Goal: Task Accomplishment & Management: Manage account settings

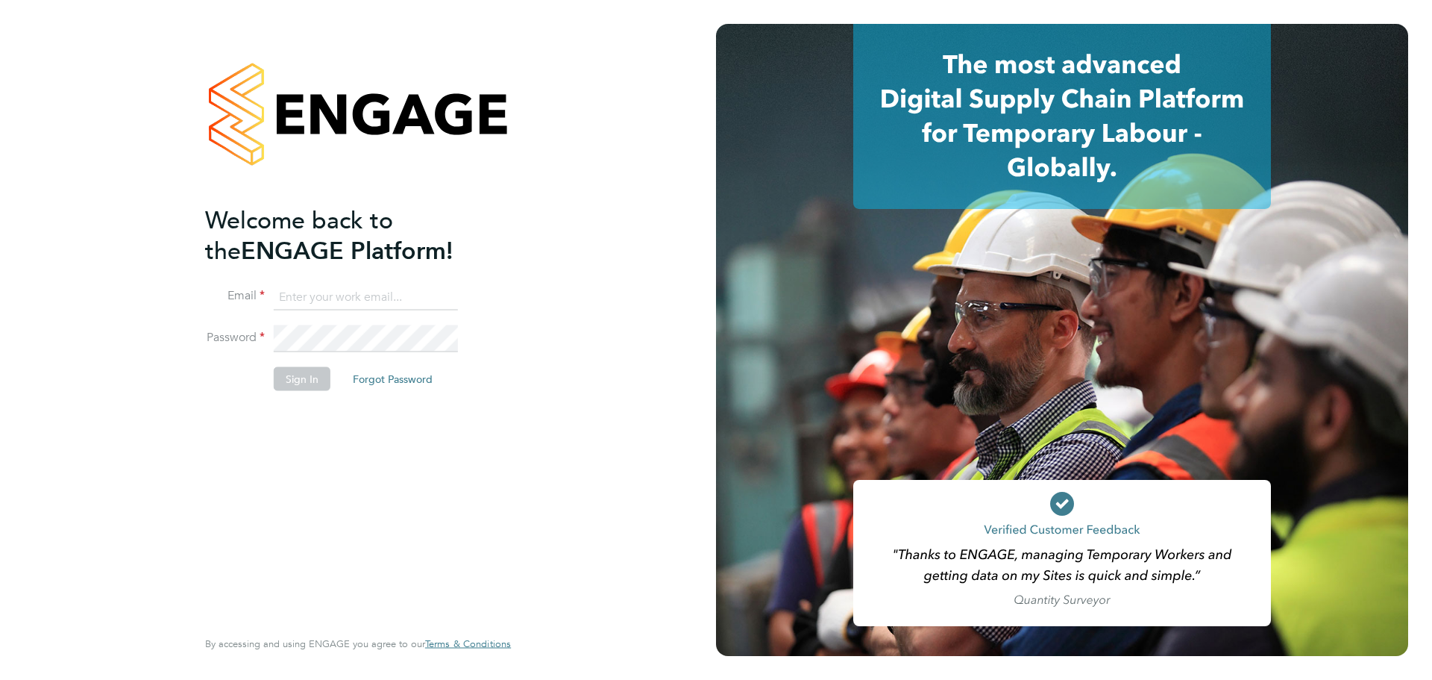
type input "[EMAIL_ADDRESS][DOMAIN_NAME]"
click at [319, 377] on button "Sign In" at bounding box center [302, 378] width 57 height 24
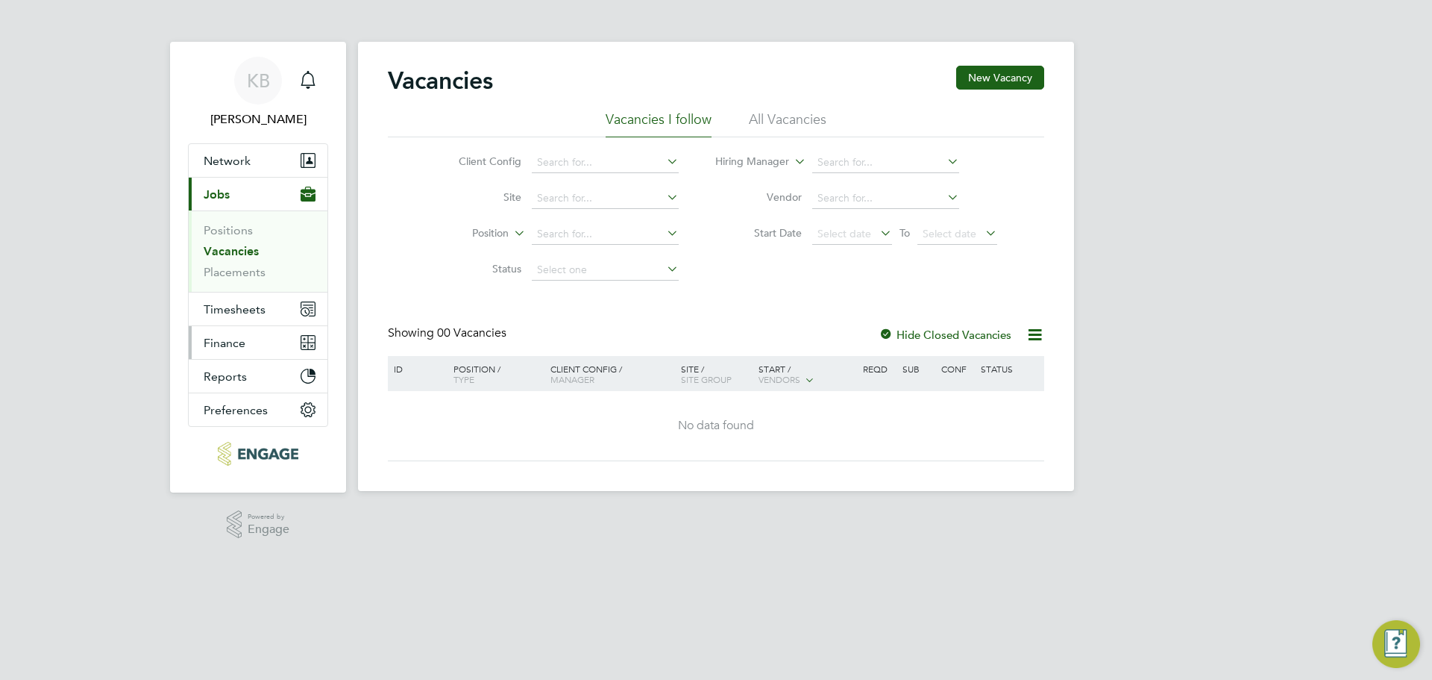
click at [232, 340] on span "Finance" at bounding box center [225, 343] width 42 height 14
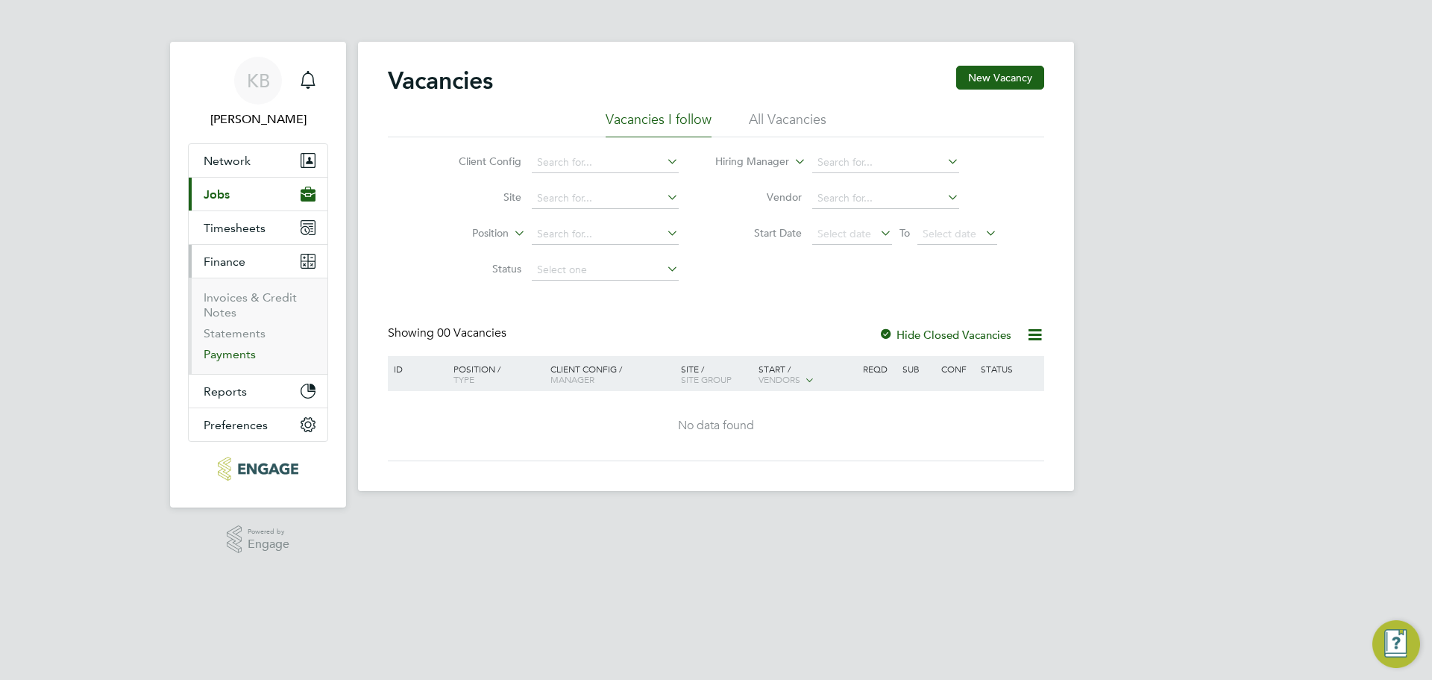
click at [241, 353] on link "Payments" at bounding box center [230, 354] width 52 height 14
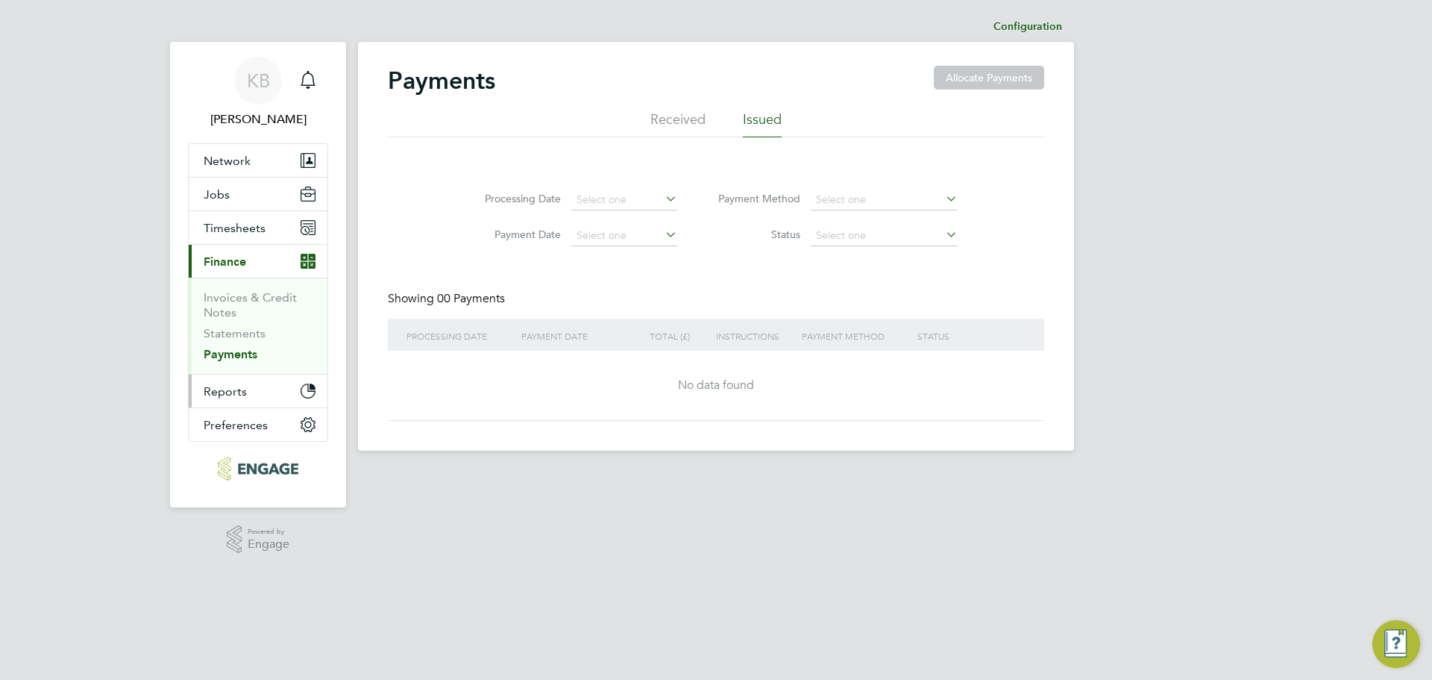
click at [229, 391] on span "Reports" at bounding box center [225, 391] width 43 height 14
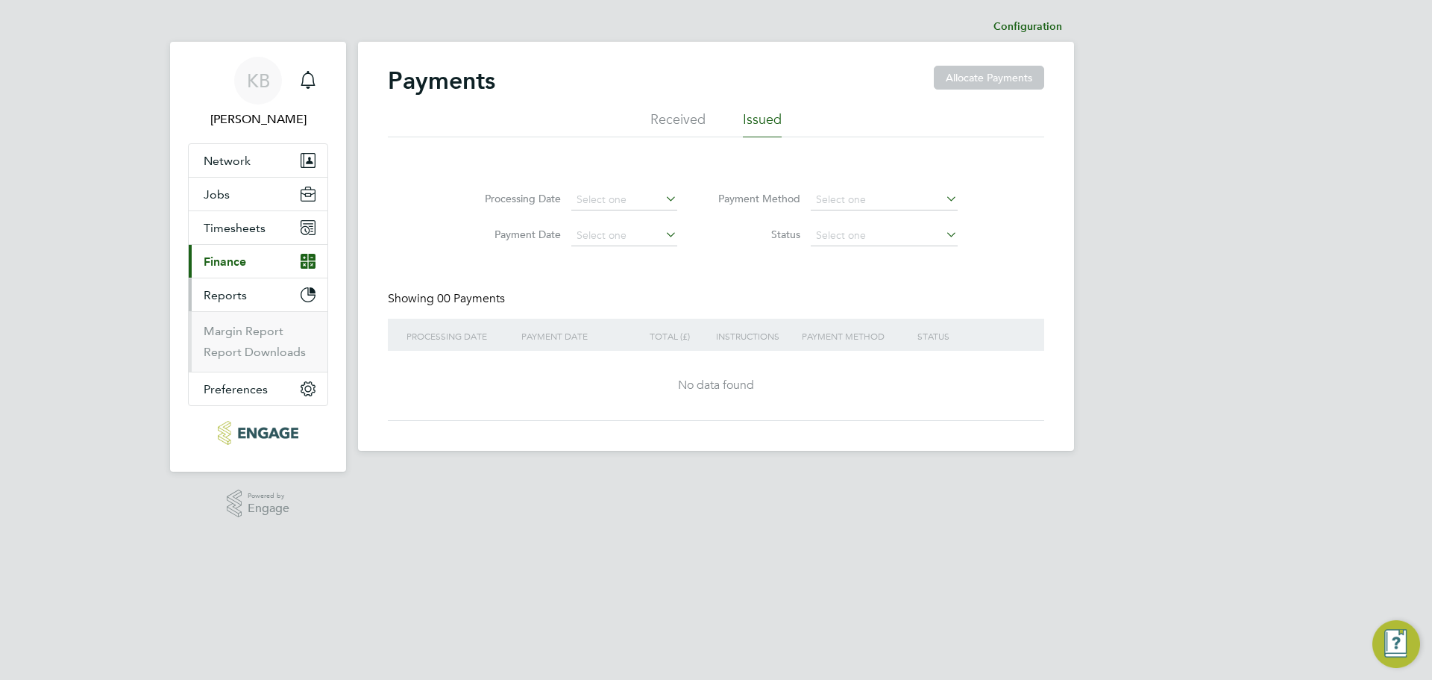
click at [241, 263] on span "Finance" at bounding box center [225, 261] width 43 height 14
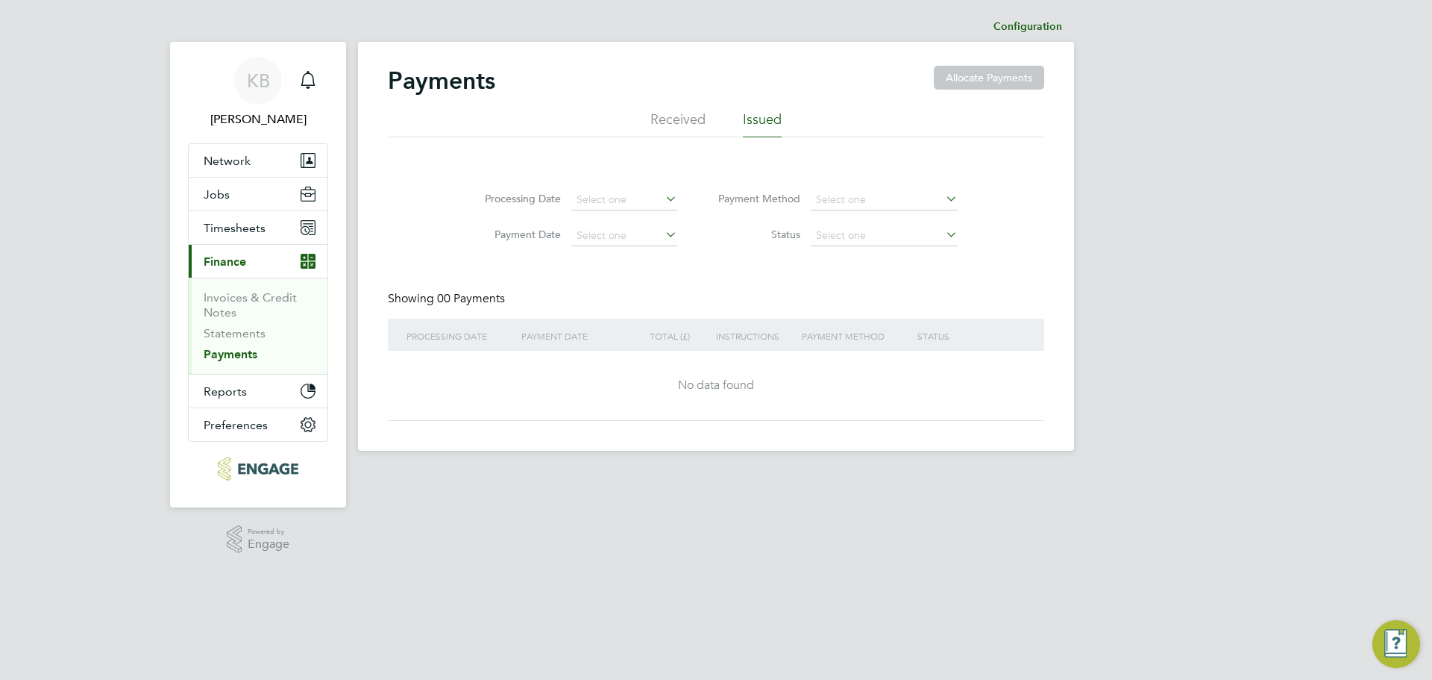
click at [243, 351] on link "Payments" at bounding box center [231, 354] width 54 height 14
click at [233, 298] on link "Invoices & Credit Notes" at bounding box center [250, 304] width 93 height 29
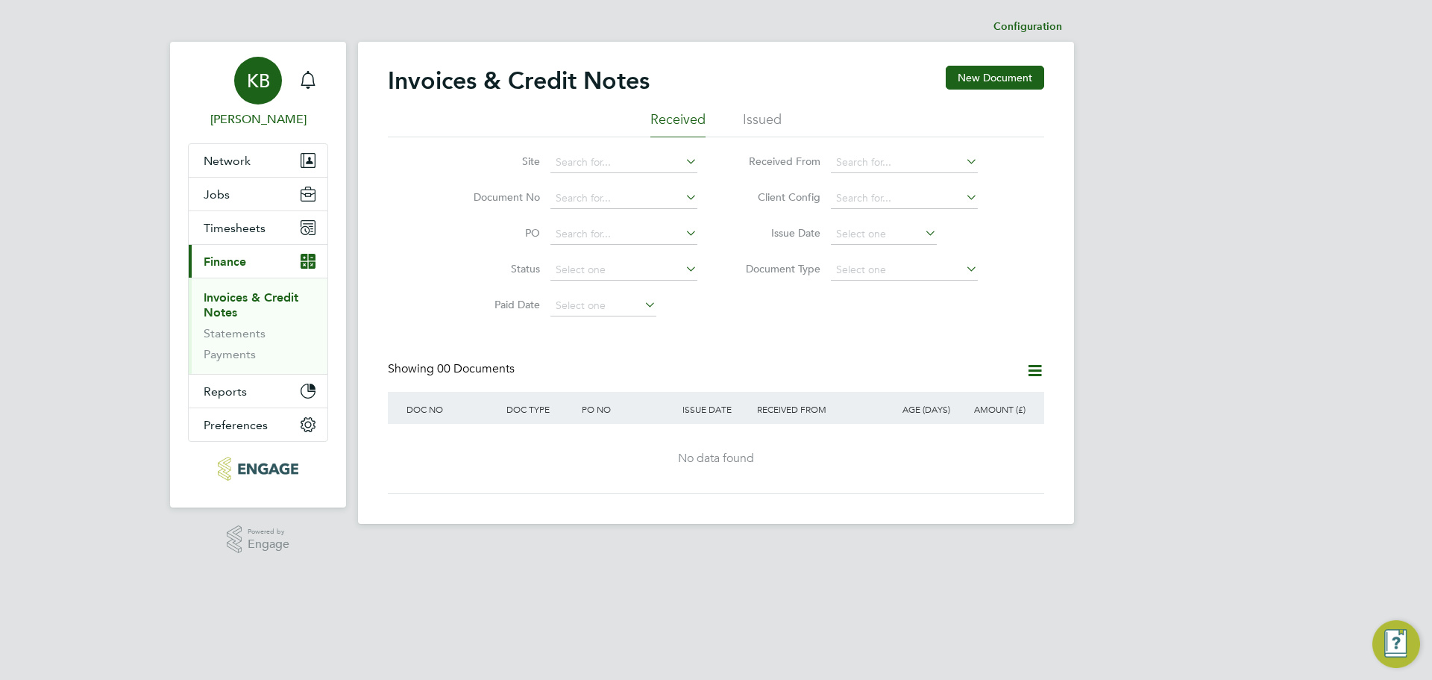
click at [252, 101] on div "KB" at bounding box center [258, 81] width 48 height 48
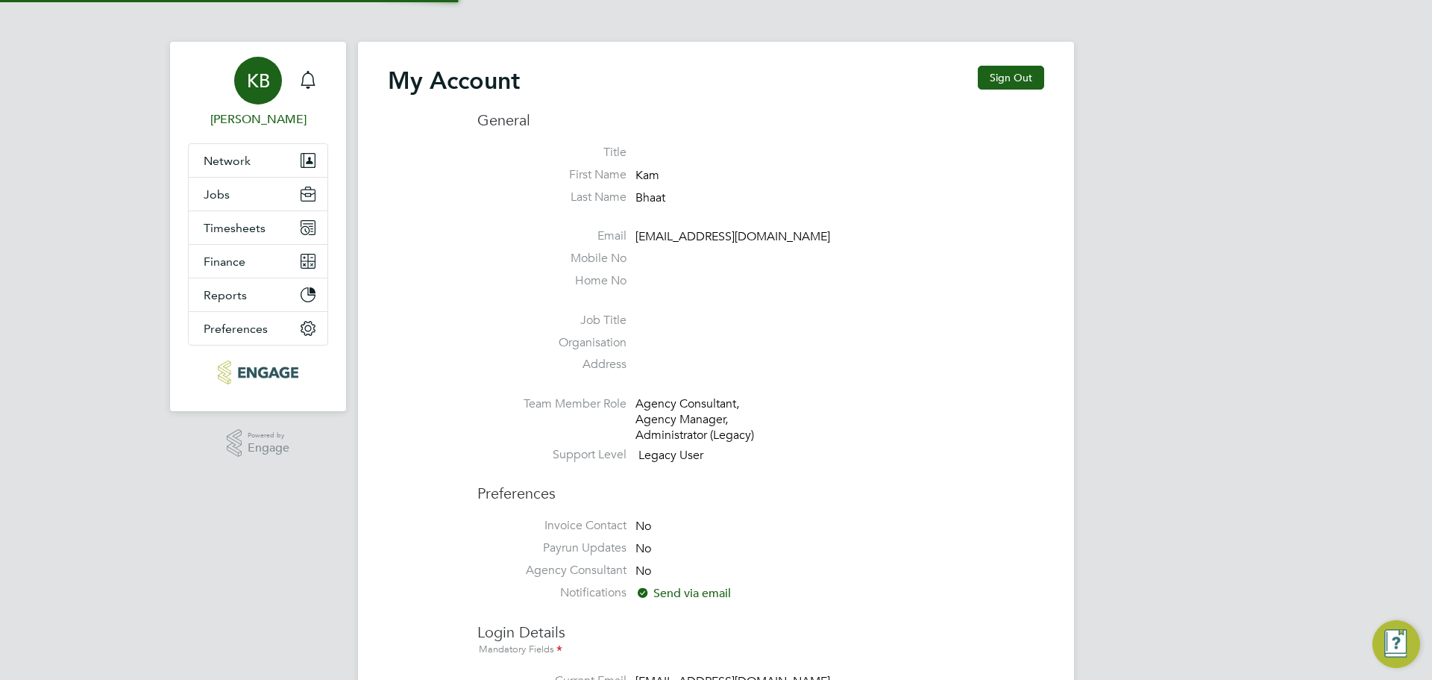
type input "[EMAIL_ADDRESS][DOMAIN_NAME]"
click at [228, 160] on span "Network" at bounding box center [227, 161] width 47 height 14
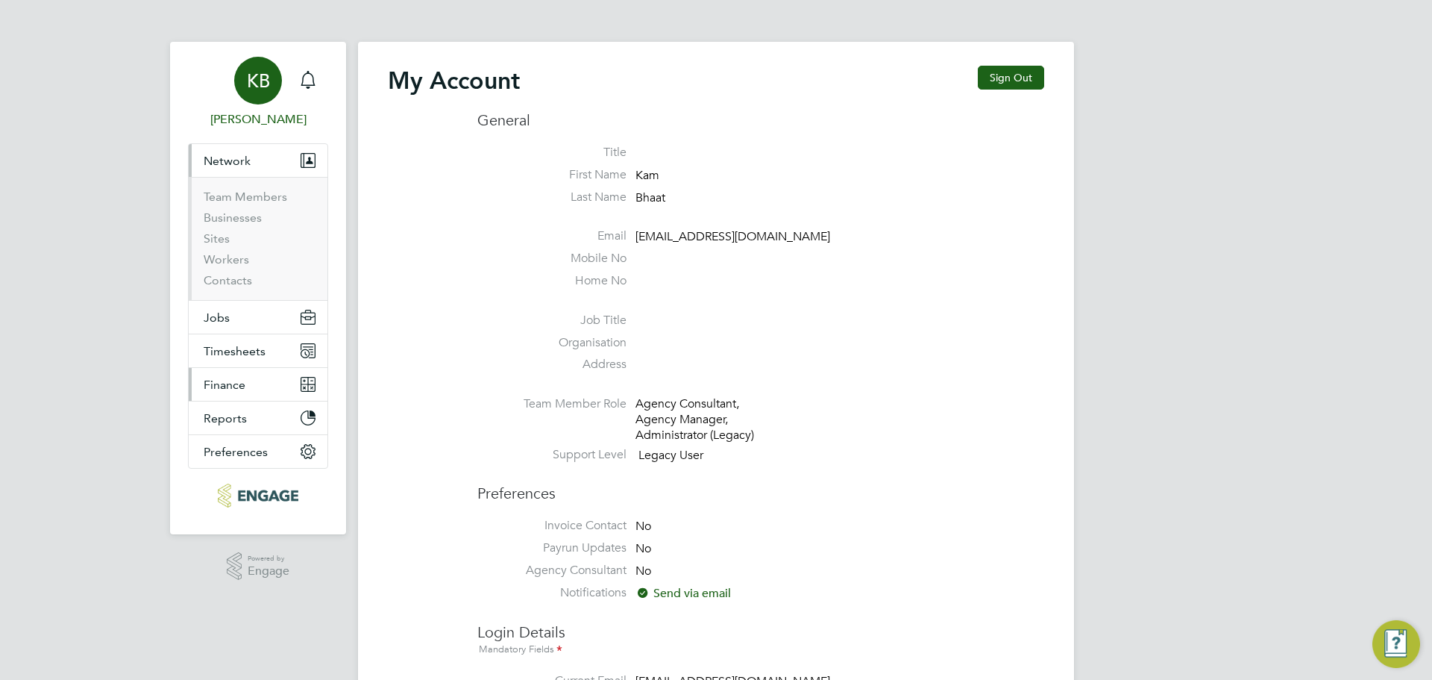
click at [228, 391] on span "Finance" at bounding box center [225, 384] width 42 height 14
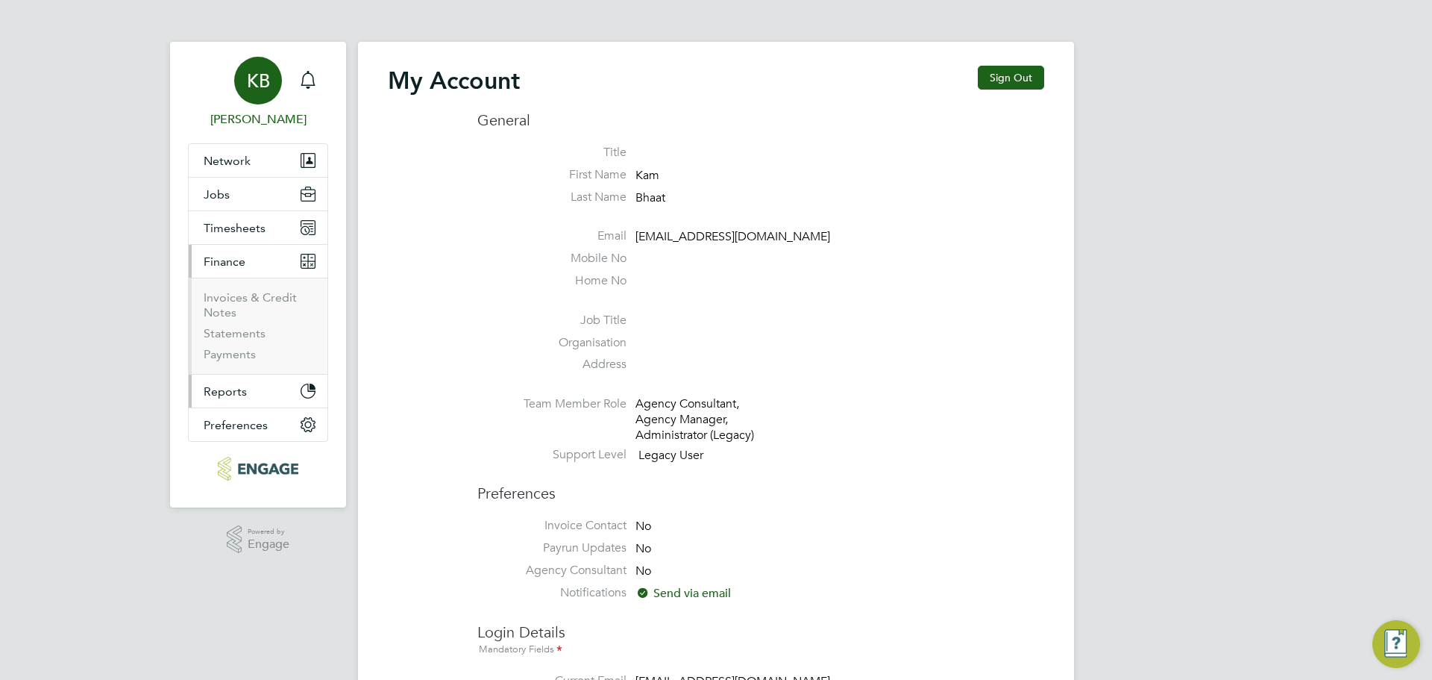
click at [235, 393] on span "Reports" at bounding box center [225, 391] width 43 height 14
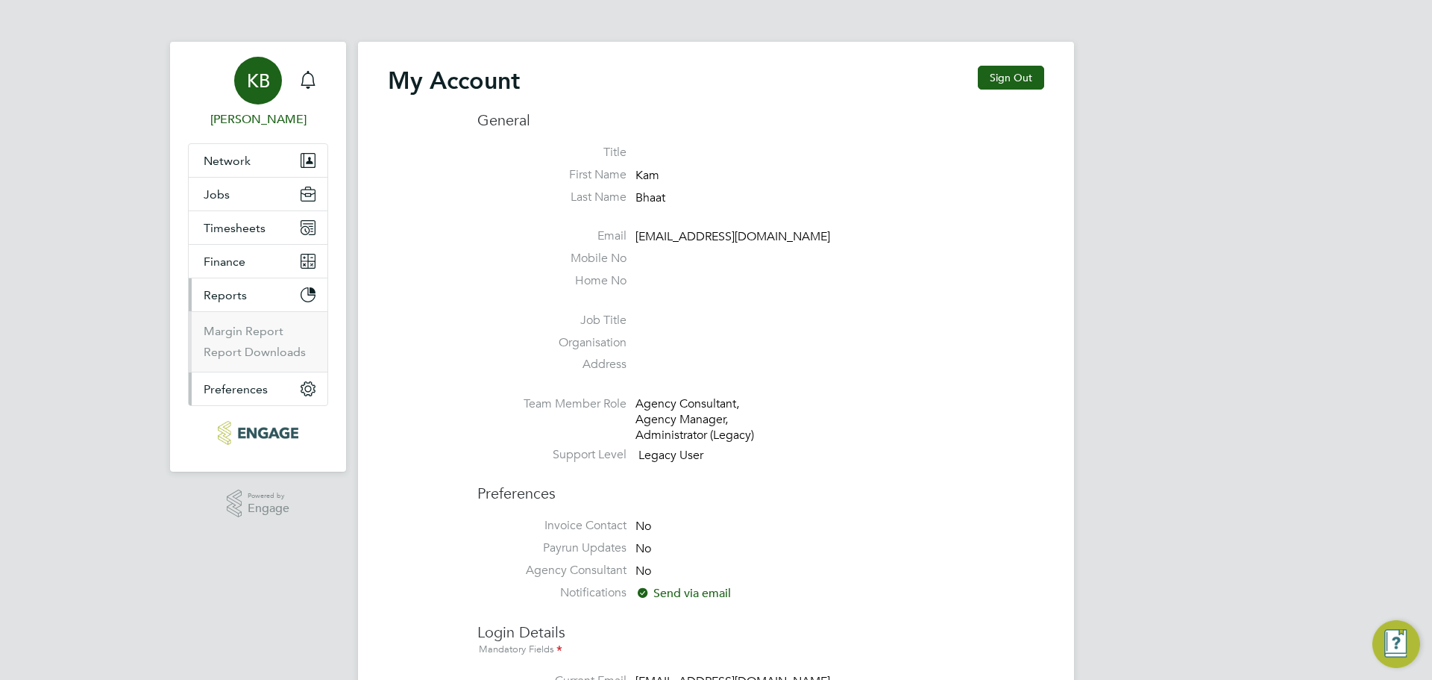
click at [236, 386] on span "Preferences" at bounding box center [236, 389] width 64 height 14
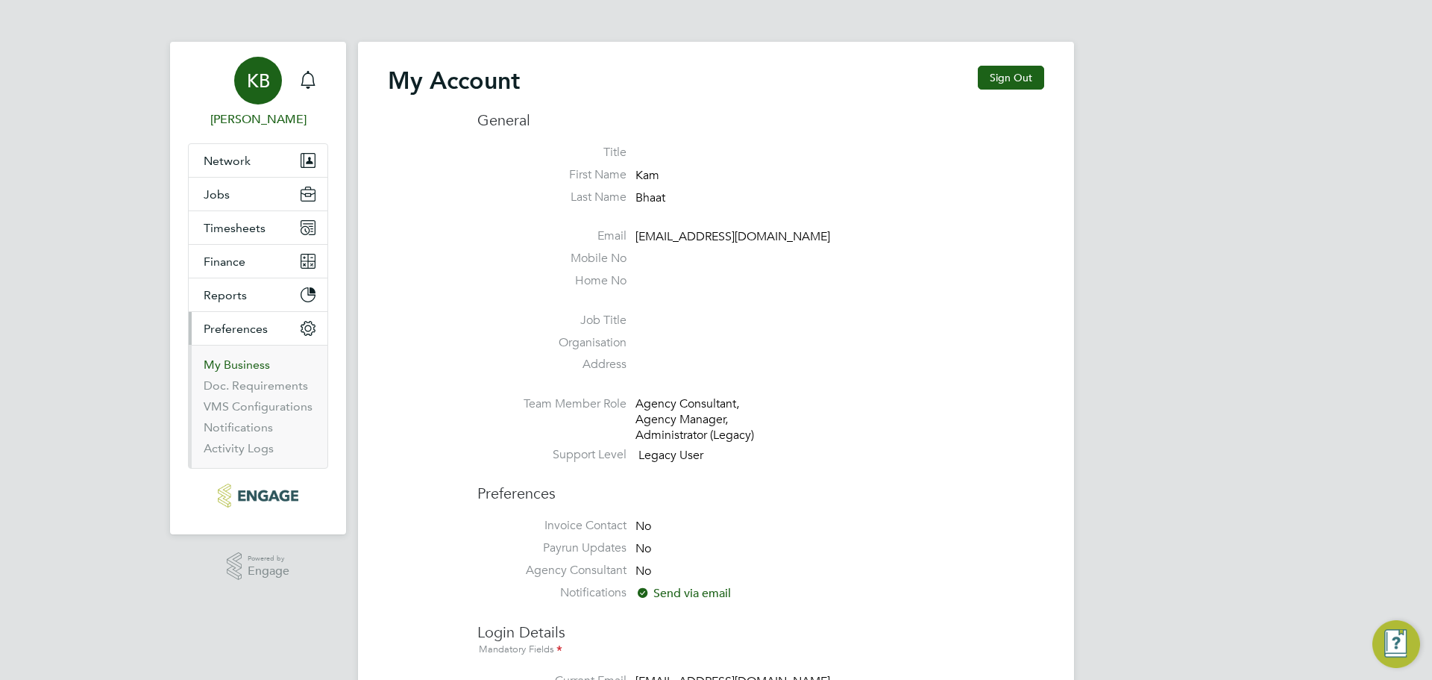
click at [248, 366] on link "My Business" at bounding box center [237, 364] width 66 height 14
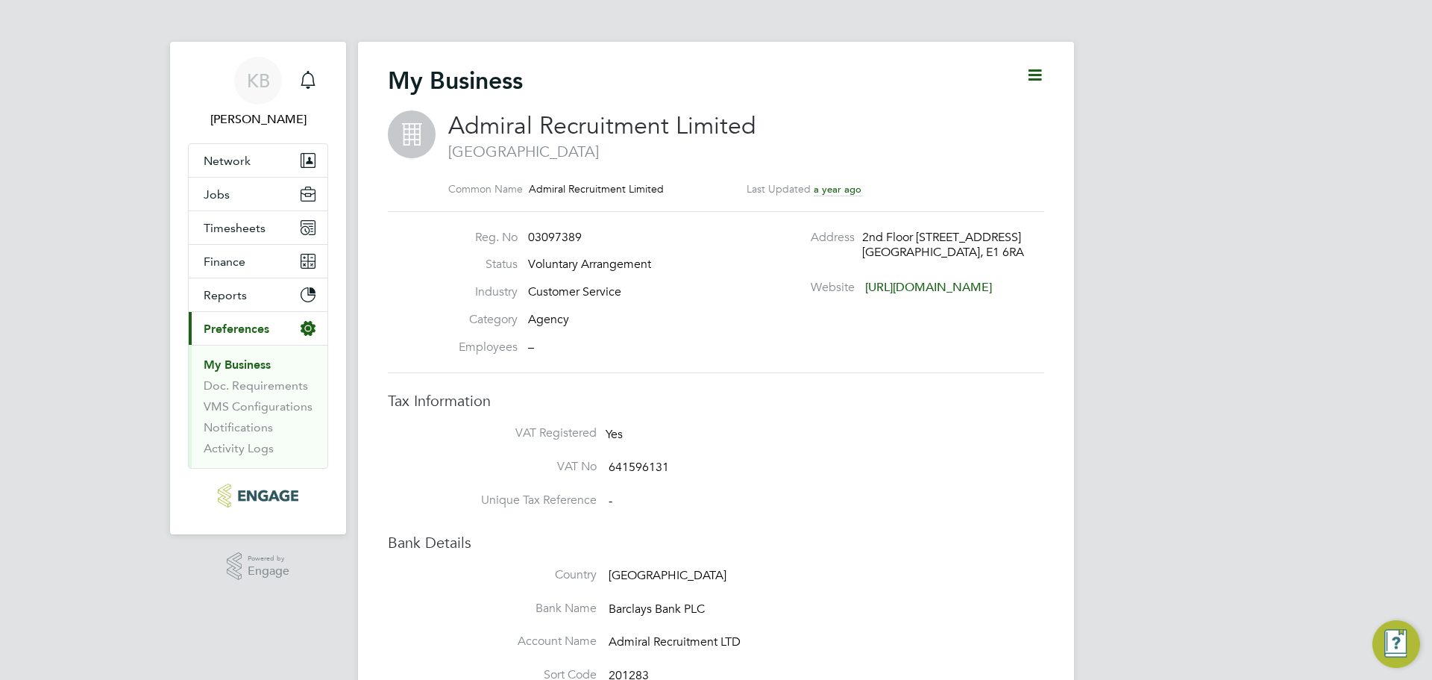
click at [1035, 66] on icon at bounding box center [1035, 75] width 19 height 19
click at [997, 112] on li "Edit Business e" at bounding box center [997, 110] width 88 height 21
type input "[GEOGRAPHIC_DATA]"
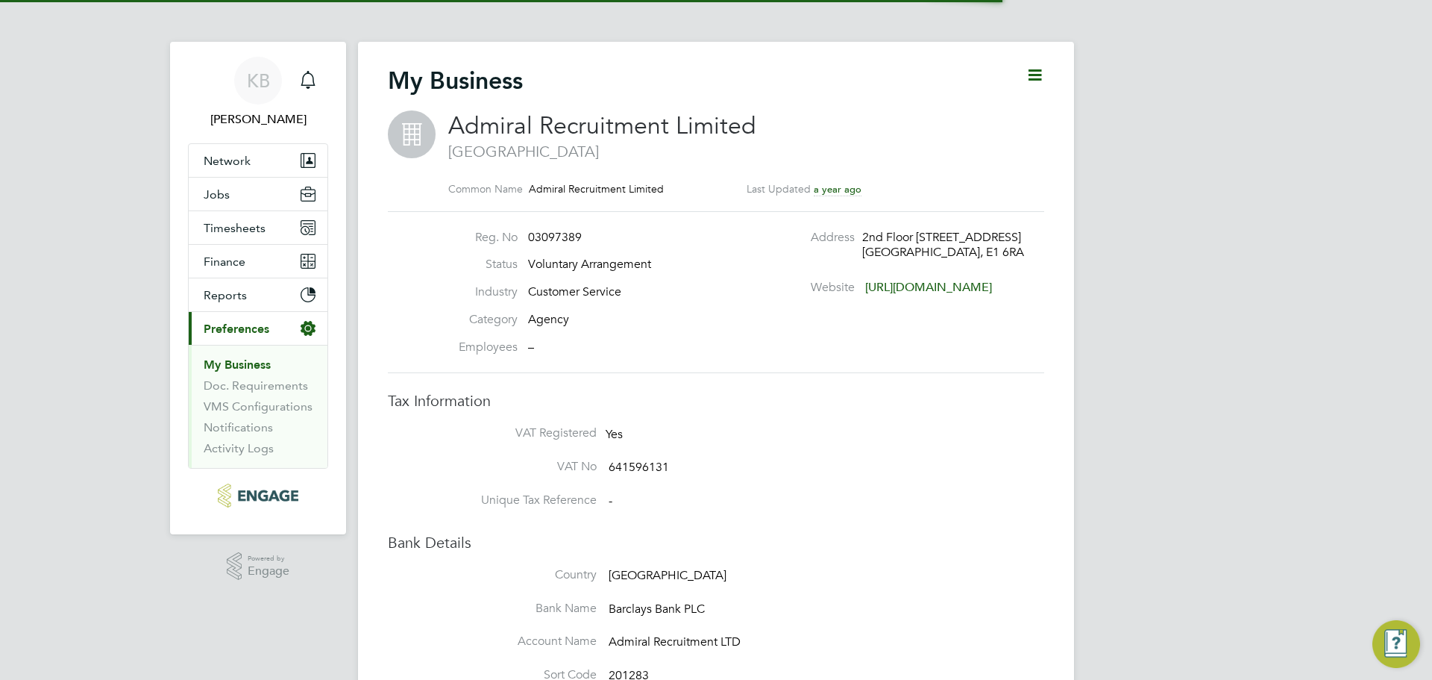
type input "[GEOGRAPHIC_DATA]"
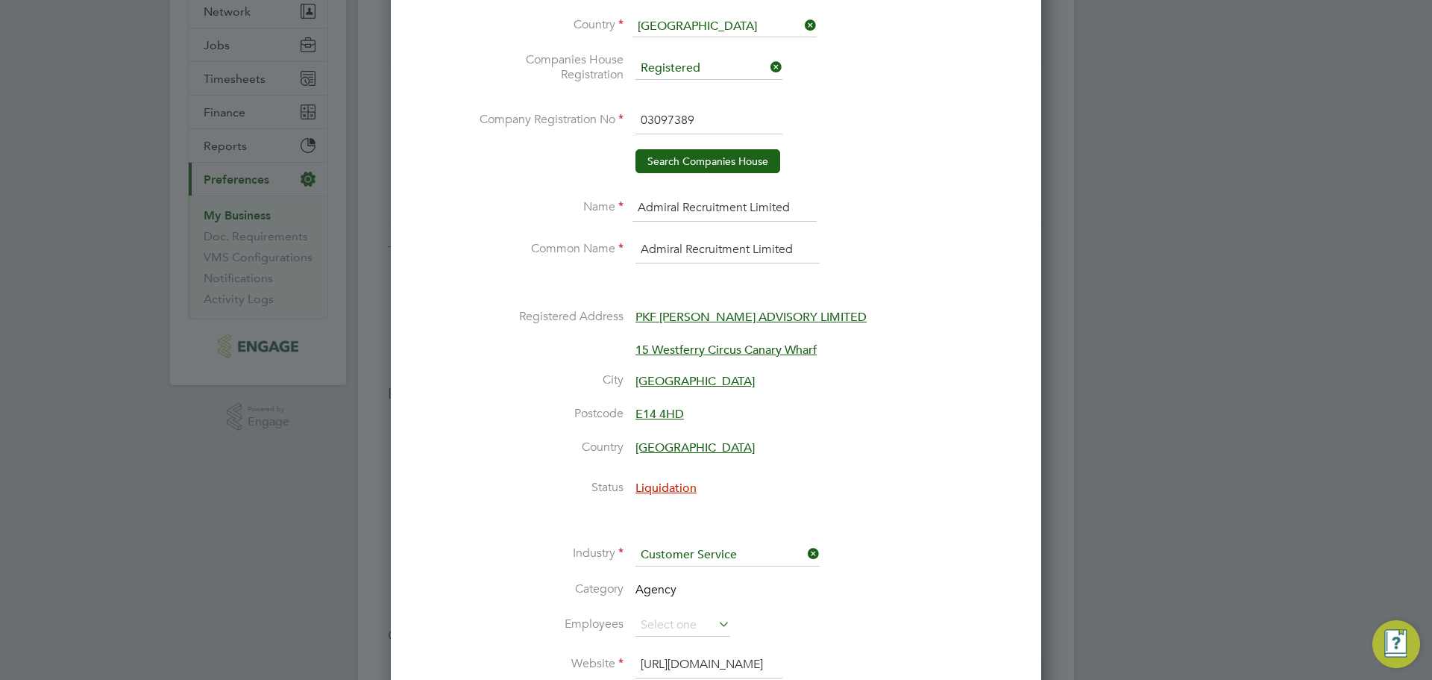
scroll to position [224, 0]
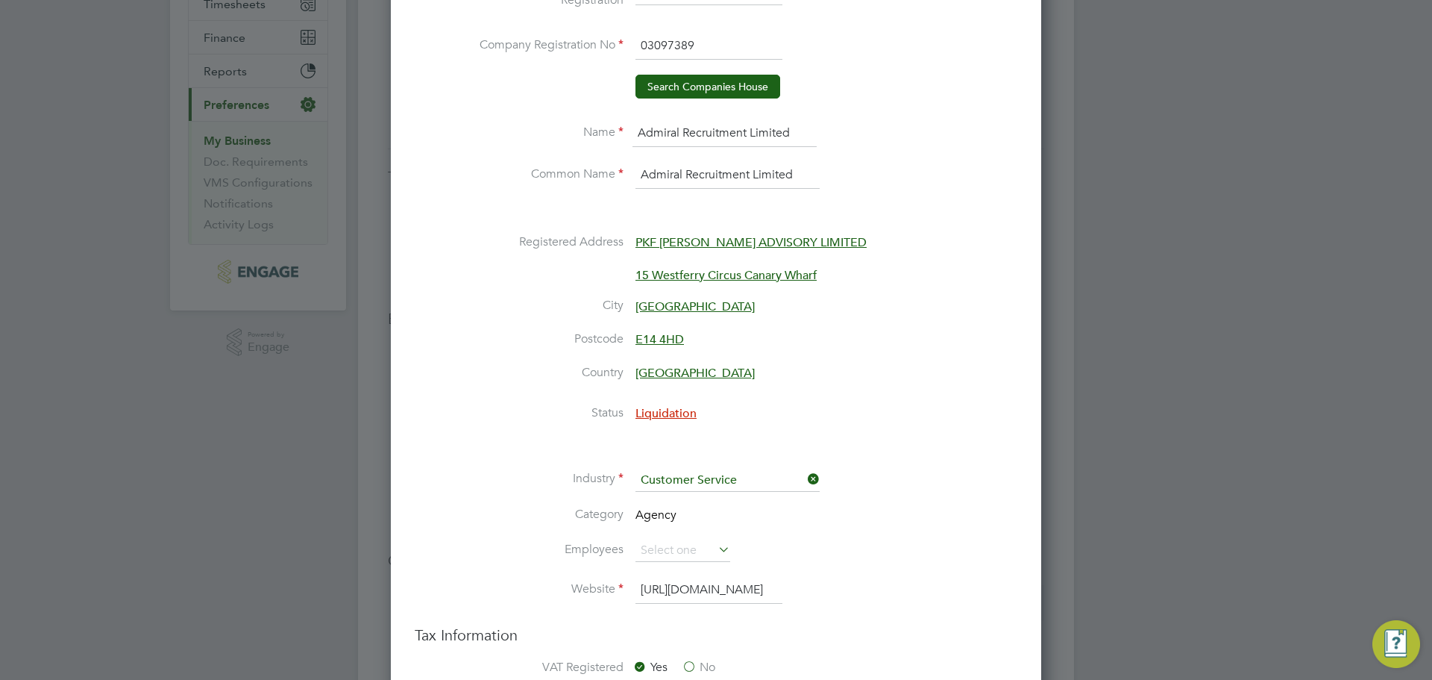
click at [715, 551] on icon at bounding box center [715, 549] width 0 height 21
drag, startPoint x: 733, startPoint y: 550, endPoint x: 772, endPoint y: 546, distance: 39.0
click at [735, 548] on li "Employees" at bounding box center [745, 557] width 543 height 37
click at [839, 542] on li "Employees" at bounding box center [745, 557] width 543 height 37
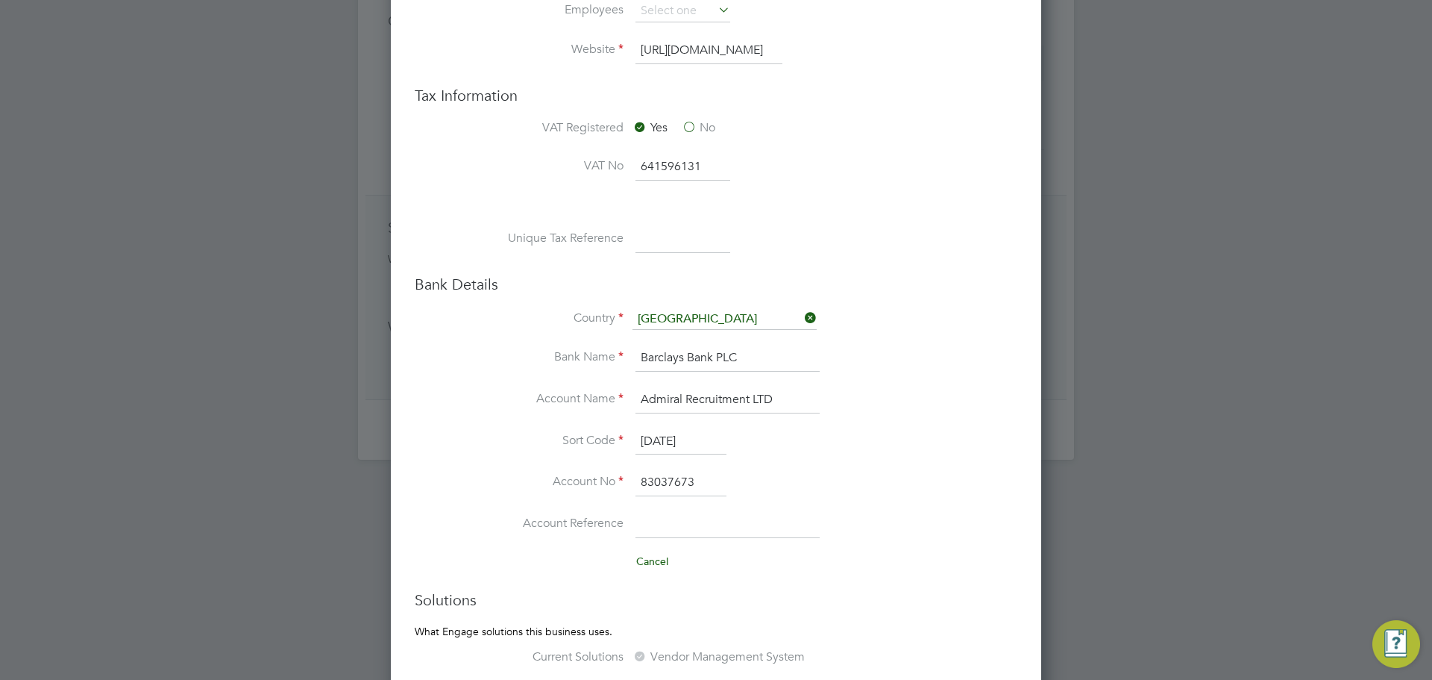
scroll to position [762, 0]
drag, startPoint x: 701, startPoint y: 484, endPoint x: 591, endPoint y: 488, distance: 110.5
click at [591, 488] on li "Account No 83037673" at bounding box center [745, 492] width 543 height 42
paste input "03000999"
type input "03000999"
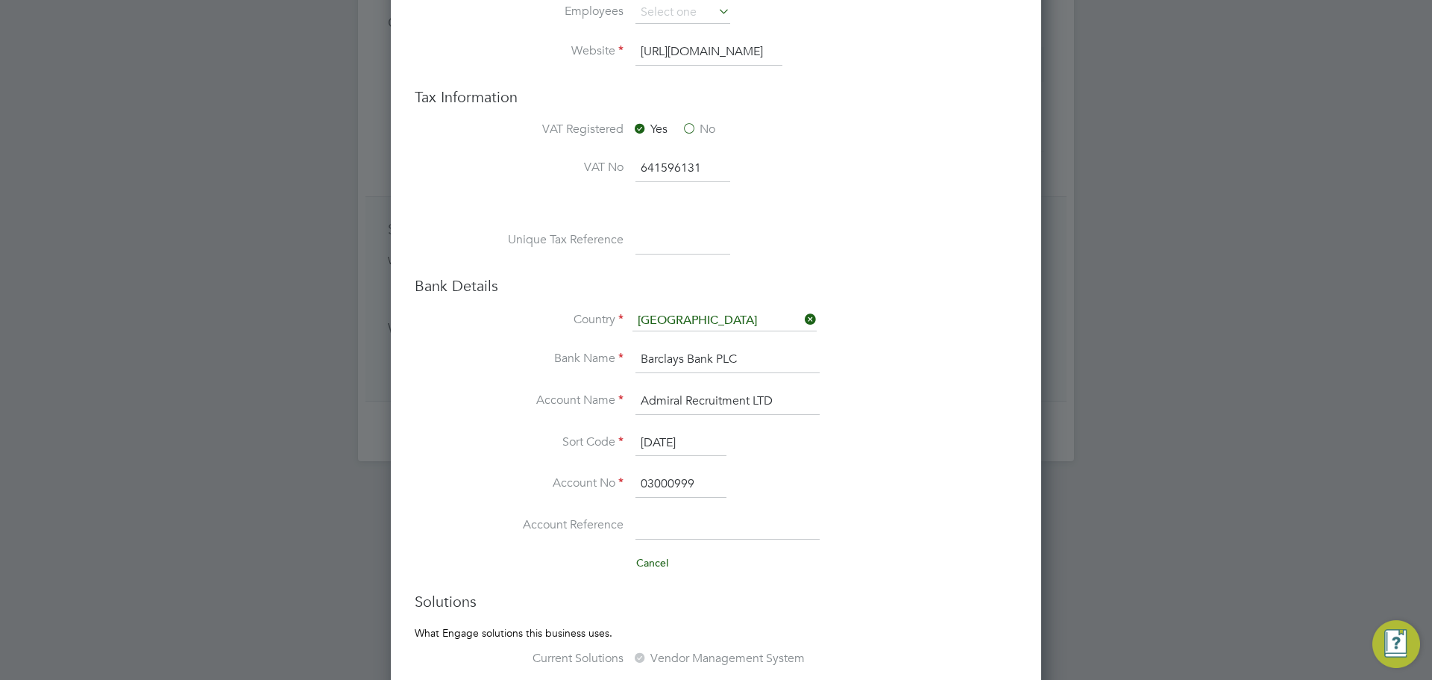
click at [730, 441] on li "Sort Code [DATE]" at bounding box center [745, 451] width 543 height 42
click at [724, 441] on input "[DATE]" at bounding box center [681, 443] width 91 height 27
type input "2"
type input "40-61-35"
drag, startPoint x: 695, startPoint y: 520, endPoint x: 703, endPoint y: 526, distance: 10.1
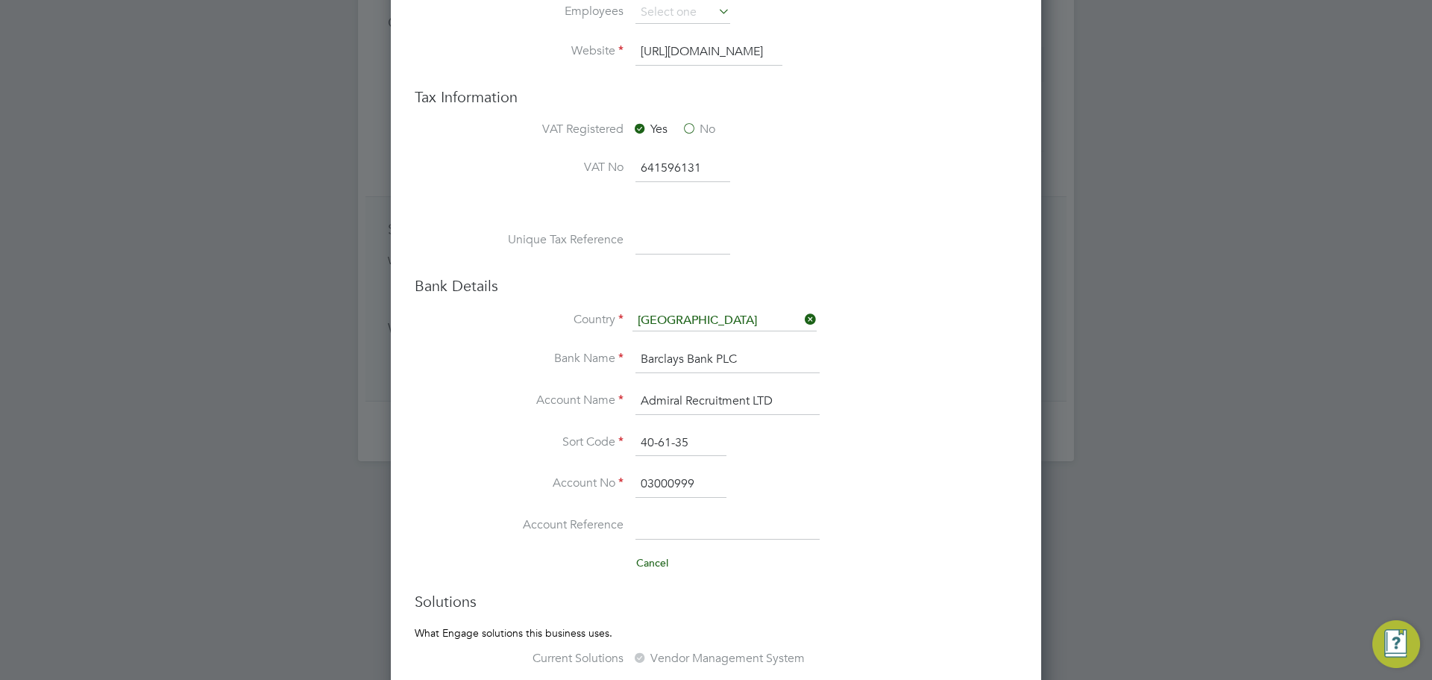
click at [703, 526] on input at bounding box center [728, 526] width 184 height 27
click at [668, 482] on input "03000999" at bounding box center [681, 484] width 91 height 27
type input "03000999"
click at [725, 539] on input at bounding box center [728, 526] width 184 height 27
drag, startPoint x: 788, startPoint y: 401, endPoint x: 592, endPoint y: 403, distance: 195.5
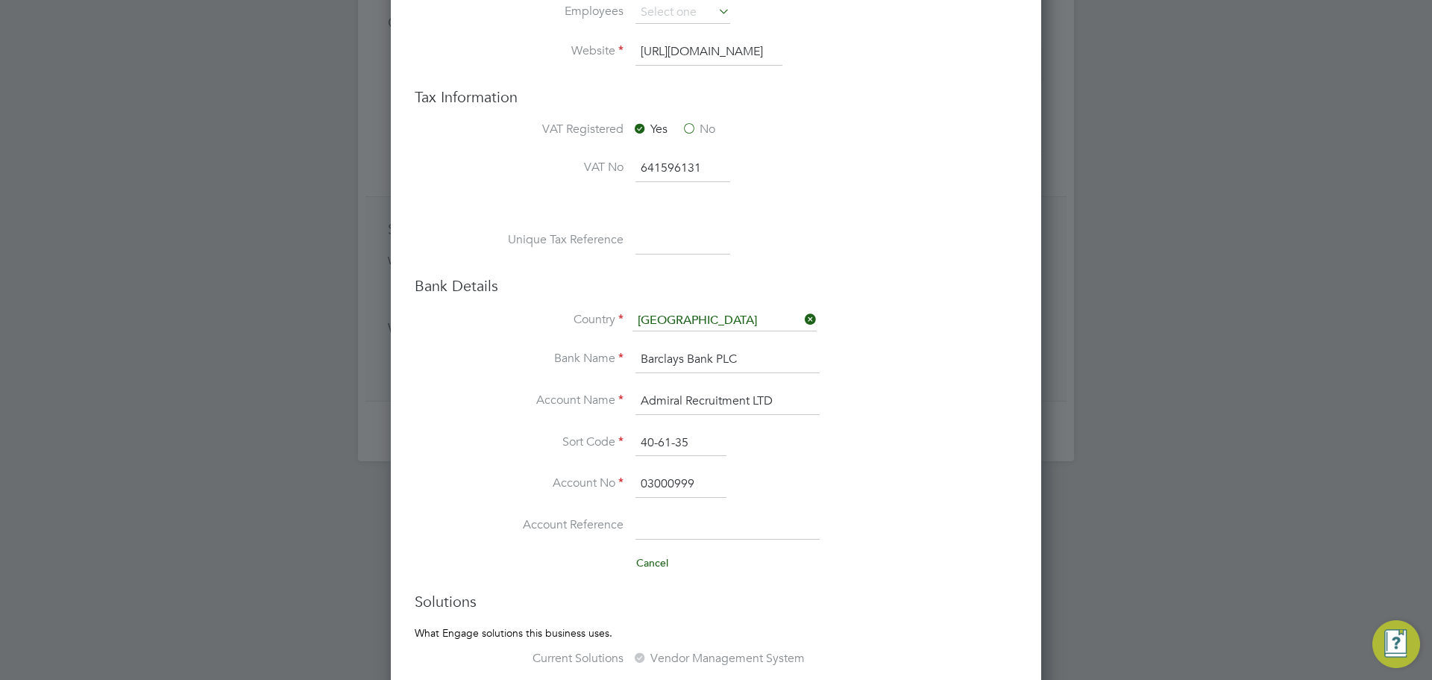
click at [592, 403] on li "Account Name Admiral Recruitment LTD" at bounding box center [745, 409] width 543 height 42
paste input "Interaction Recruitment PLC"
click at [674, 402] on input "Interaction Recruitment PLC" at bounding box center [728, 401] width 184 height 27
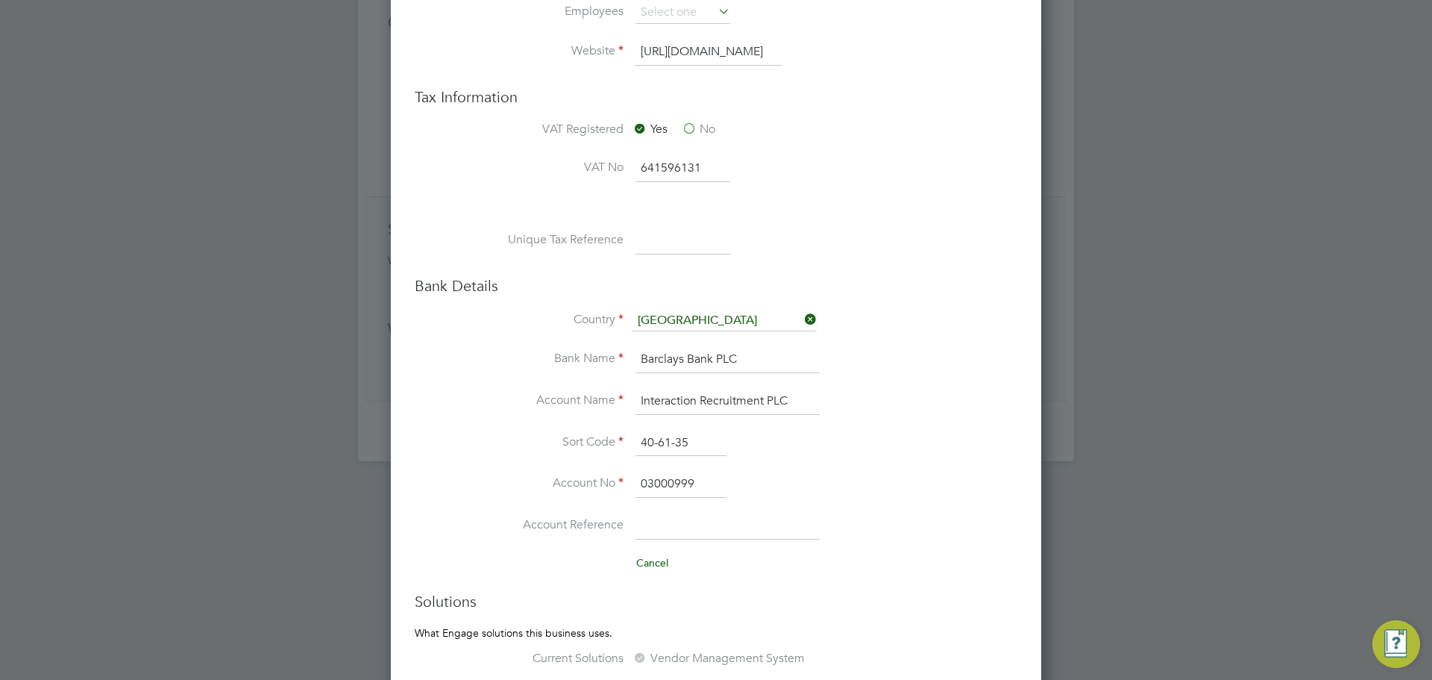
type input "Interaction Recruitment PLC"
click at [769, 359] on input "Barclays Bank PLC" at bounding box center [728, 359] width 184 height 27
type input "HSBC"
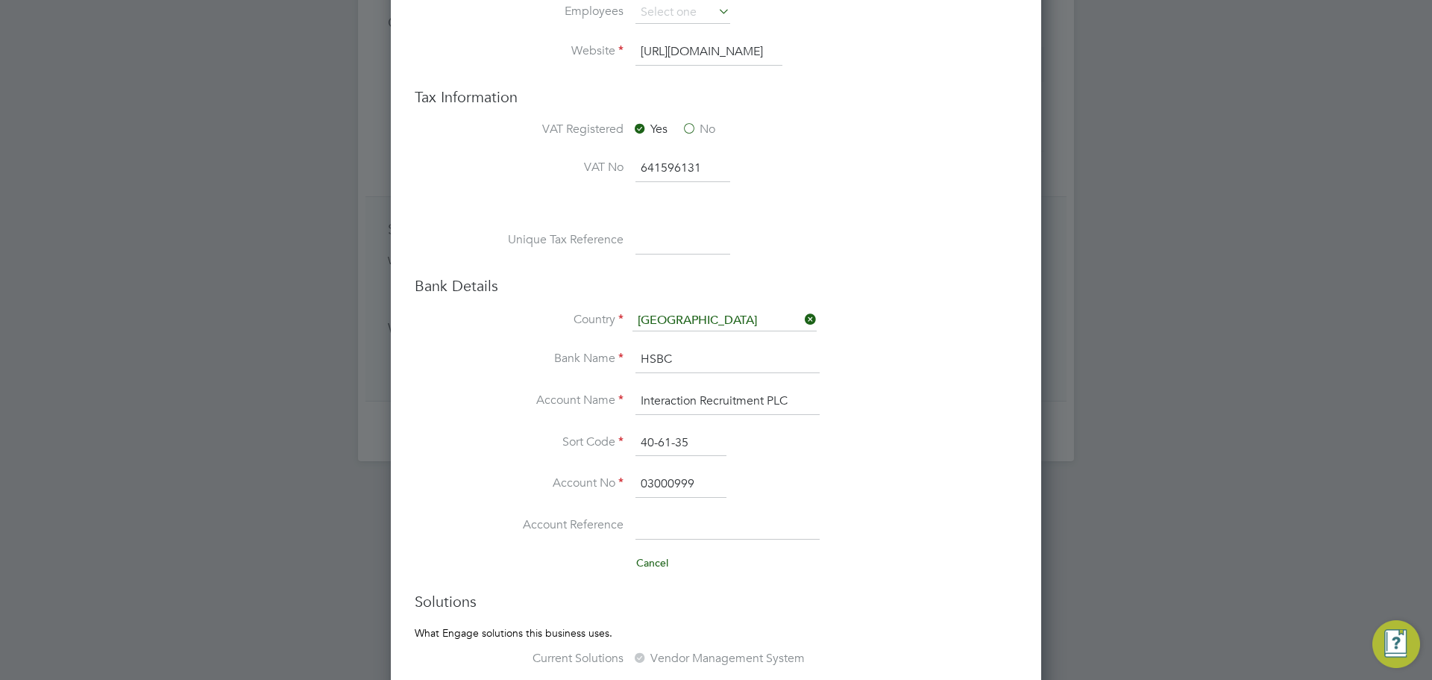
click at [900, 506] on li "Account No 03000999" at bounding box center [745, 492] width 543 height 42
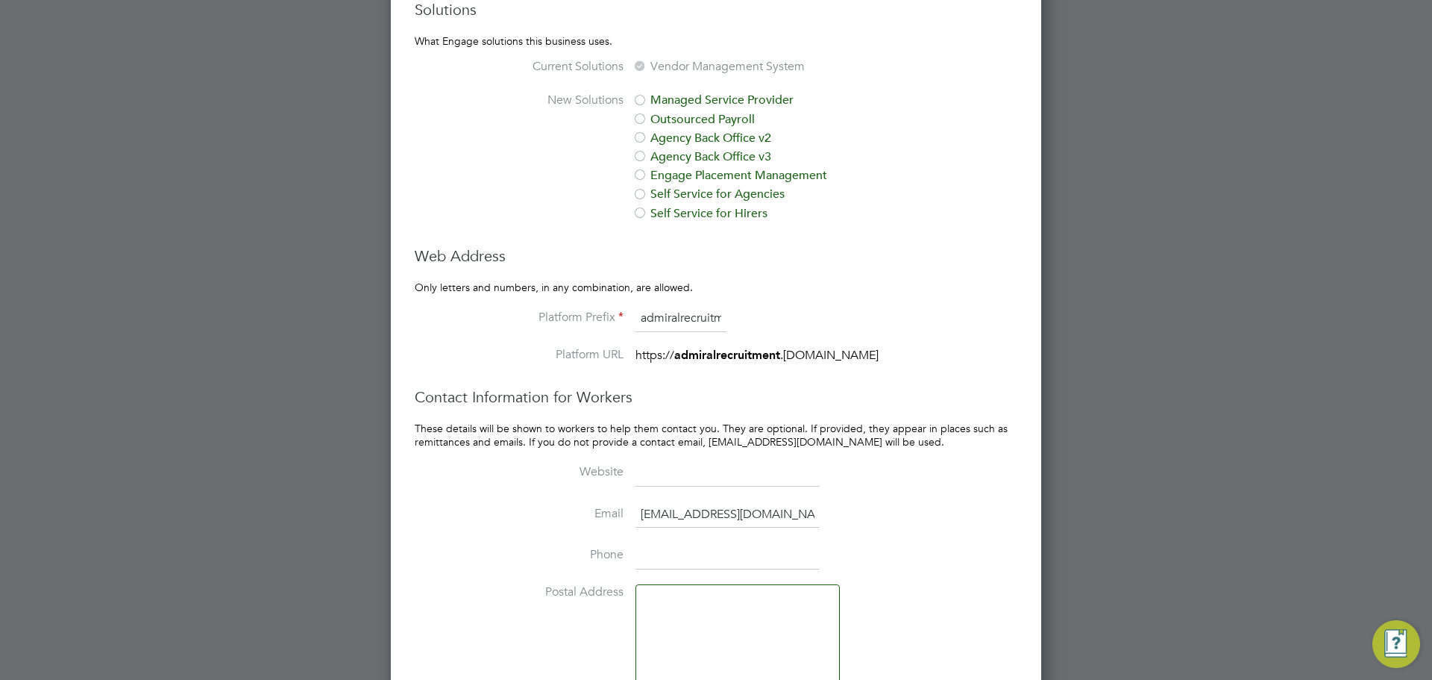
scroll to position [1433, 0]
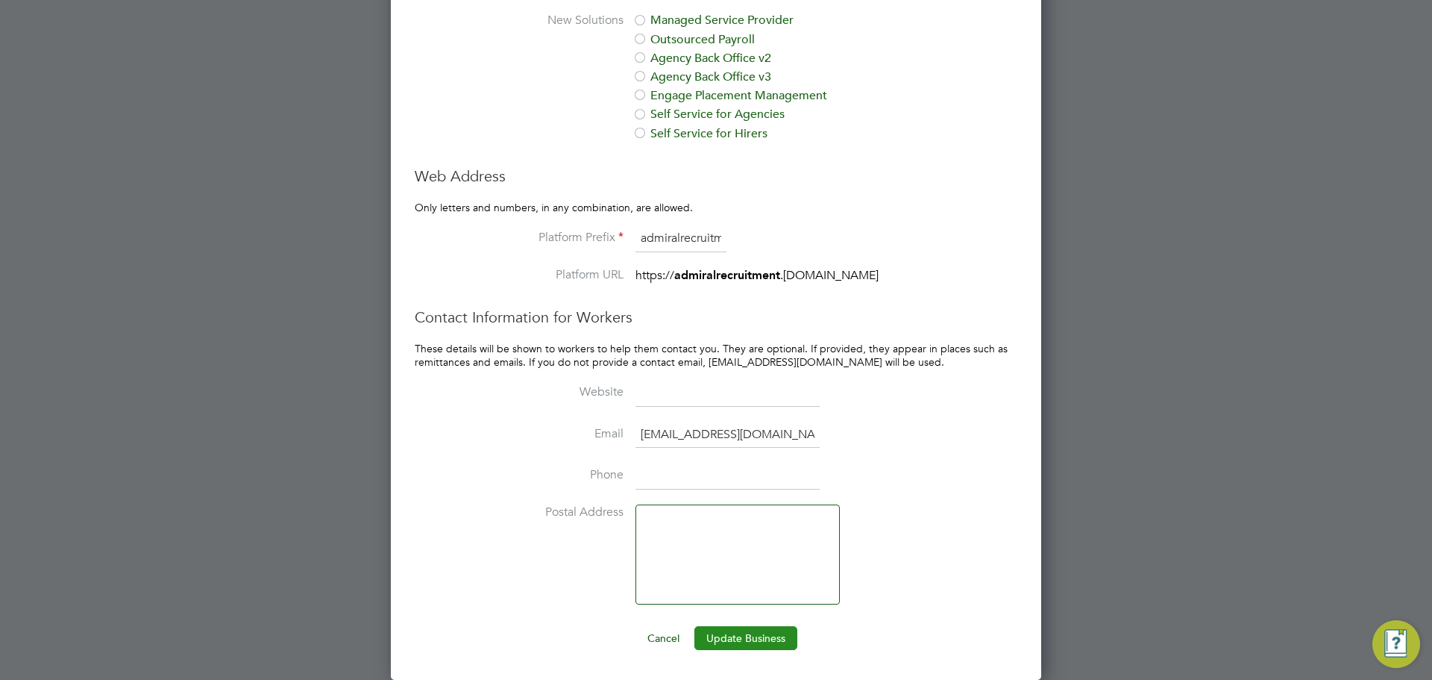
click at [739, 635] on button "Update Business" at bounding box center [746, 638] width 103 height 24
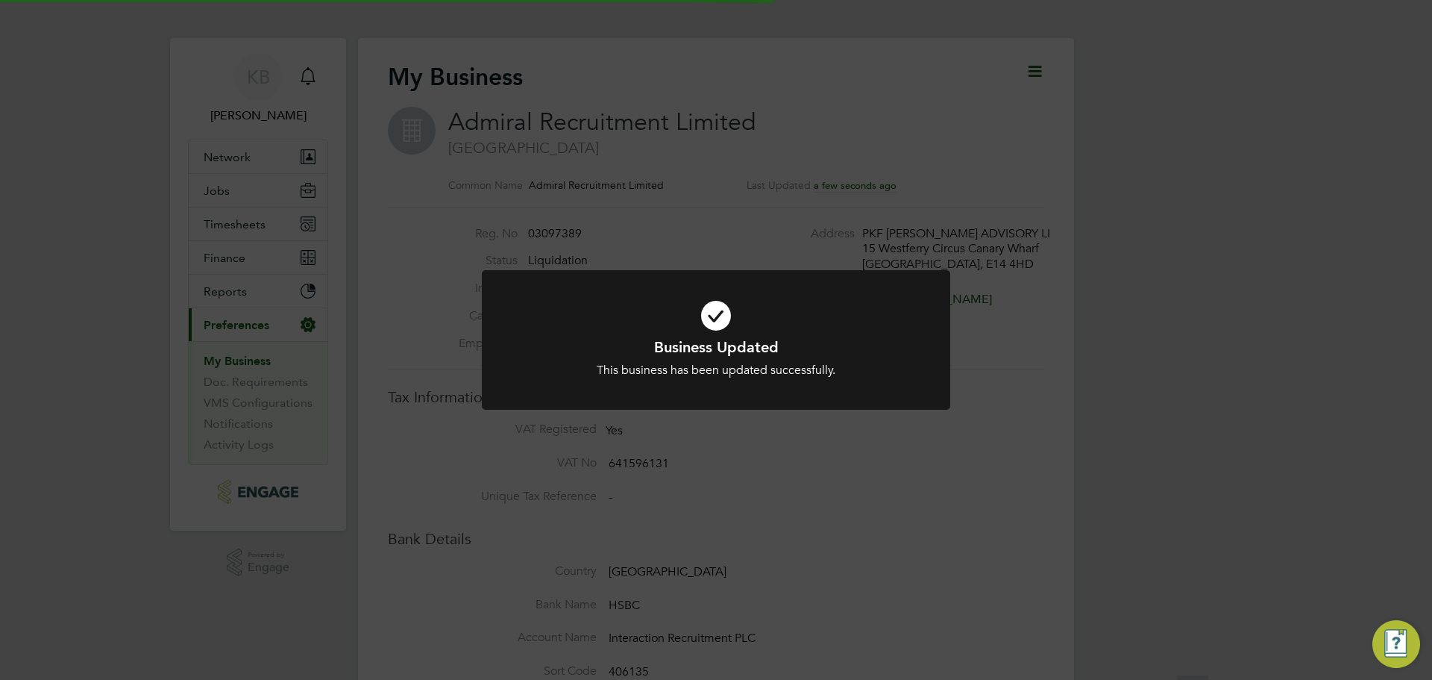
scroll to position [0, 0]
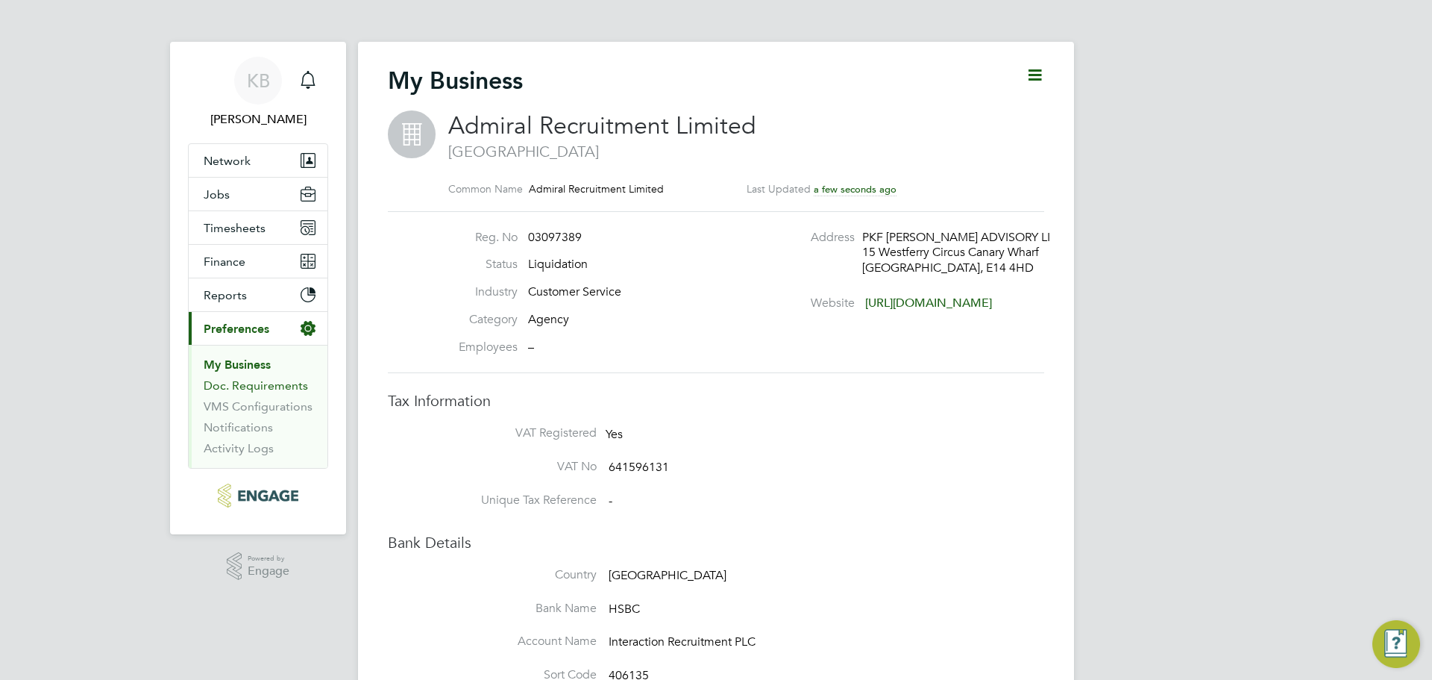
click at [263, 382] on link "Doc. Requirements" at bounding box center [256, 385] width 104 height 14
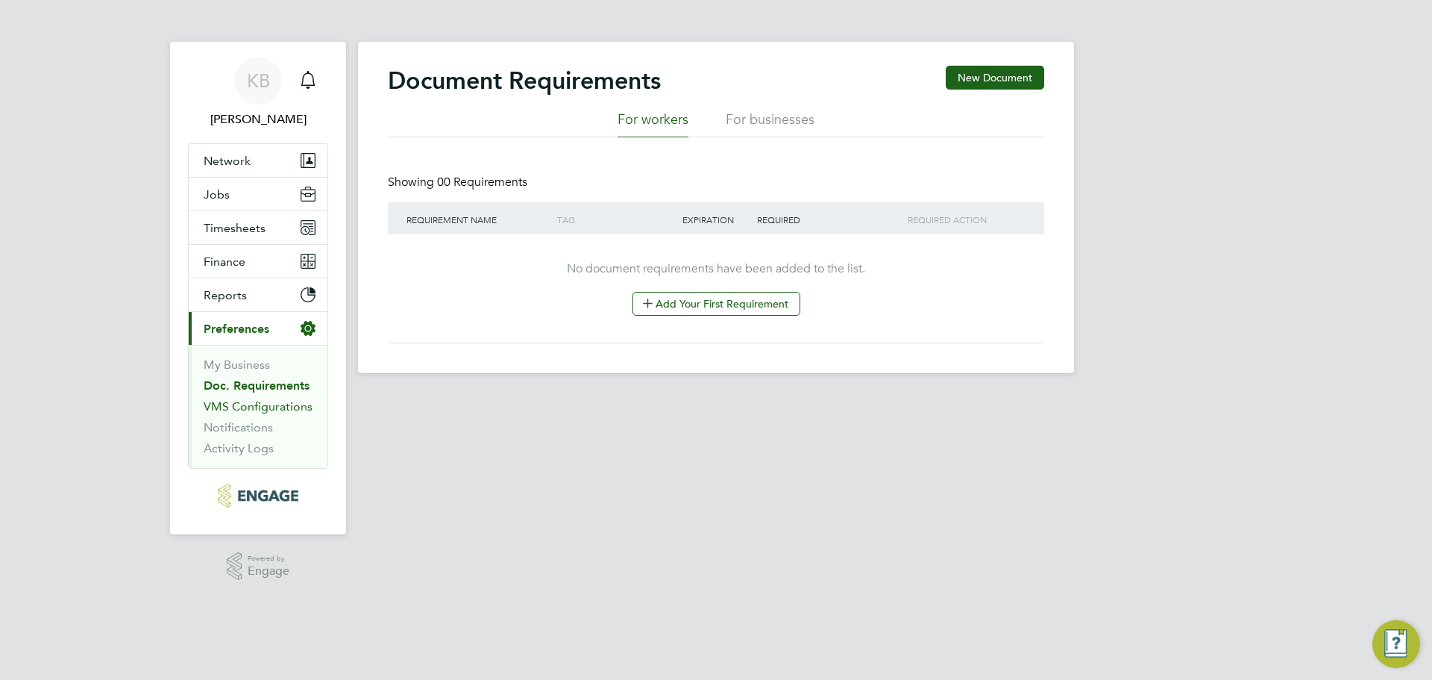
click at [253, 411] on link "VMS Configurations" at bounding box center [258, 406] width 109 height 14
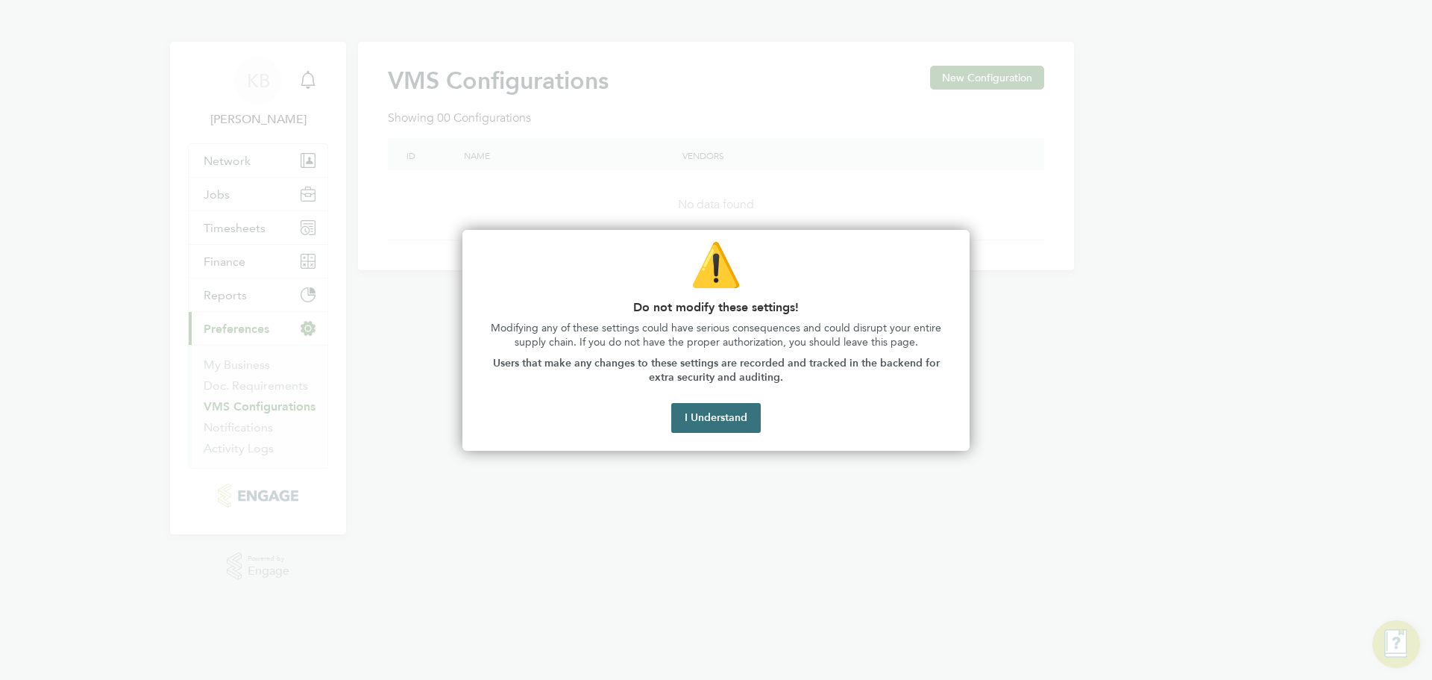
click at [715, 417] on button "I Understand" at bounding box center [716, 418] width 90 height 30
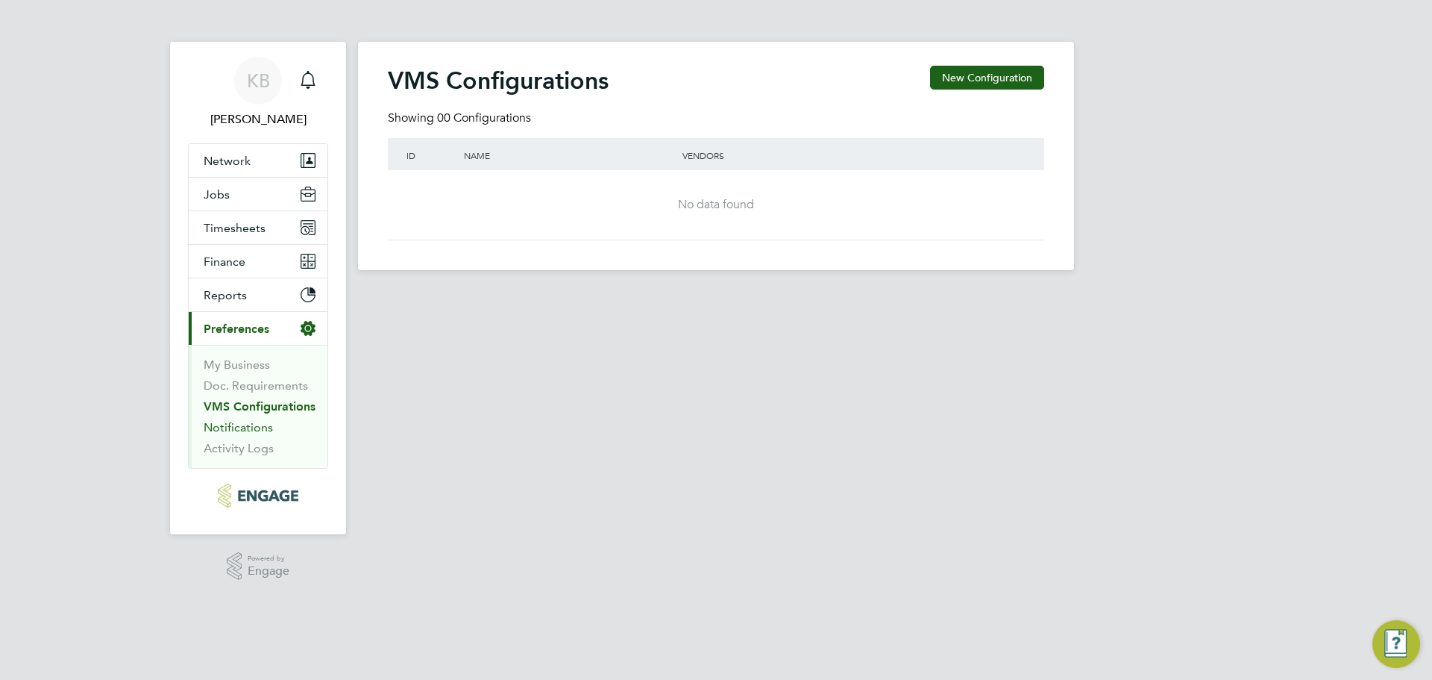
click at [218, 432] on link "Notifications" at bounding box center [238, 427] width 69 height 14
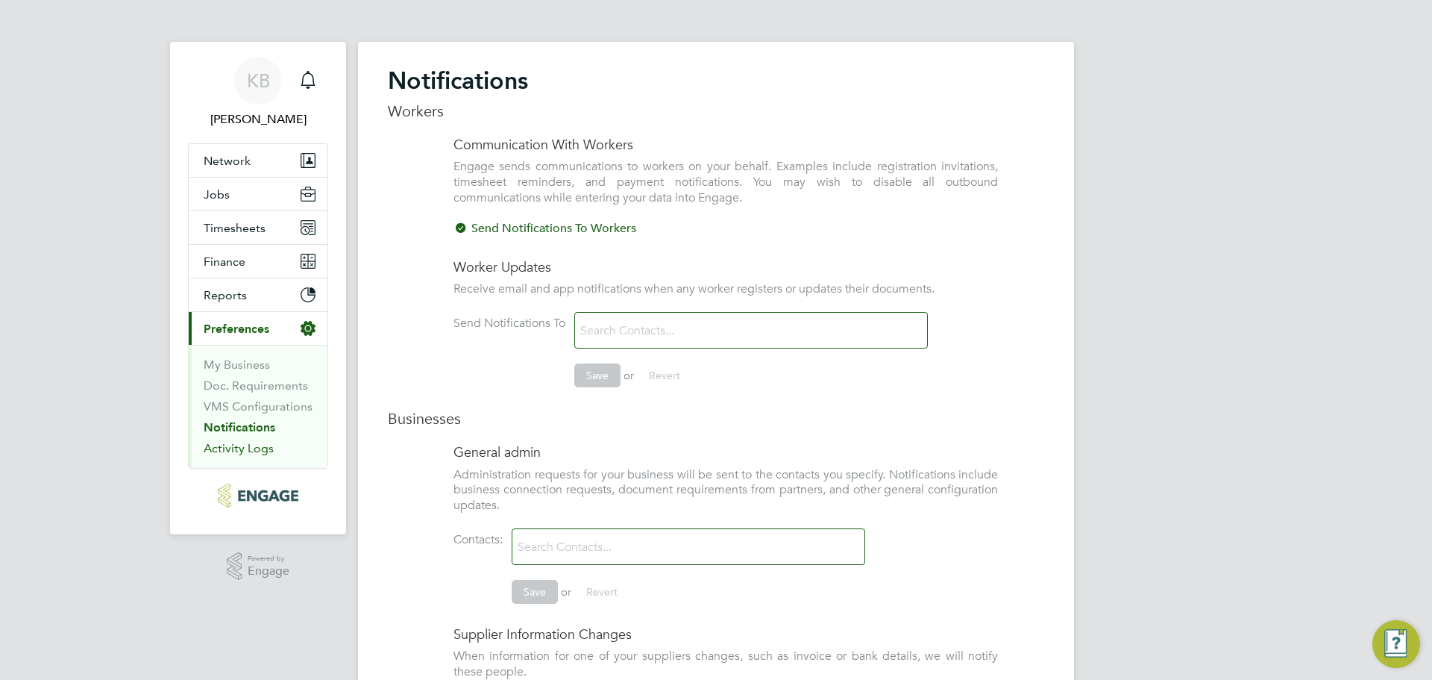
click at [242, 442] on link "Activity Logs" at bounding box center [239, 448] width 70 height 14
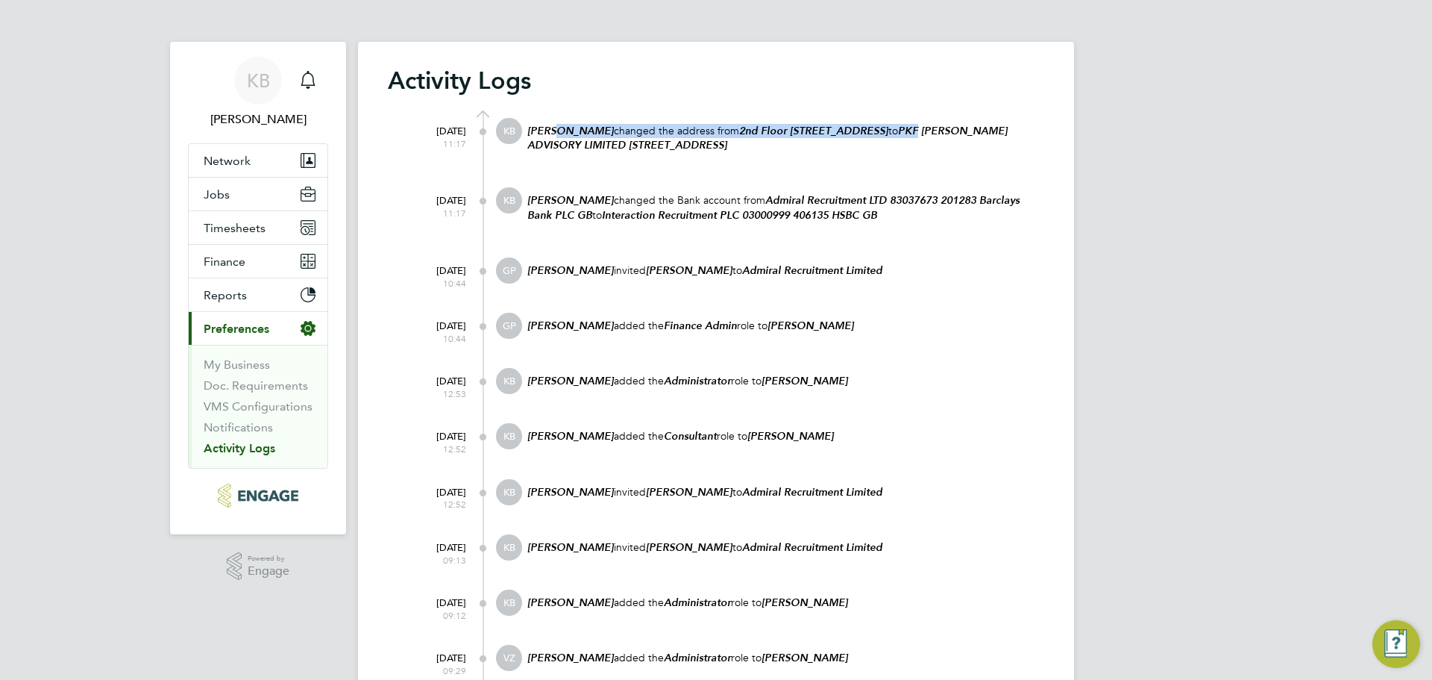
drag, startPoint x: 558, startPoint y: 122, endPoint x: 1034, endPoint y: 137, distance: 476.2
click at [1034, 137] on div "[PERSON_NAME] changed the address from [STREET_ADDRESS] to PKF [PERSON_NAME] AD…" at bounding box center [785, 145] width 518 height 54
click at [1007, 148] on p "[PERSON_NAME] changed the address from [STREET_ADDRESS] to PKF [PERSON_NAME] AD…" at bounding box center [785, 138] width 518 height 28
drag, startPoint x: 598, startPoint y: 140, endPoint x: 1016, endPoint y: 154, distance: 418.7
click at [1016, 154] on div "[PERSON_NAME] changed the address from [STREET_ADDRESS] to PKF [PERSON_NAME] AD…" at bounding box center [785, 145] width 518 height 54
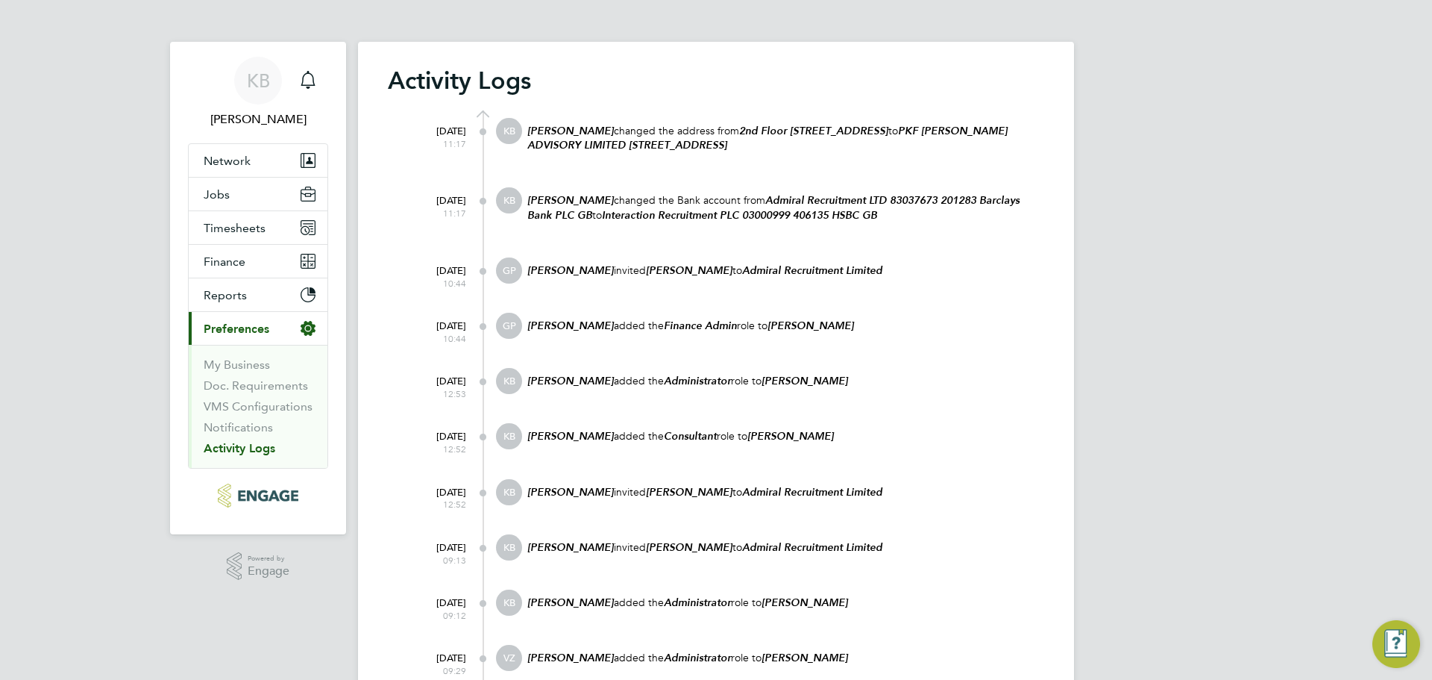
click at [1012, 153] on div "[PERSON_NAME] changed the address from [STREET_ADDRESS] to PKF [PERSON_NAME] AD…" at bounding box center [785, 145] width 518 height 54
drag, startPoint x: 543, startPoint y: 277, endPoint x: 1027, endPoint y: 303, distance: 484.9
click at [1027, 303] on div "[DATE] 10:44 GP [PERSON_NAME] invited [PERSON_NAME] to Admiral Recruitment Limi…" at bounding box center [726, 284] width 638 height 55
click at [221, 365] on link "My Business" at bounding box center [237, 364] width 66 height 14
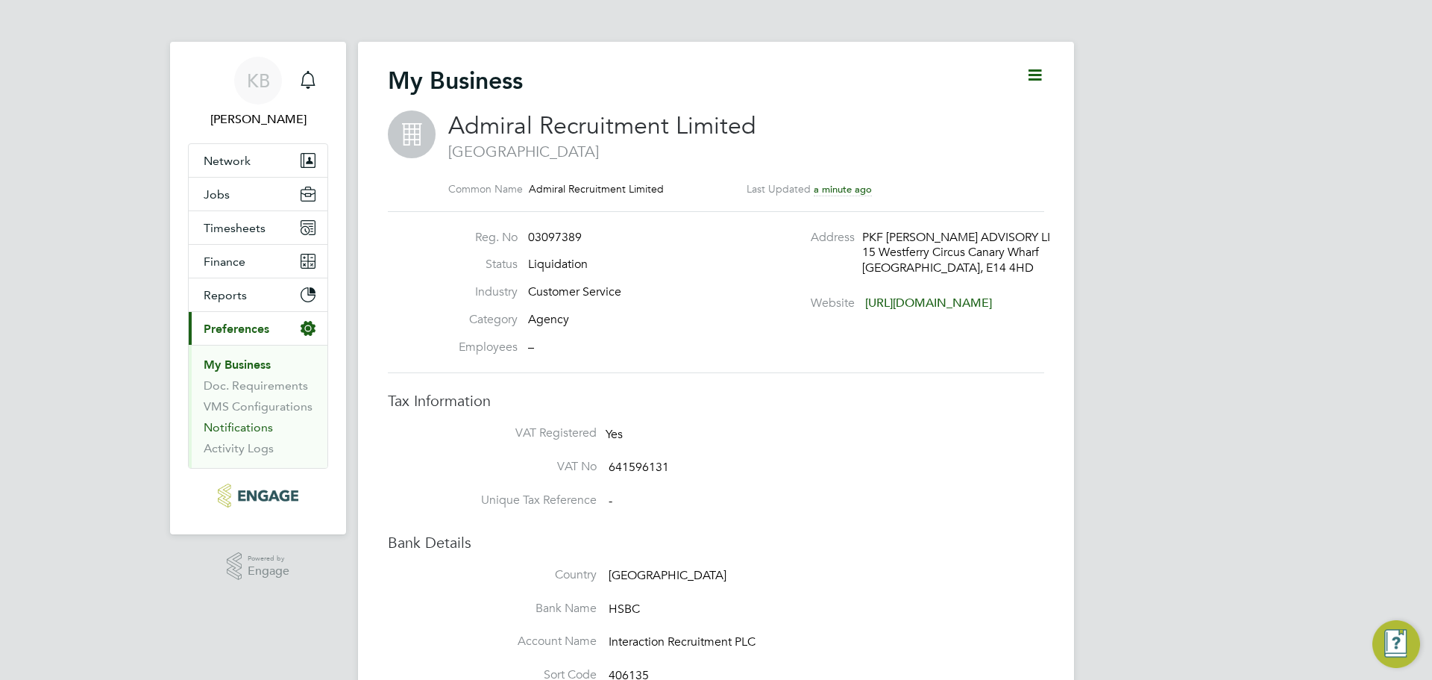
click at [245, 426] on link "Notifications" at bounding box center [238, 427] width 69 height 14
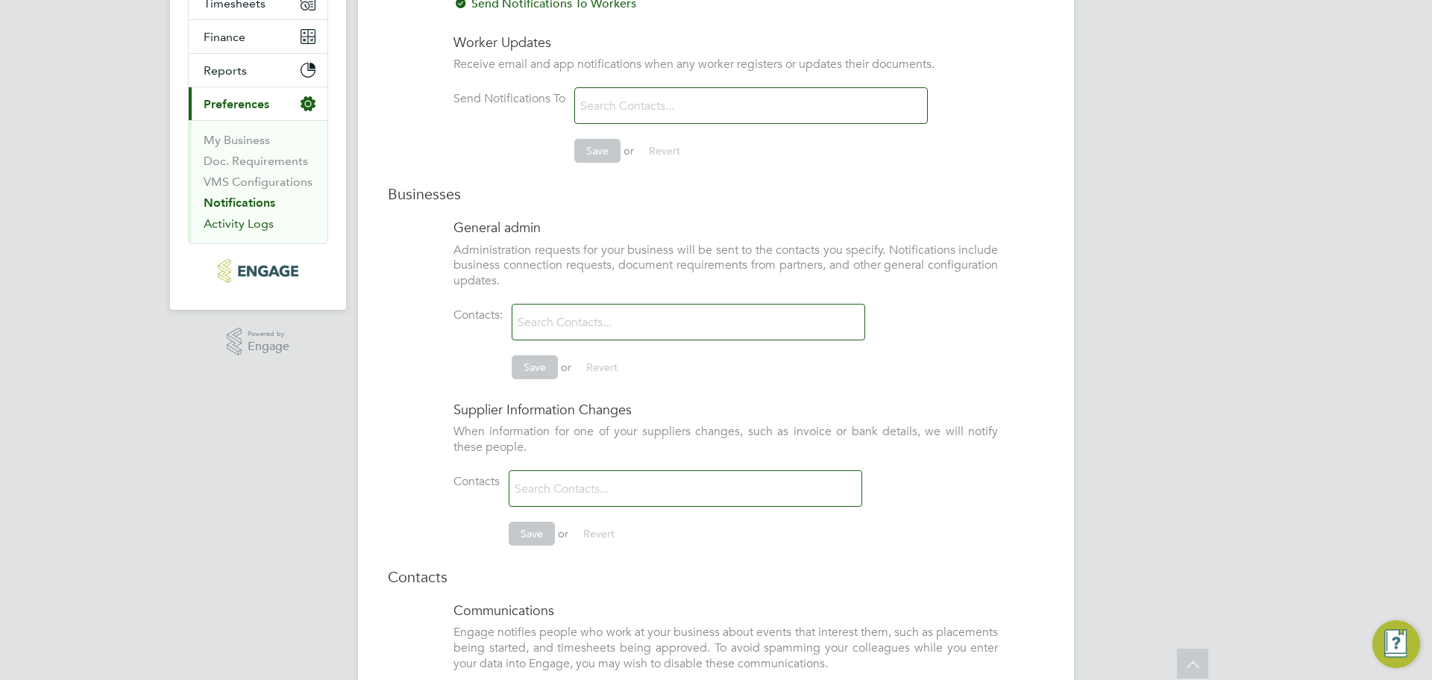
scroll to position [224, 0]
click at [265, 226] on link "Activity Logs" at bounding box center [239, 224] width 70 height 14
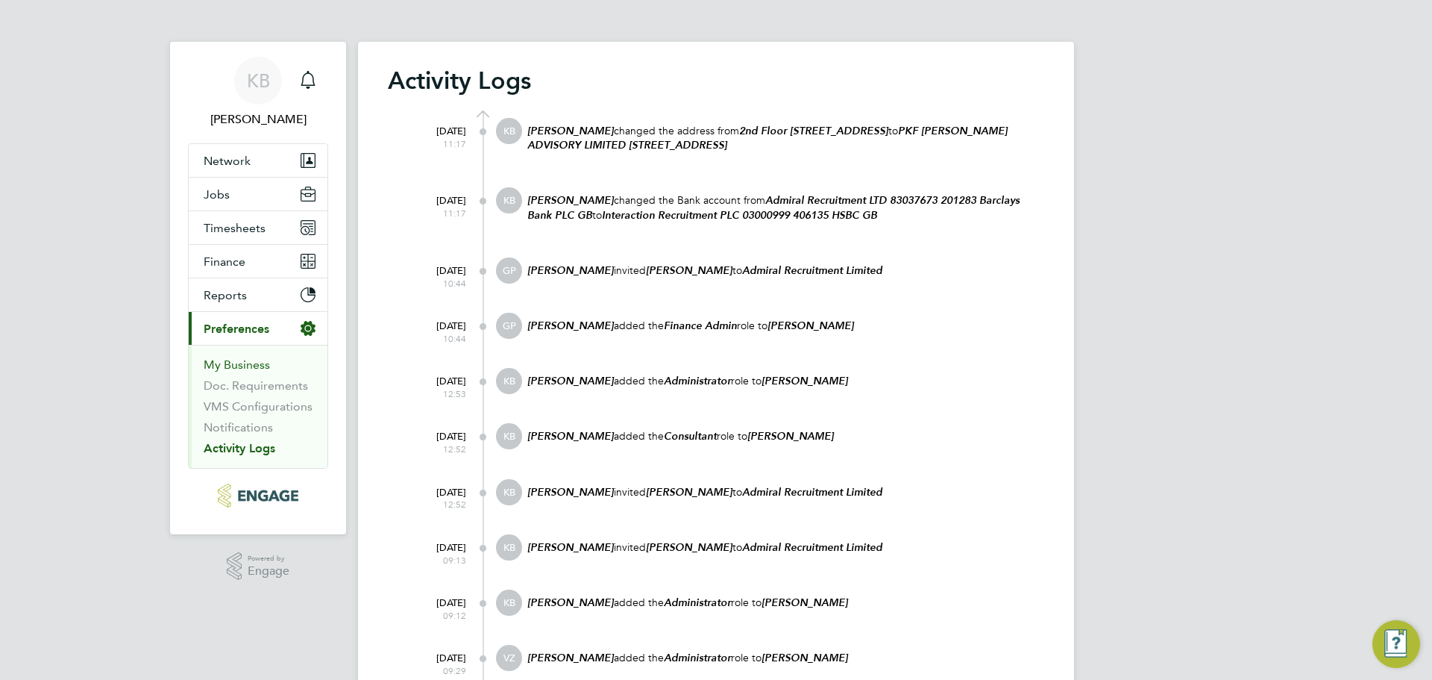
click at [220, 364] on link "My Business" at bounding box center [237, 364] width 66 height 14
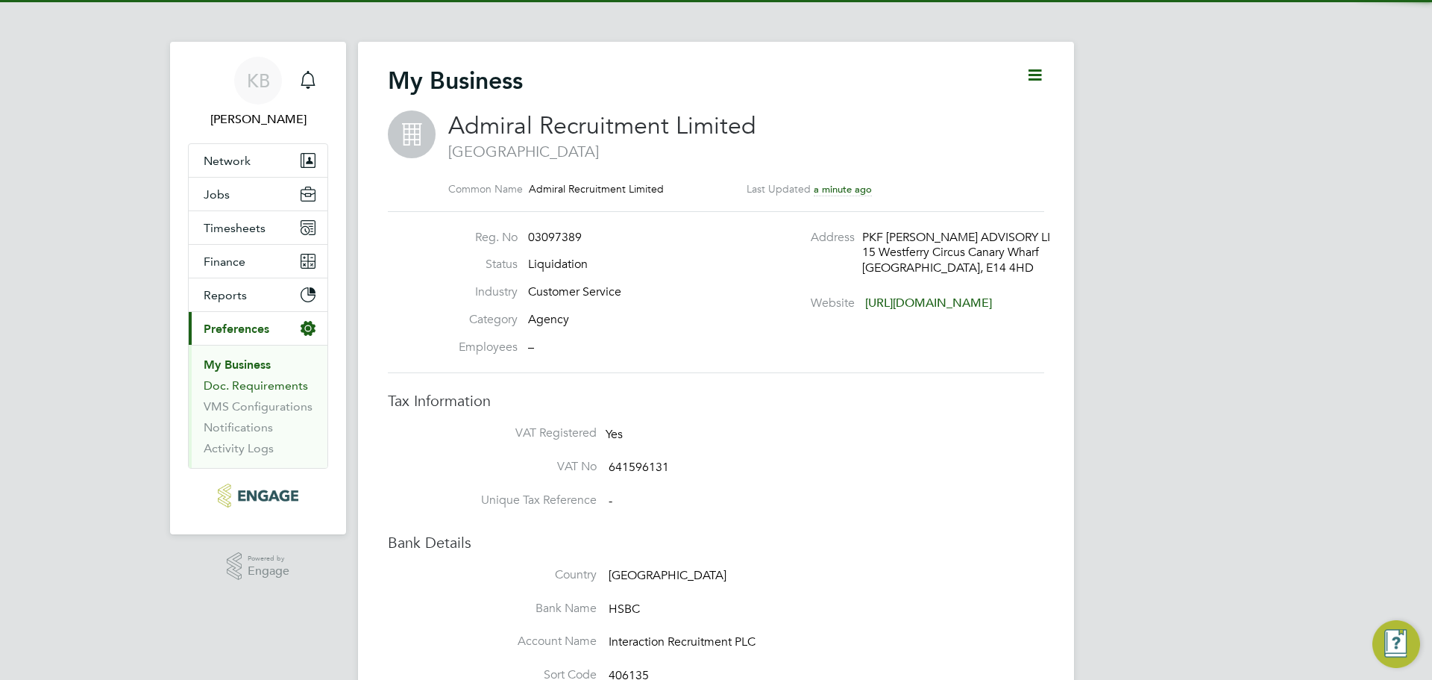
click at [264, 381] on link "Doc. Requirements" at bounding box center [256, 385] width 104 height 14
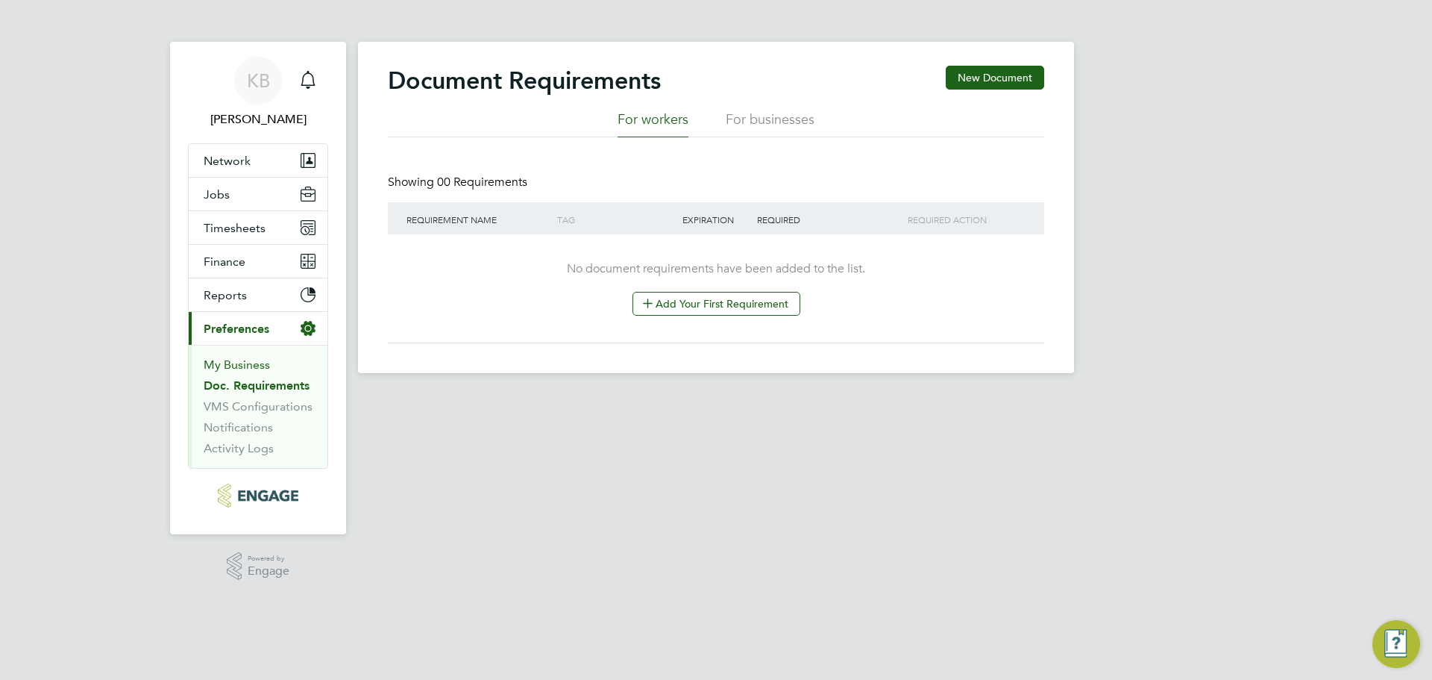
click at [248, 360] on link "My Business" at bounding box center [237, 364] width 66 height 14
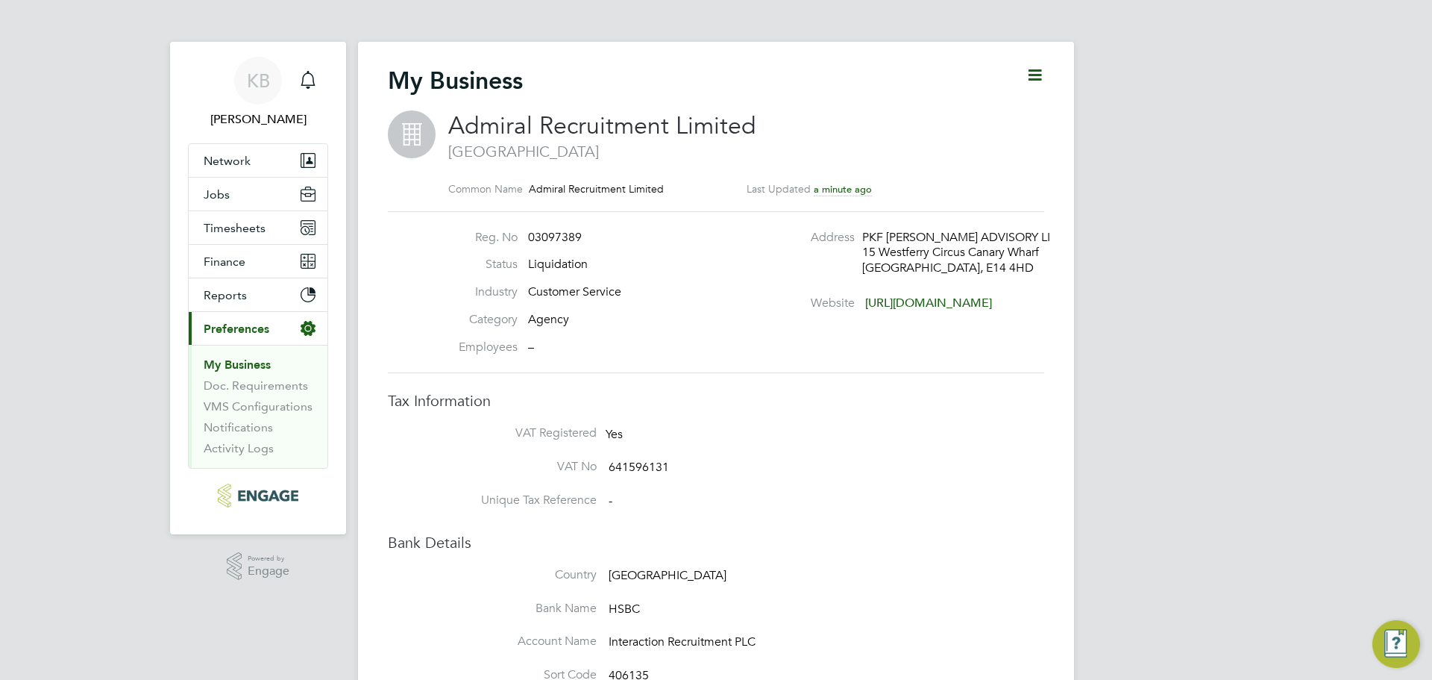
click at [1037, 72] on icon at bounding box center [1035, 75] width 19 height 19
click at [971, 118] on li "Edit Business e" at bounding box center [997, 110] width 88 height 21
type input "[GEOGRAPHIC_DATA]"
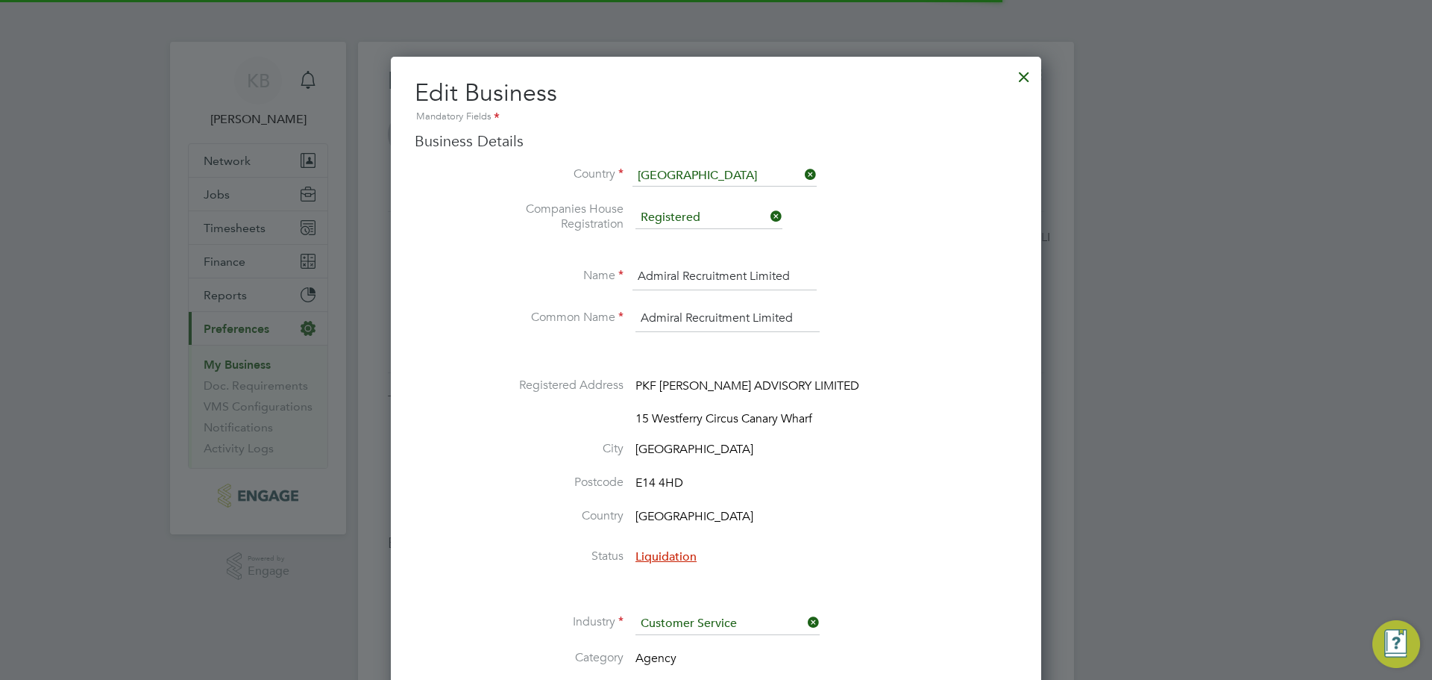
scroll to position [2058, 651]
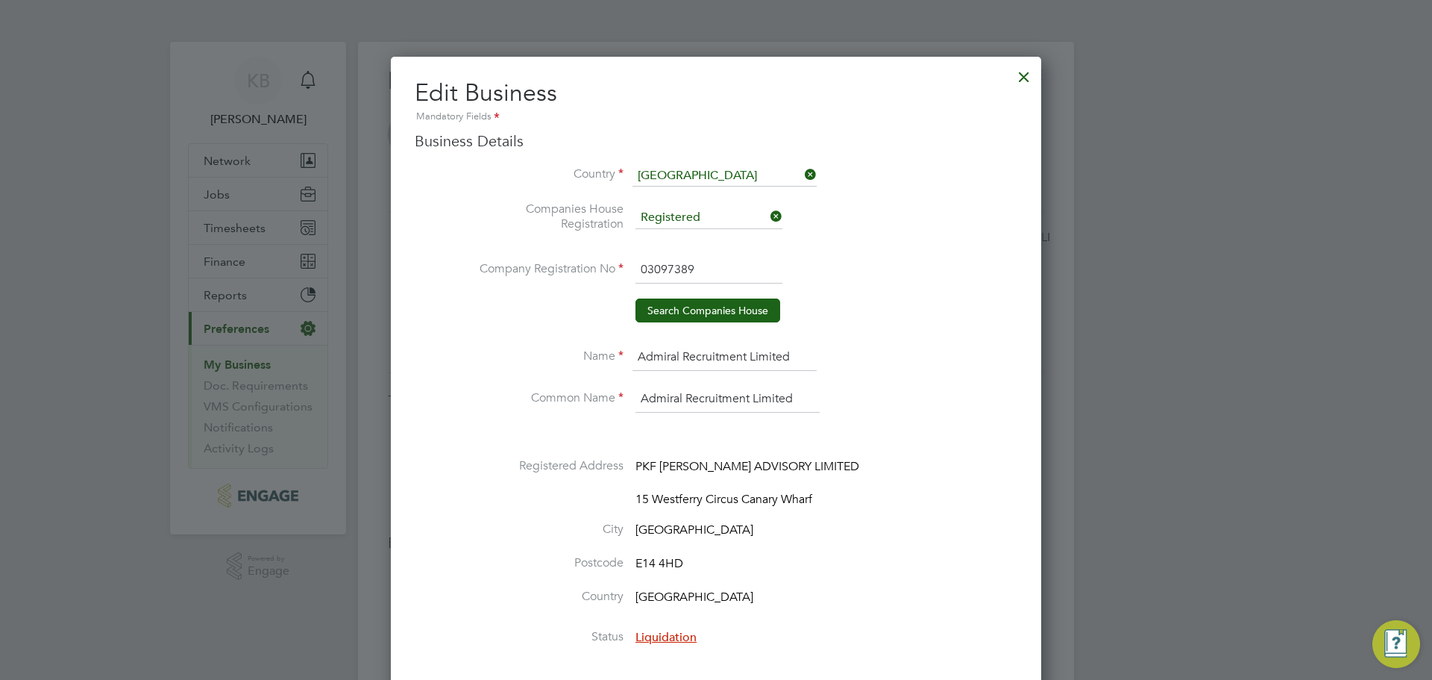
drag, startPoint x: 700, startPoint y: 266, endPoint x: 615, endPoint y: 266, distance: 85.0
click at [615, 266] on li "Company Registration No 03097389" at bounding box center [745, 278] width 543 height 42
click at [648, 272] on input "03097389" at bounding box center [709, 270] width 147 height 27
click at [755, 275] on input "3097389" at bounding box center [709, 270] width 147 height 27
click at [718, 271] on input "3097389" at bounding box center [709, 270] width 147 height 27
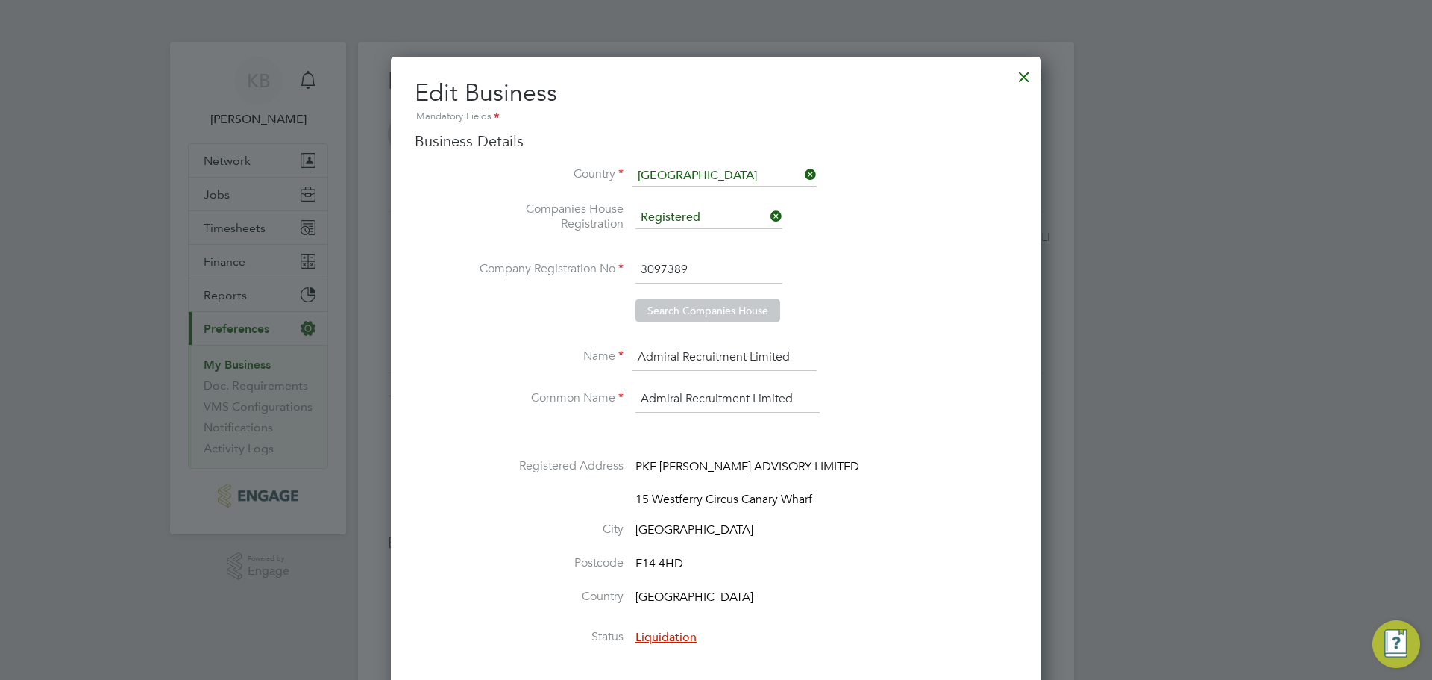
click at [637, 267] on input "3097389" at bounding box center [709, 270] width 147 height 27
type input "03097389"
click at [701, 309] on button "Search Companies House" at bounding box center [708, 310] width 145 height 24
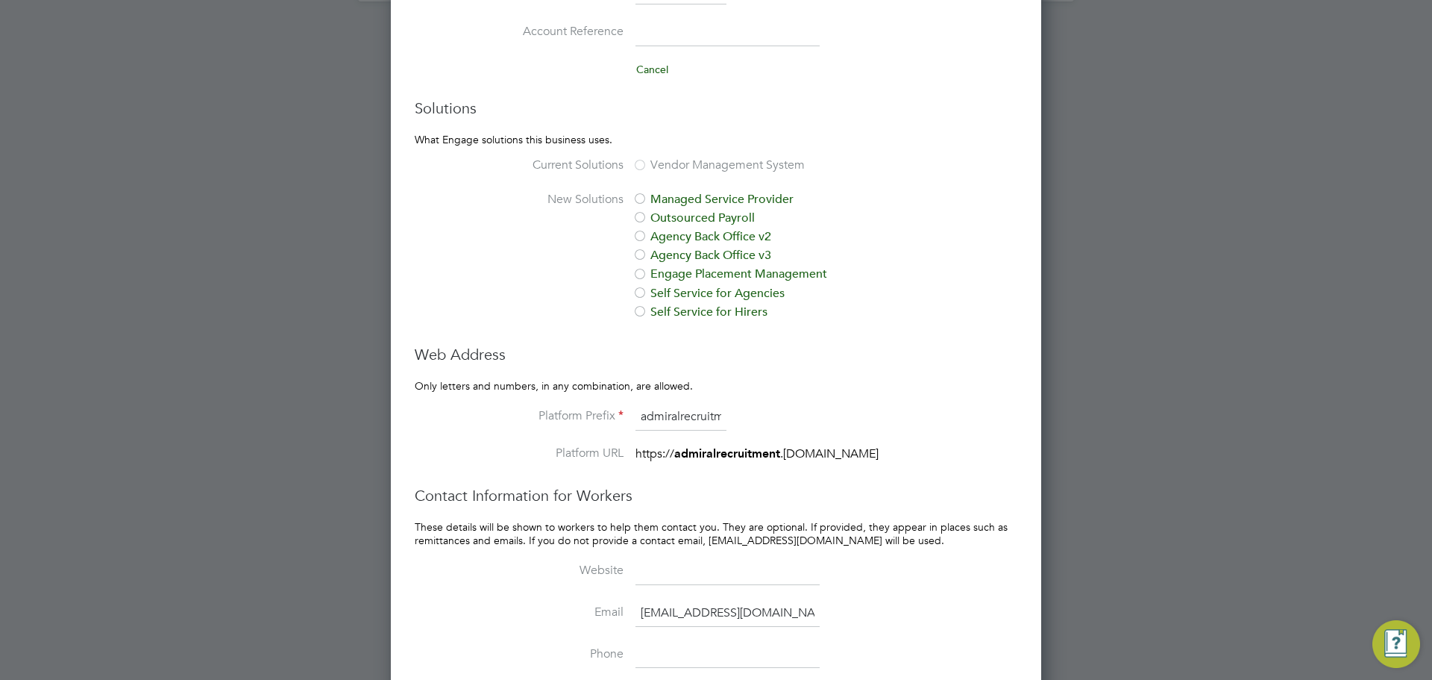
scroll to position [1400, 0]
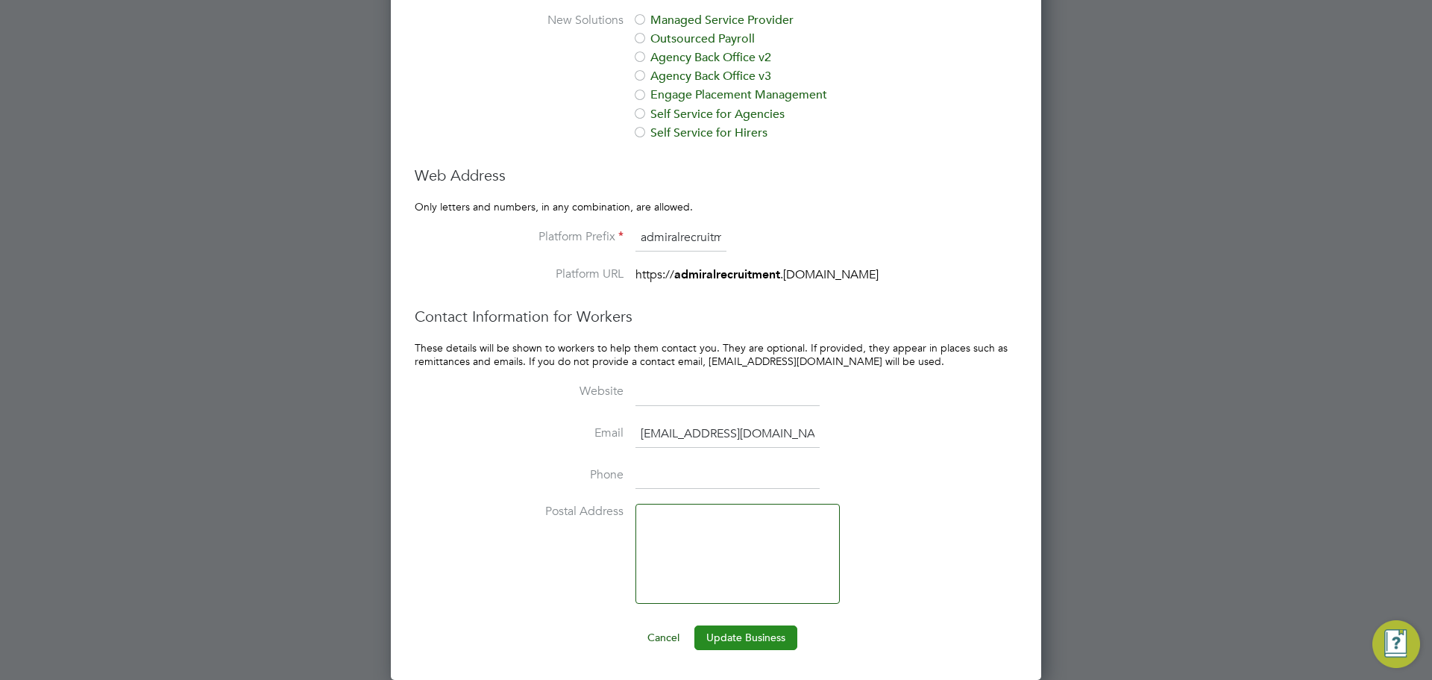
click at [744, 633] on button "Update Business" at bounding box center [746, 637] width 103 height 24
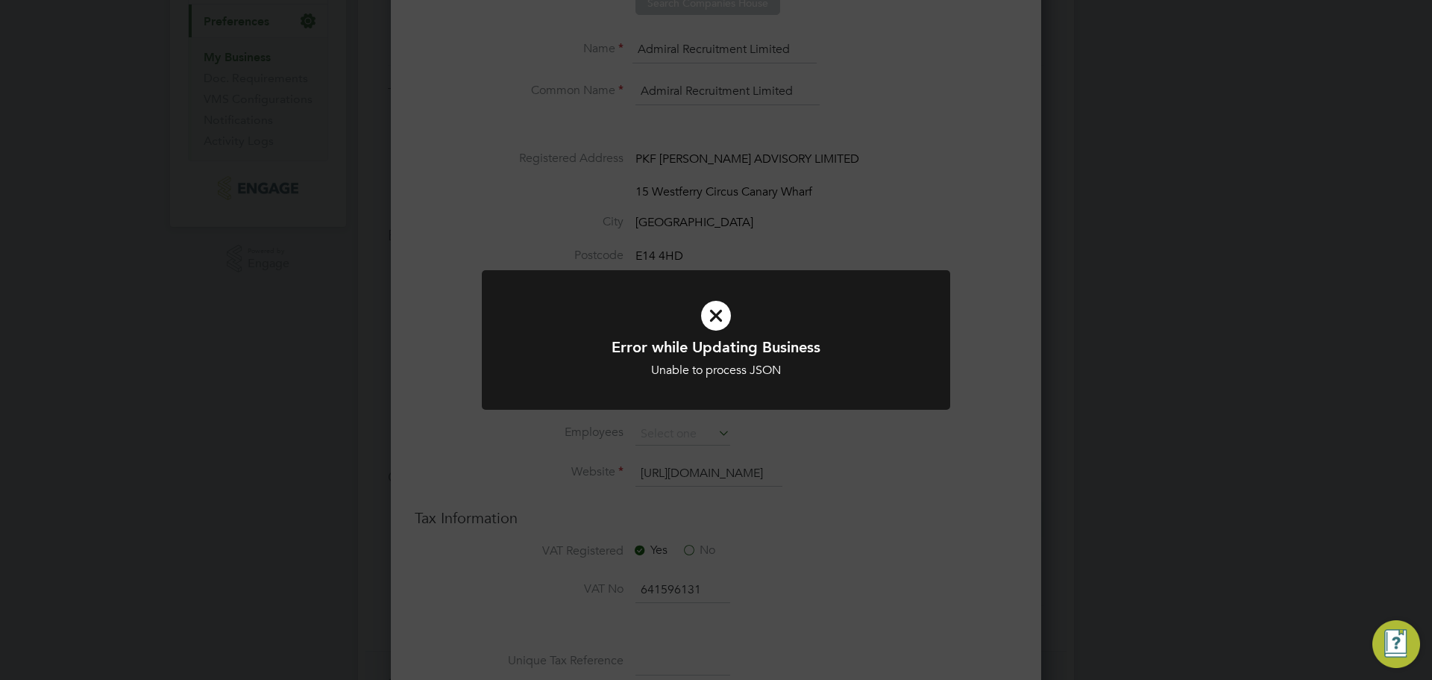
scroll to position [281, 0]
click at [933, 218] on div "Error while Updating Business Unable to process JSON Cancel Okay" at bounding box center [716, 340] width 1432 height 680
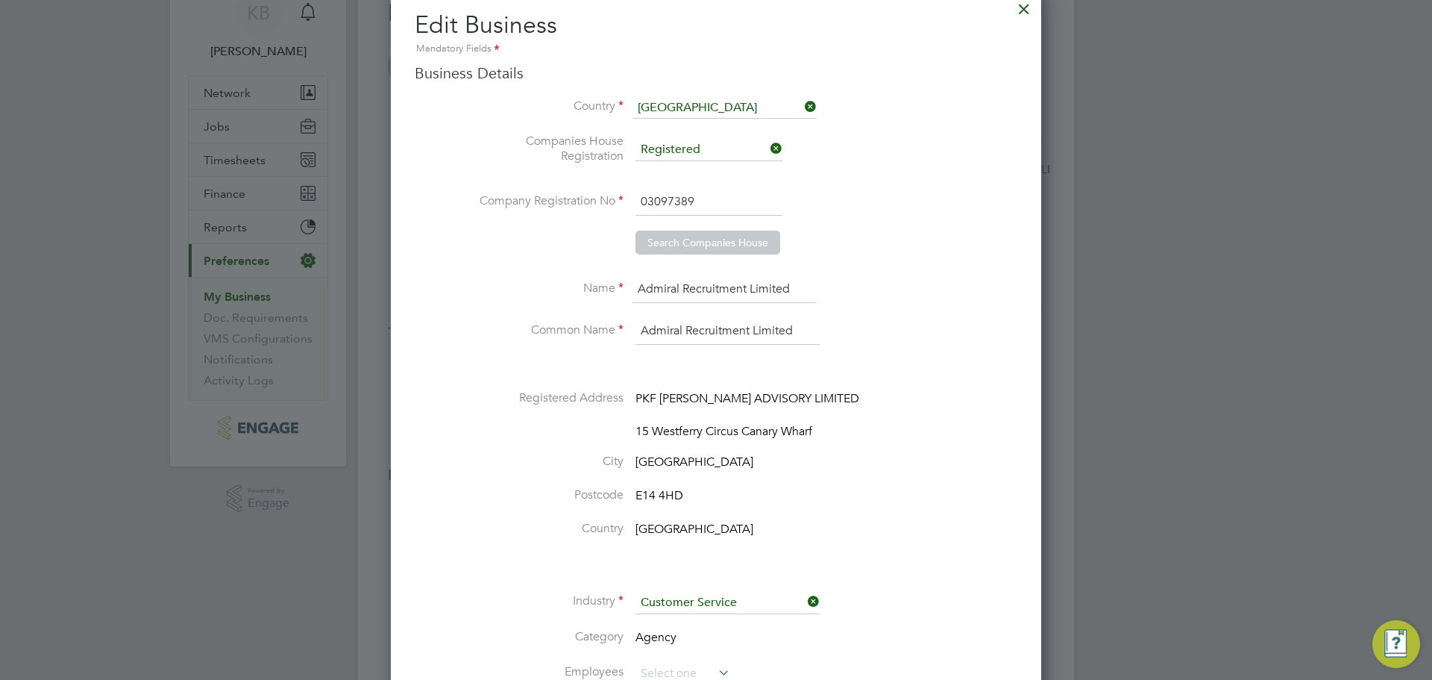
scroll to position [0, 0]
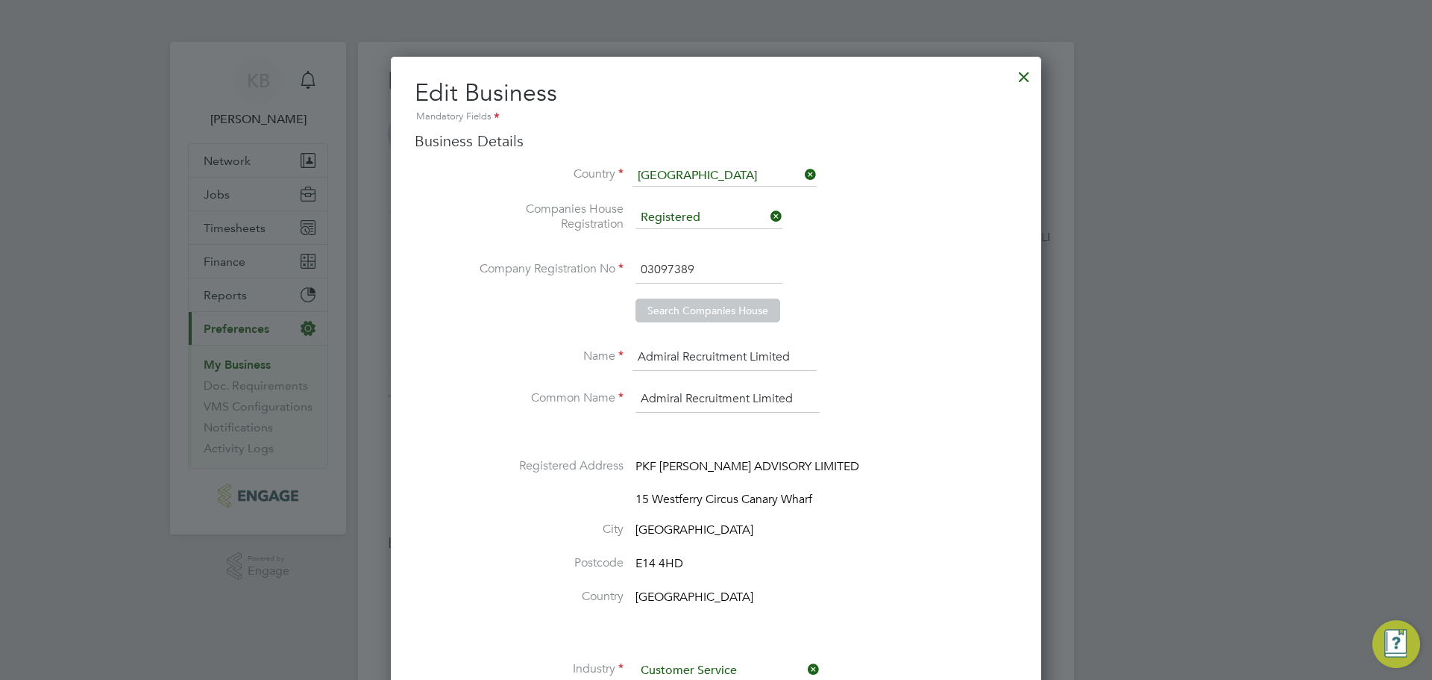
click at [1030, 61] on div at bounding box center [1024, 73] width 27 height 27
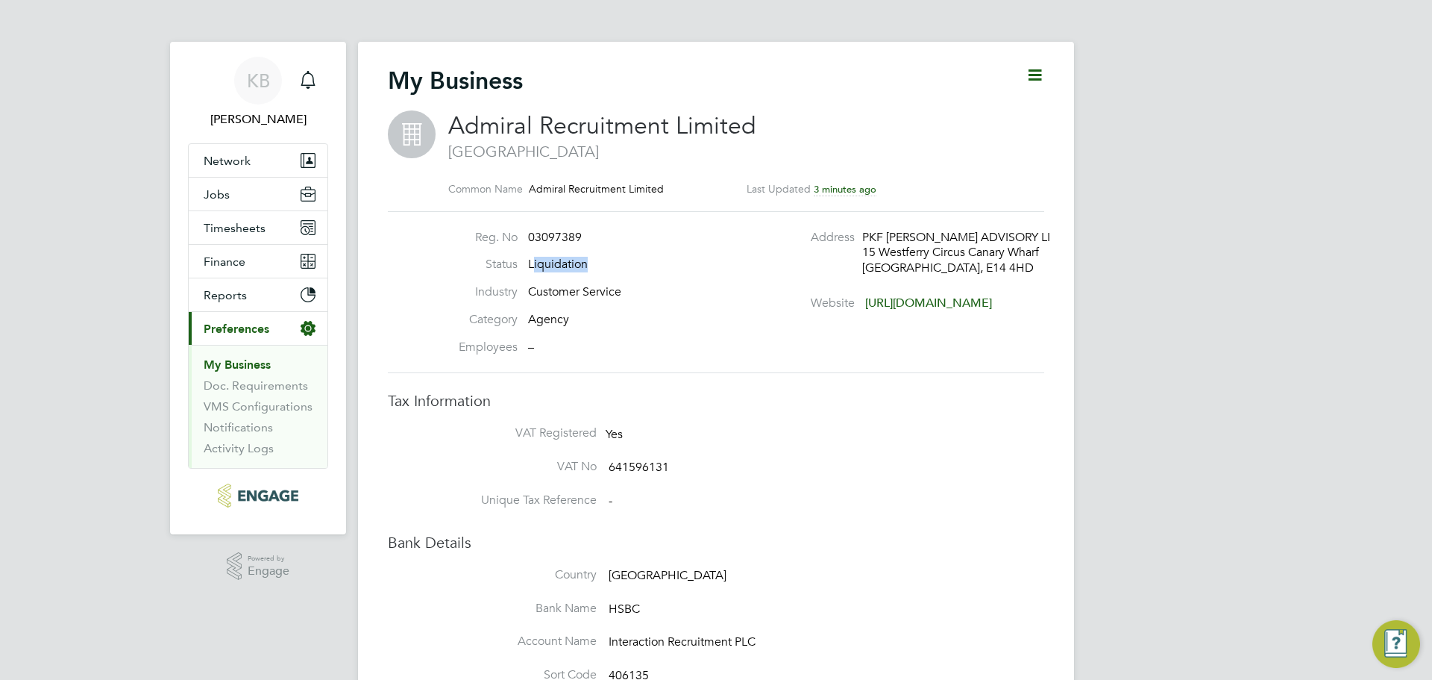
drag, startPoint x: 533, startPoint y: 266, endPoint x: 891, endPoint y: 266, distance: 358.1
click at [684, 267] on li "Status Liquidation" at bounding box center [583, 271] width 294 height 28
click at [245, 430] on link "Notifications" at bounding box center [238, 427] width 69 height 14
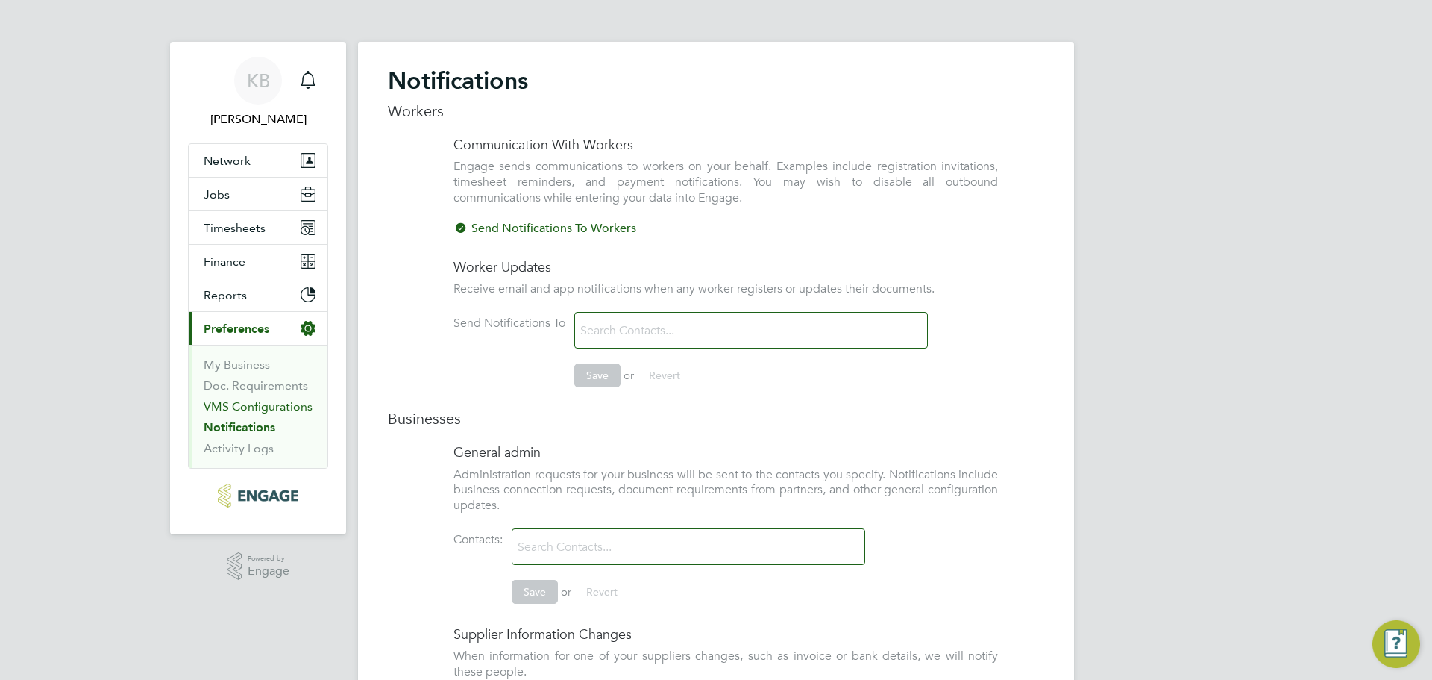
click at [241, 412] on link "VMS Configurations" at bounding box center [258, 406] width 109 height 14
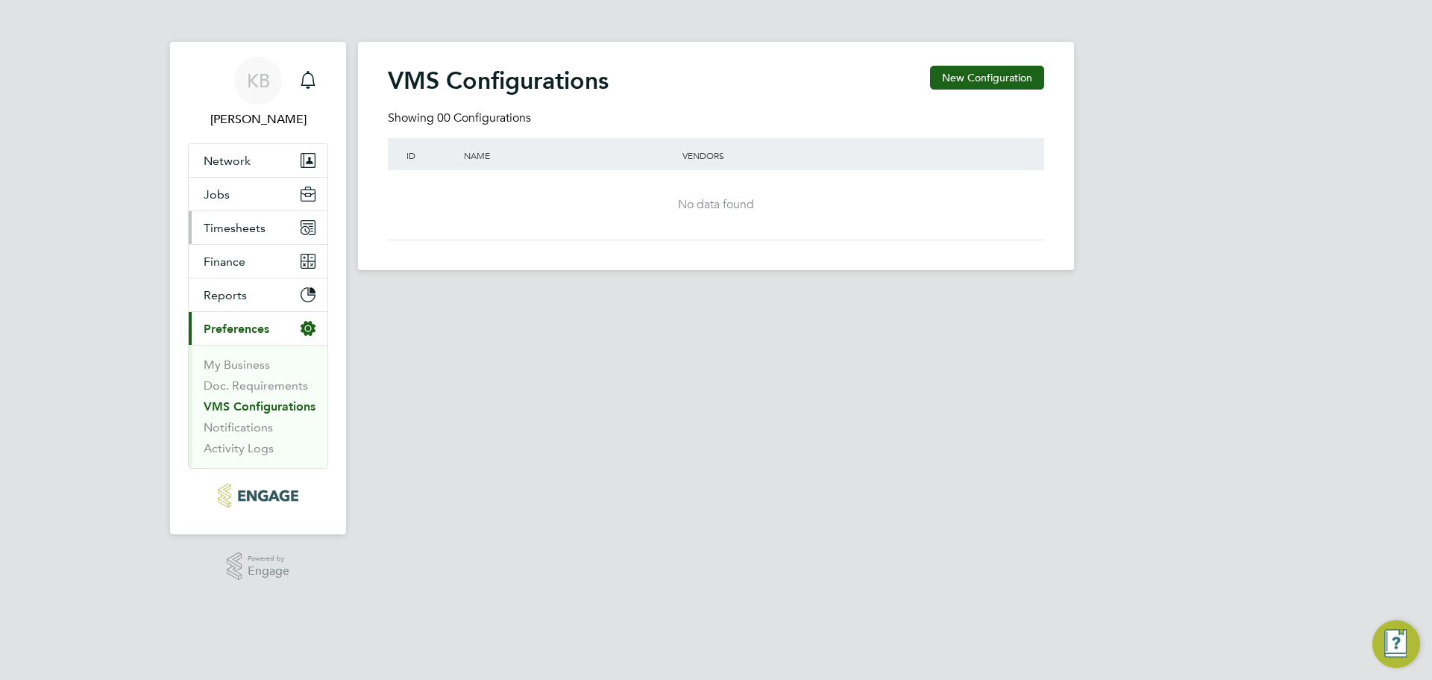
click at [230, 228] on span "Timesheets" at bounding box center [235, 228] width 62 height 14
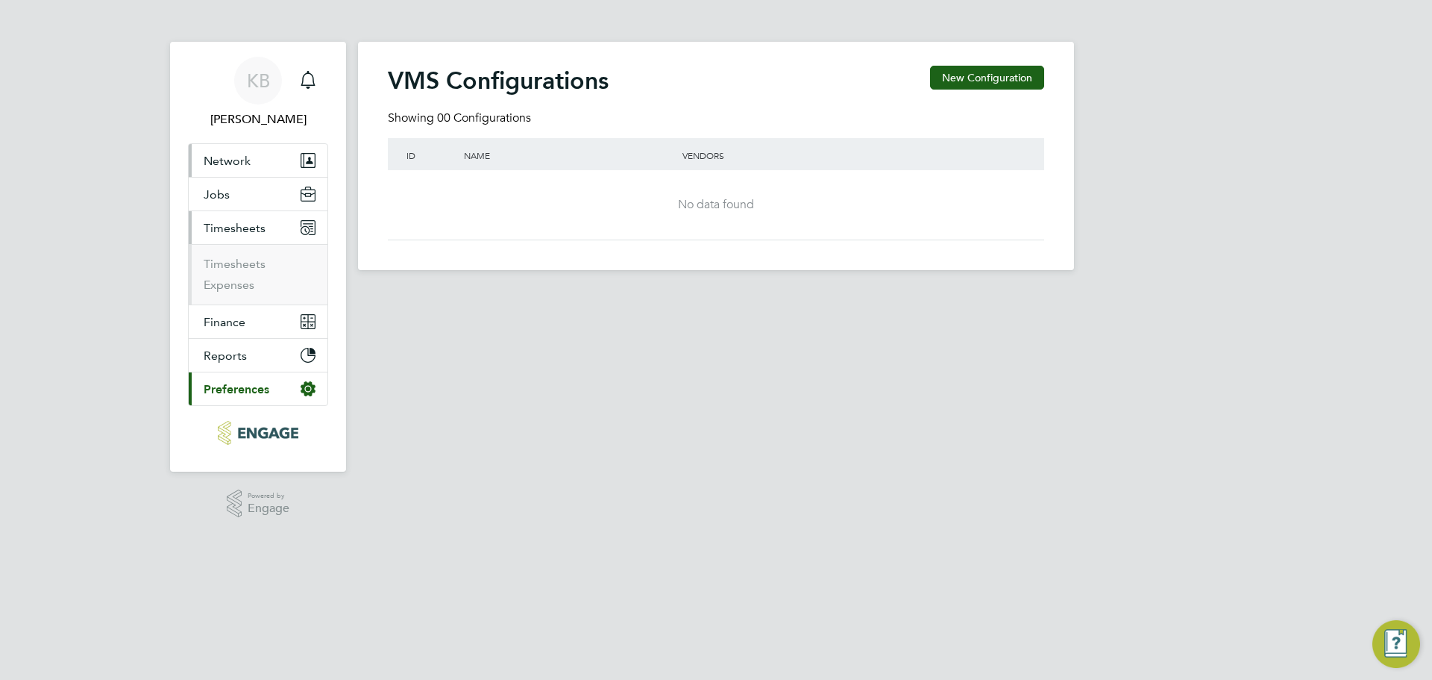
click at [237, 157] on span "Network" at bounding box center [227, 161] width 47 height 14
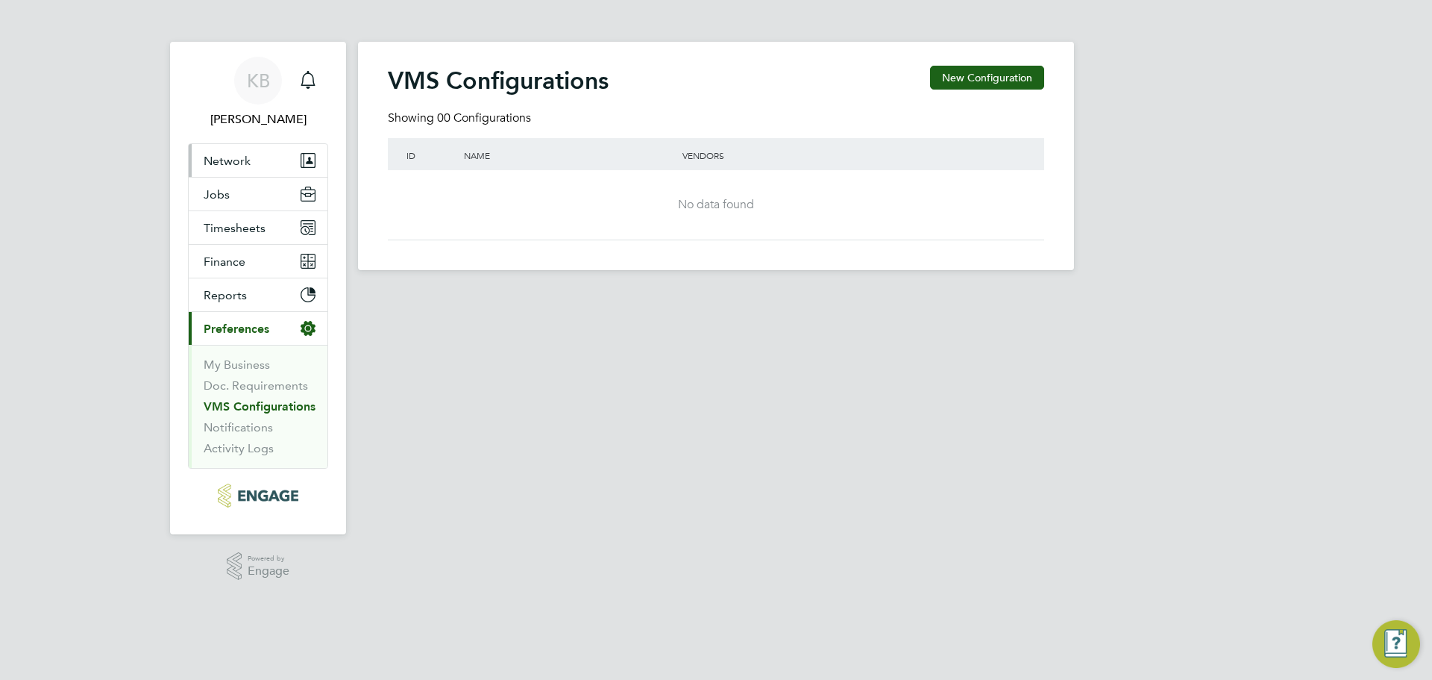
click at [227, 147] on button "Network" at bounding box center [258, 160] width 139 height 33
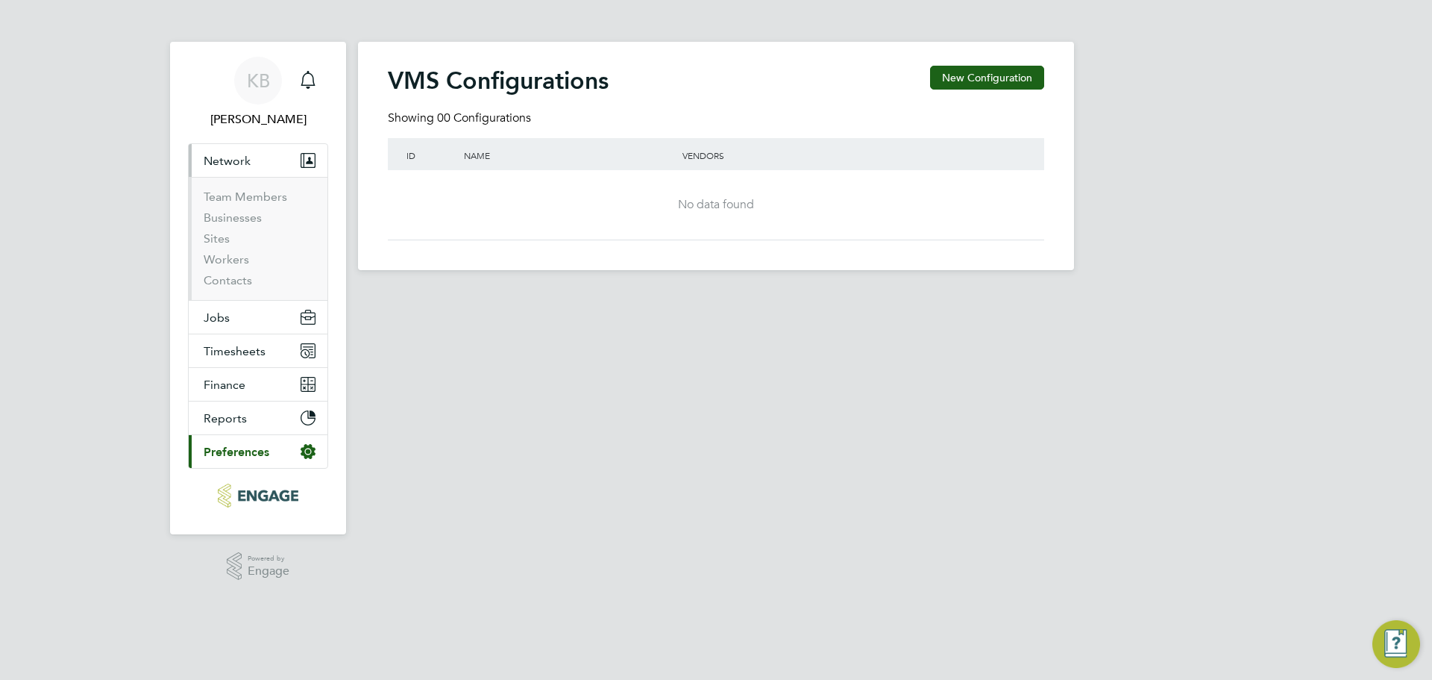
click at [228, 154] on span "Network" at bounding box center [227, 161] width 47 height 14
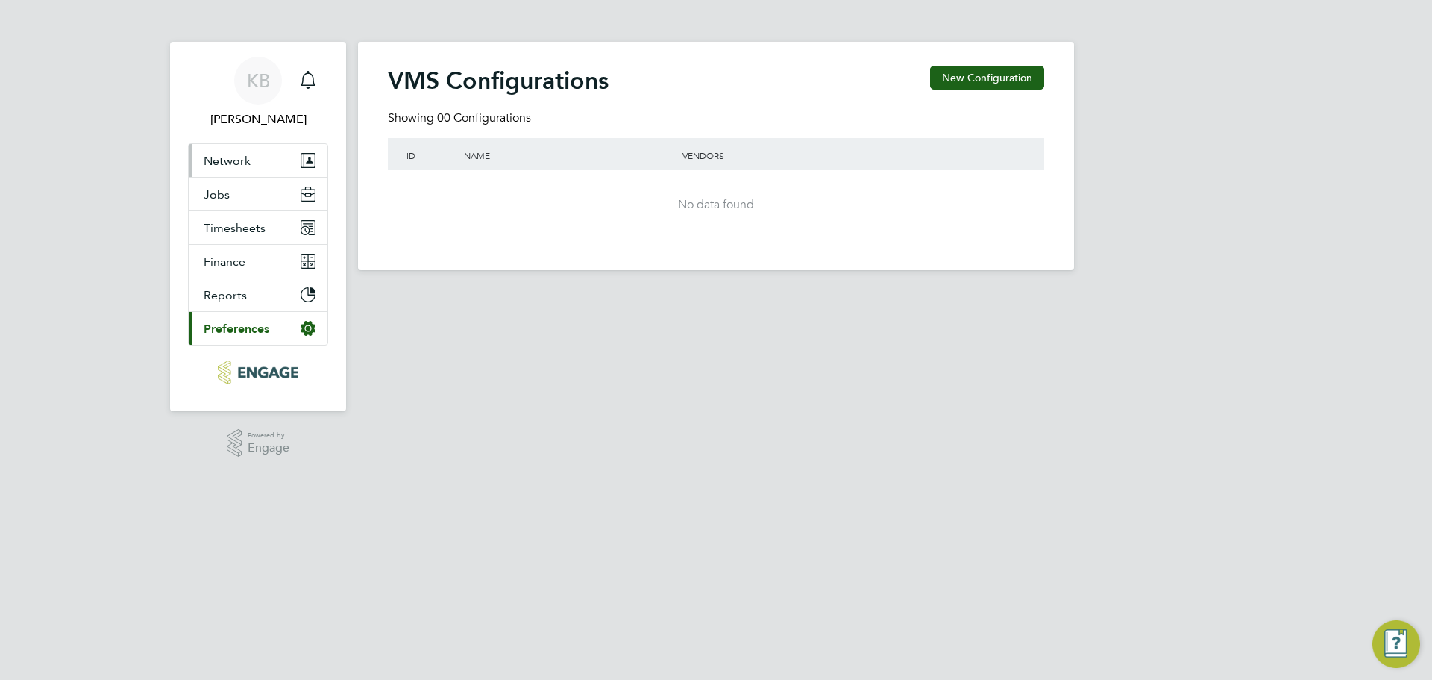
click at [234, 175] on button "Network" at bounding box center [258, 160] width 139 height 33
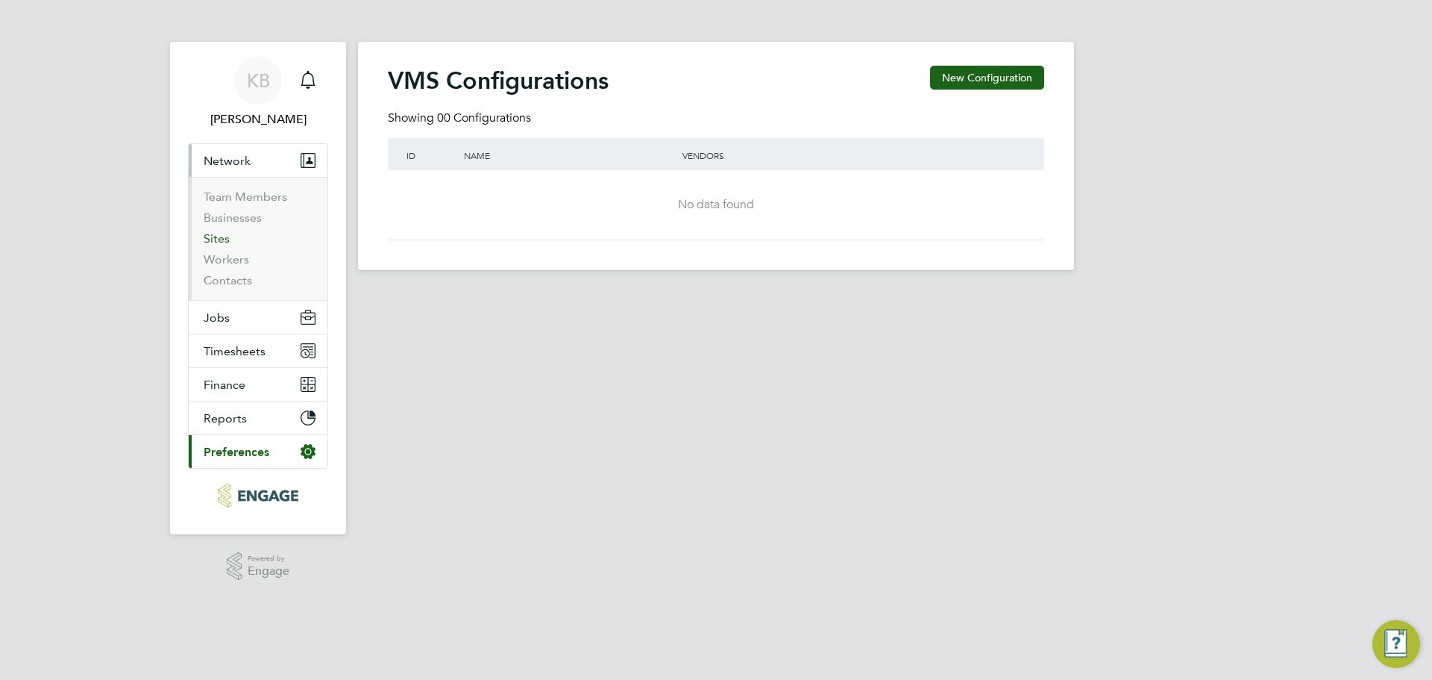
click at [222, 236] on link "Sites" at bounding box center [217, 238] width 26 height 14
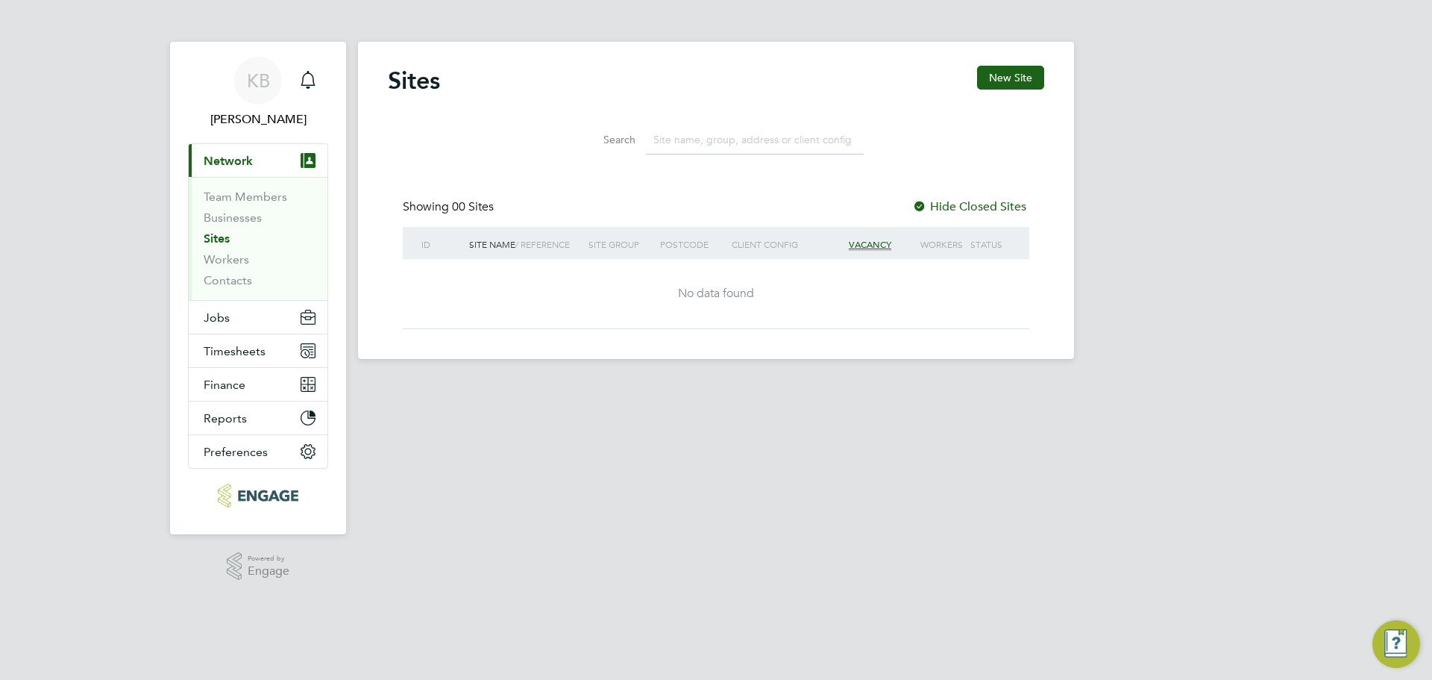
click at [979, 207] on label "Hide Closed Sites" at bounding box center [969, 206] width 114 height 15
click at [778, 129] on input at bounding box center [755, 139] width 218 height 29
click at [256, 93] on div "KB" at bounding box center [258, 81] width 48 height 48
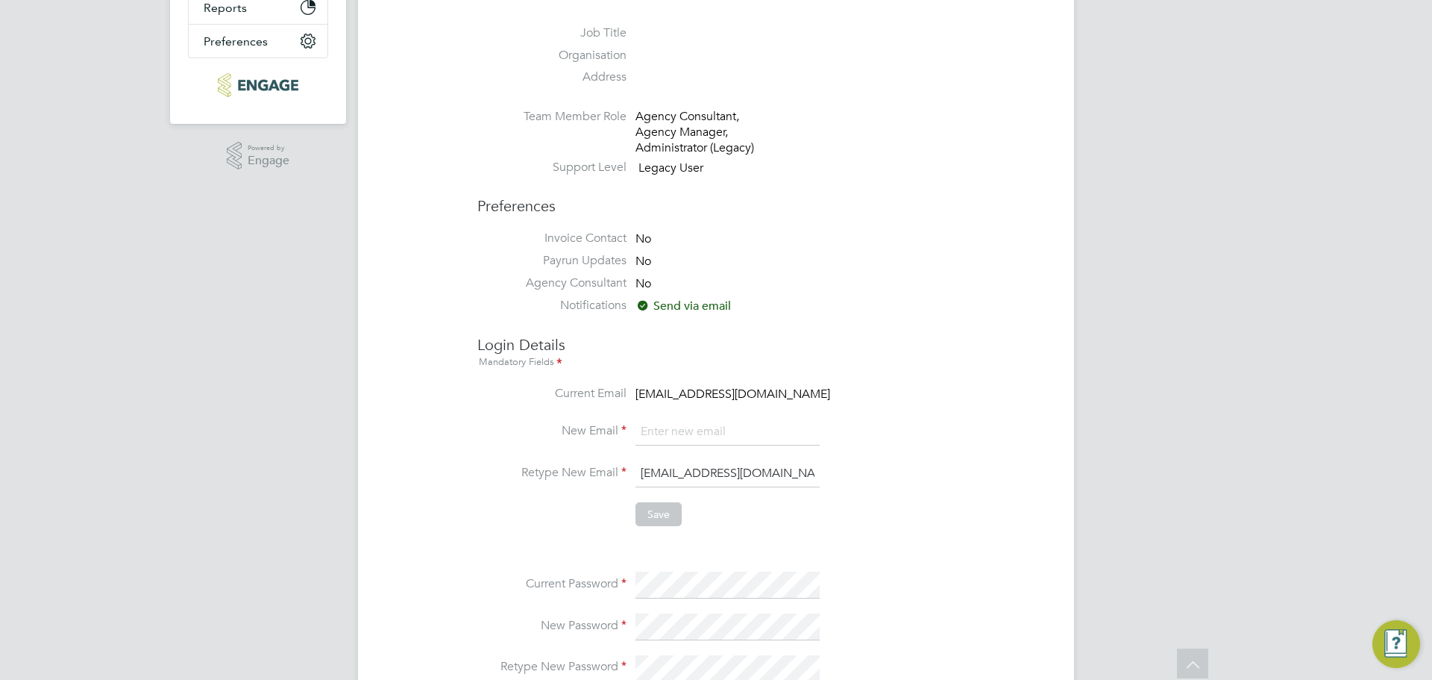
scroll to position [373, 0]
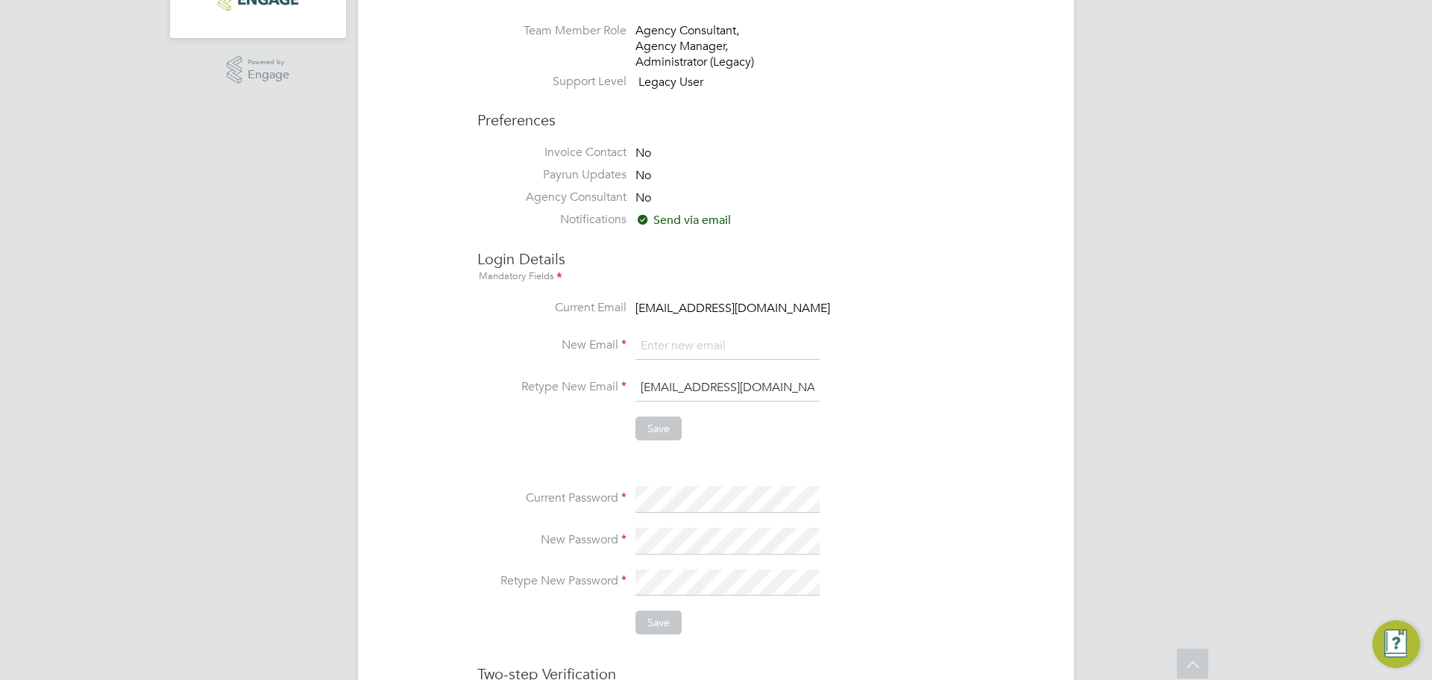
drag, startPoint x: 797, startPoint y: 312, endPoint x: 775, endPoint y: 313, distance: 21.6
click at [795, 312] on li "Current Email [EMAIL_ADDRESS][DOMAIN_NAME]" at bounding box center [760, 317] width 567 height 34
click at [765, 310] on span "[EMAIL_ADDRESS][DOMAIN_NAME]" at bounding box center [733, 308] width 195 height 15
click at [673, 345] on input "email" at bounding box center [728, 346] width 184 height 27
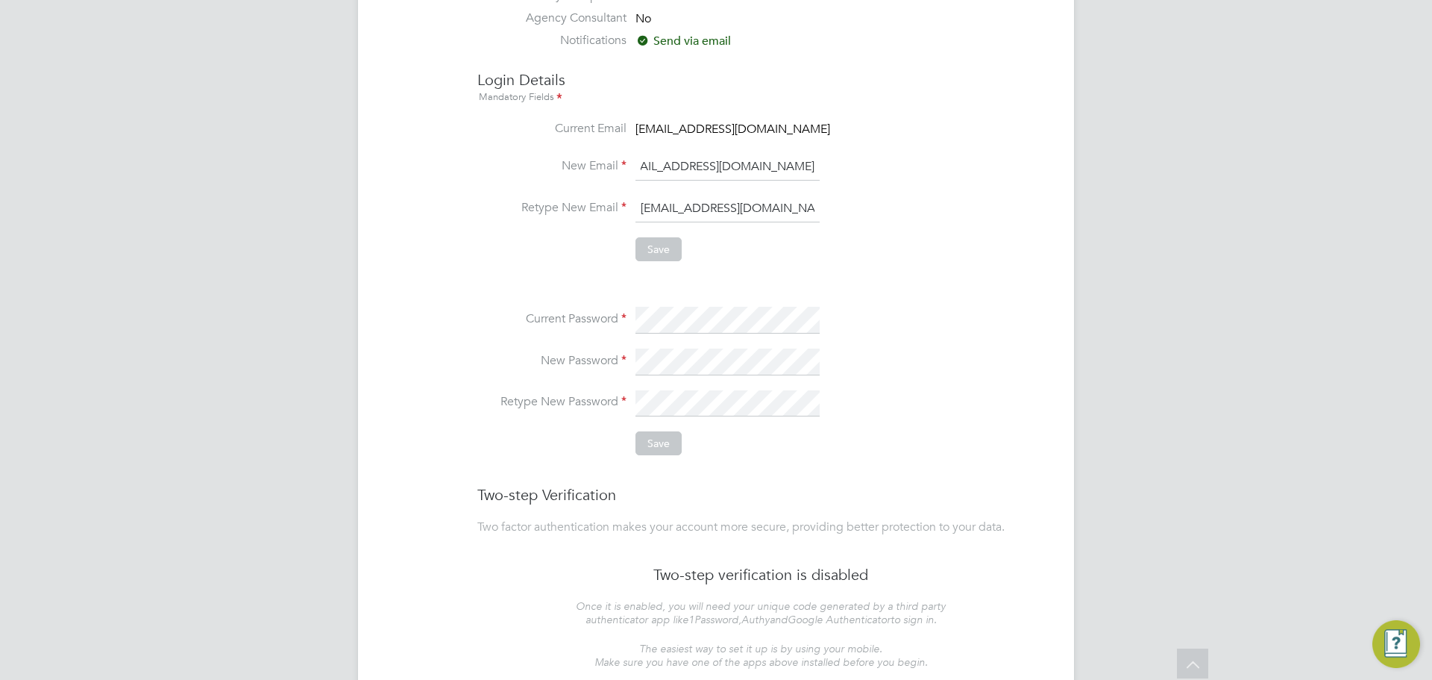
scroll to position [649, 0]
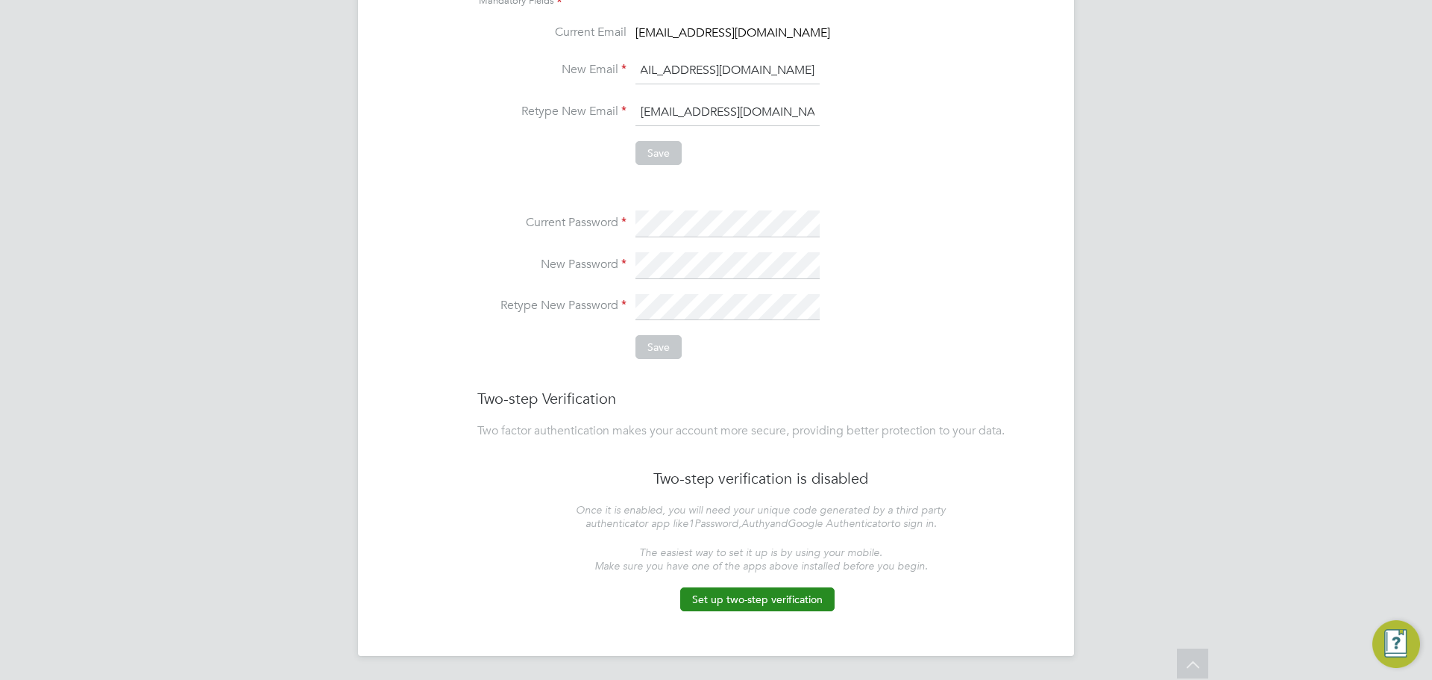
type input "[EMAIL_ADDRESS][DOMAIN_NAME]"
click at [774, 597] on button "Set up two-step verification" at bounding box center [757, 599] width 154 height 24
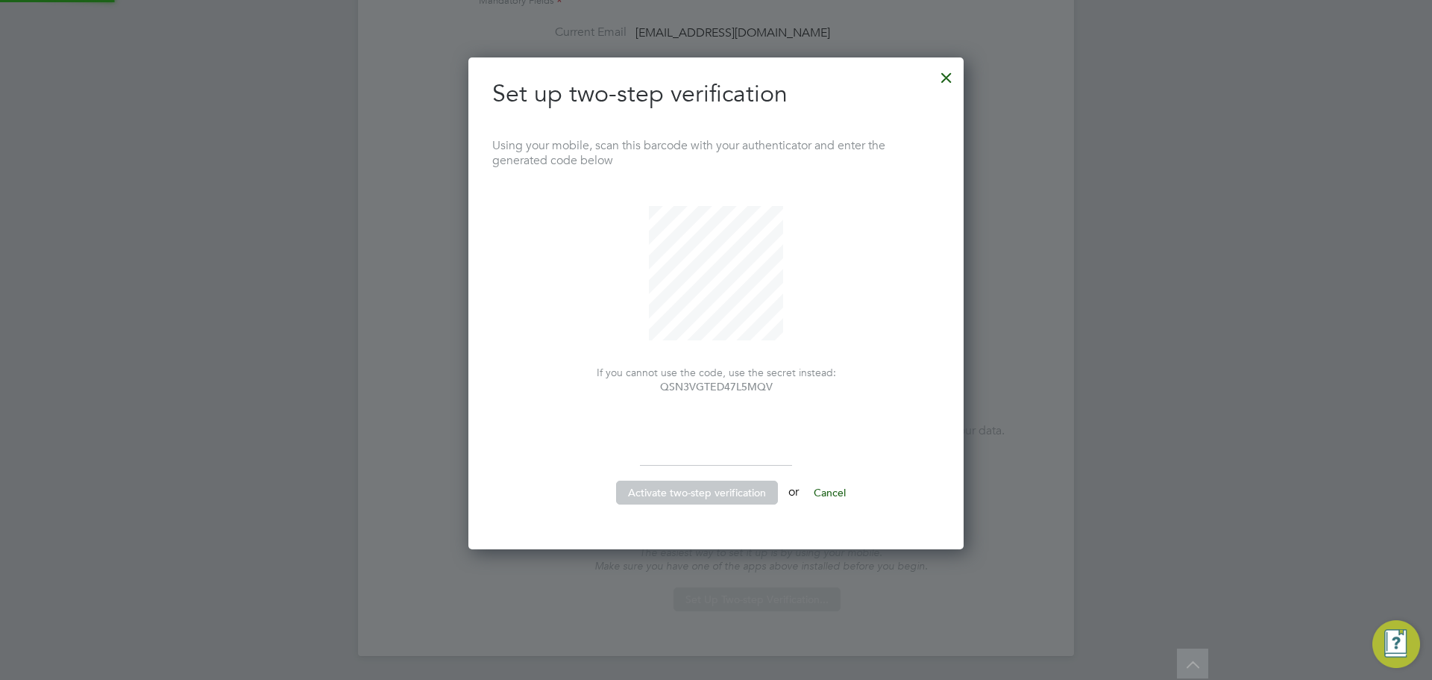
scroll to position [493, 496]
click at [853, 492] on button "Cancel" at bounding box center [830, 492] width 56 height 24
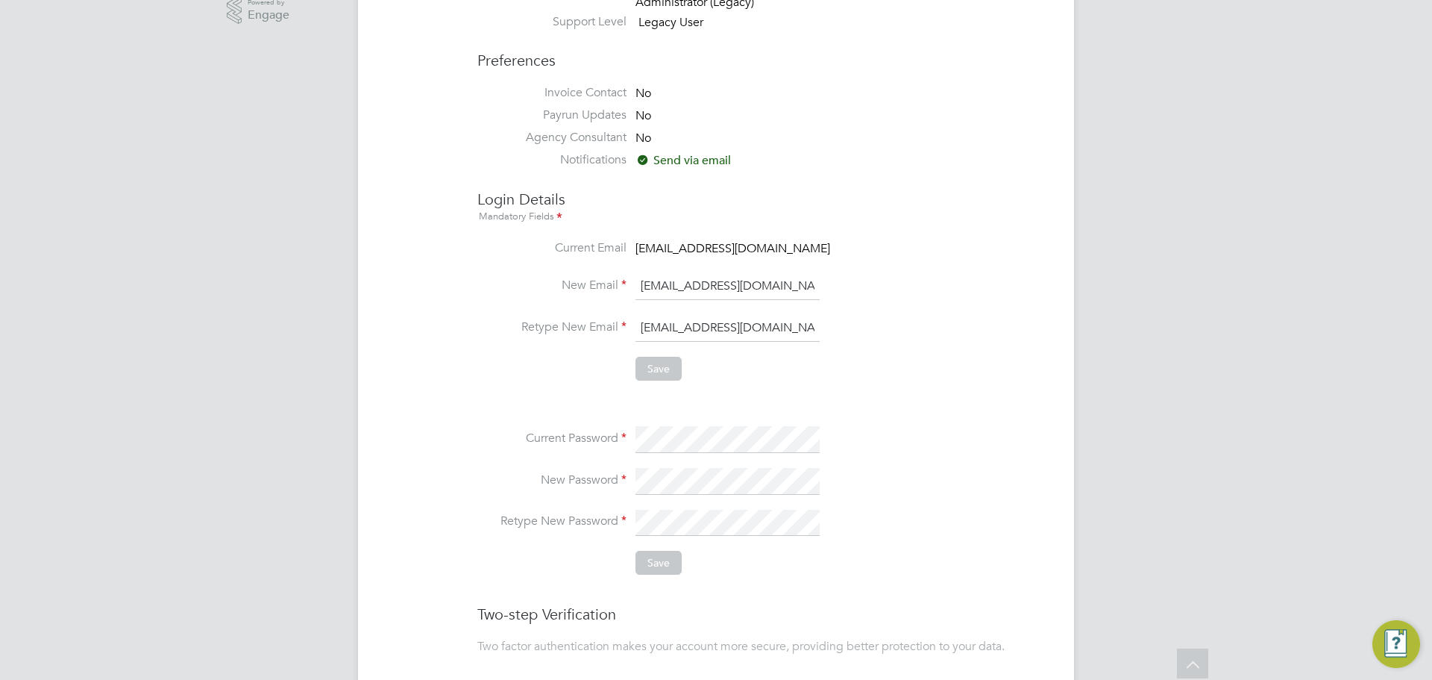
scroll to position [425, 0]
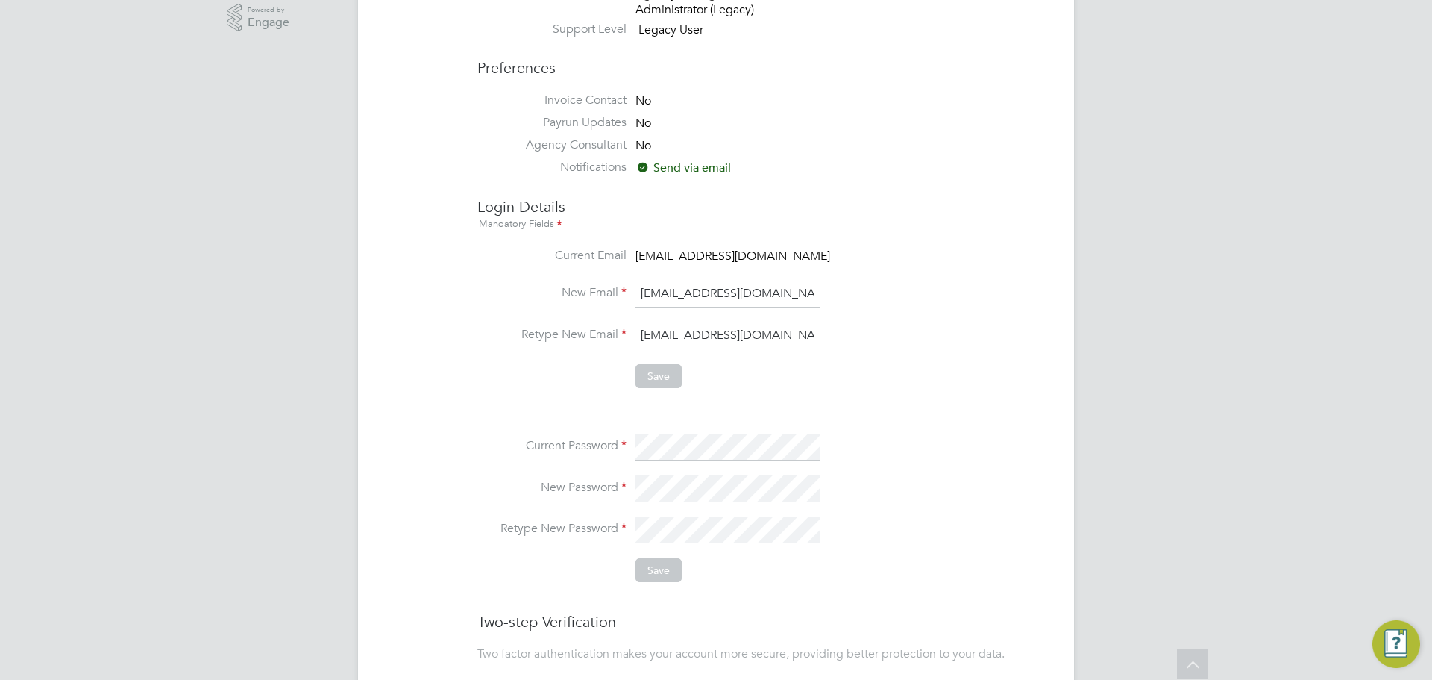
click at [749, 392] on li "Save" at bounding box center [760, 383] width 567 height 39
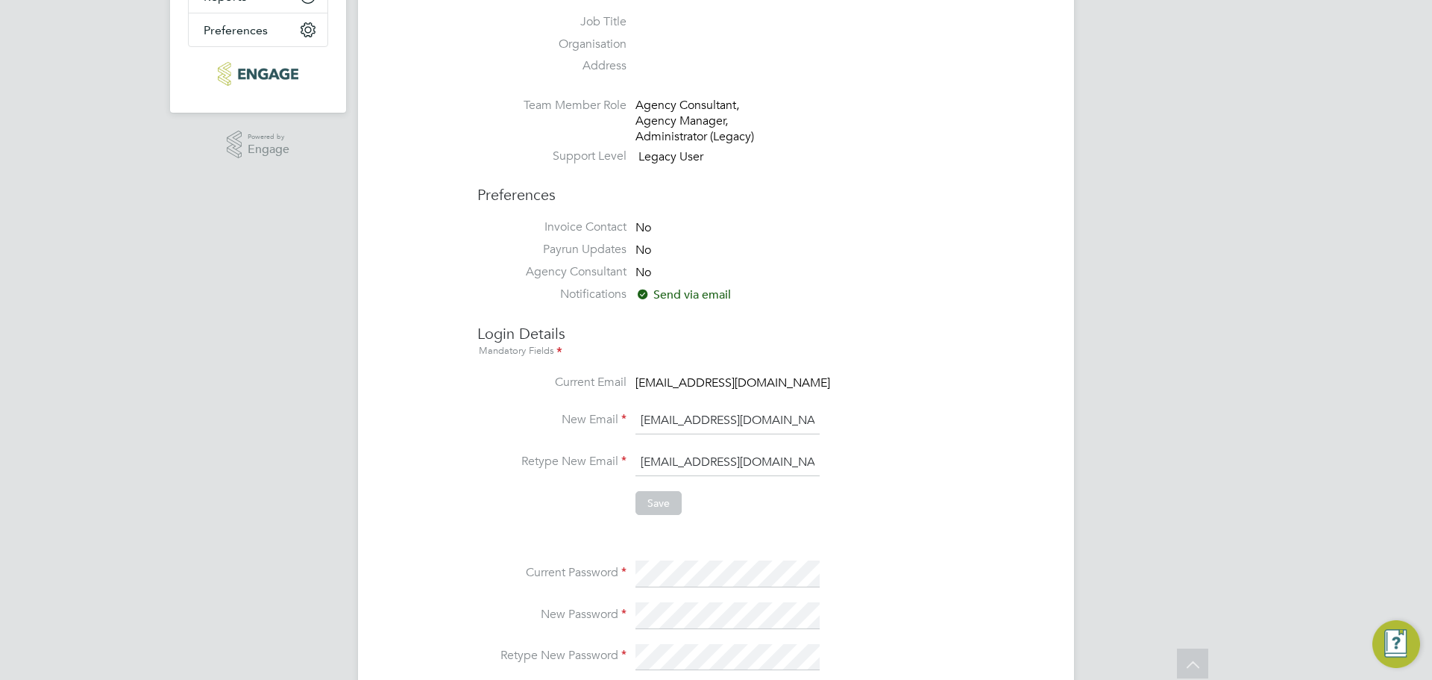
scroll to position [0, 26]
drag, startPoint x: 817, startPoint y: 418, endPoint x: 659, endPoint y: 420, distance: 158.2
click at [659, 420] on input "[EMAIL_ADDRESS][DOMAIN_NAME]" at bounding box center [728, 420] width 184 height 27
drag, startPoint x: 639, startPoint y: 418, endPoint x: 812, endPoint y: 428, distance: 173.4
click at [811, 428] on input "[EMAIL_ADDRESS][DOMAIN_NAME]" at bounding box center [728, 420] width 184 height 27
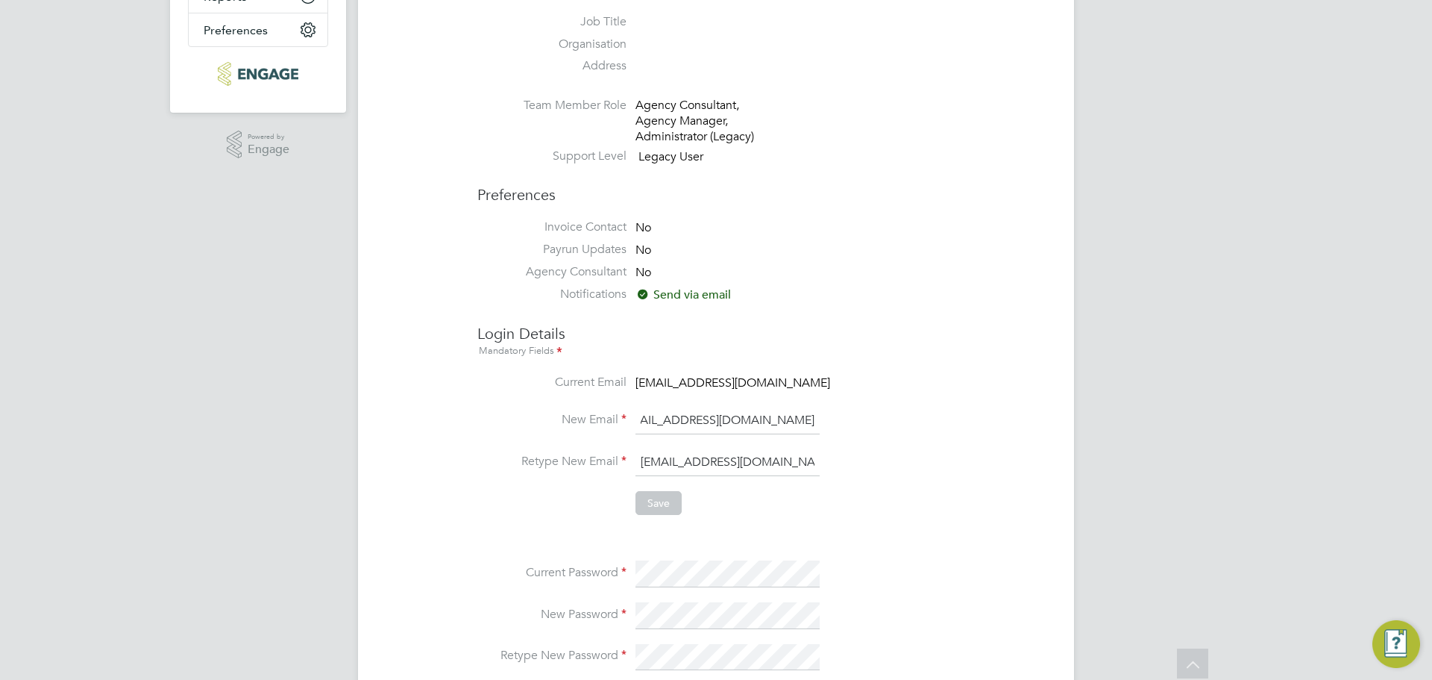
click at [826, 419] on li "New Email [EMAIL_ADDRESS][DOMAIN_NAME]" at bounding box center [760, 428] width 567 height 42
drag, startPoint x: 644, startPoint y: 422, endPoint x: 934, endPoint y: 420, distance: 290.2
click at [934, 420] on li "New Email [EMAIL_ADDRESS][DOMAIN_NAME]" at bounding box center [760, 428] width 567 height 42
drag, startPoint x: 781, startPoint y: 463, endPoint x: 471, endPoint y: 456, distance: 309.7
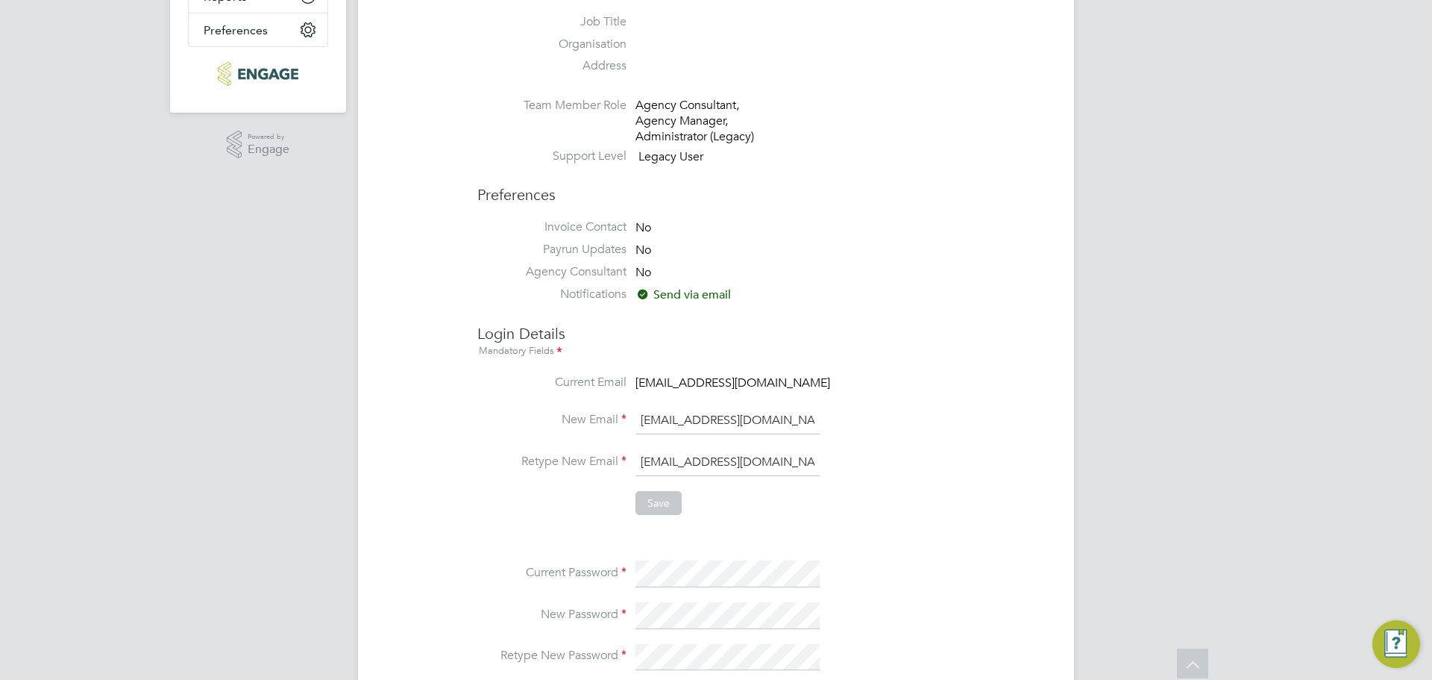
click at [471, 456] on div "My Account Sign Out General Title First Name [PERSON_NAME] Last Name Bhaat Emai…" at bounding box center [716, 371] width 656 height 1209
paste input "[EMAIL_ADDRESS][DOMAIN_NAME]"
type input "[EMAIL_ADDRESS][DOMAIN_NAME]"
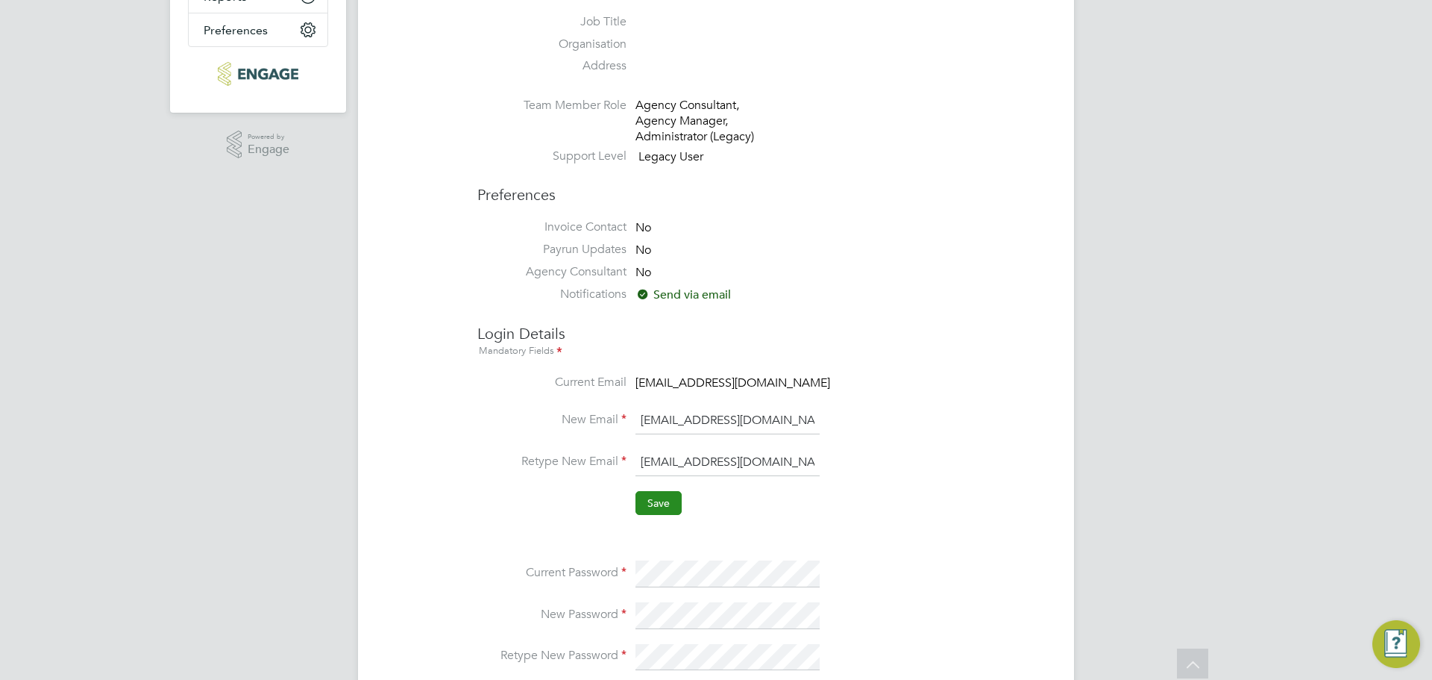
click at [656, 503] on button "Save" at bounding box center [659, 503] width 46 height 24
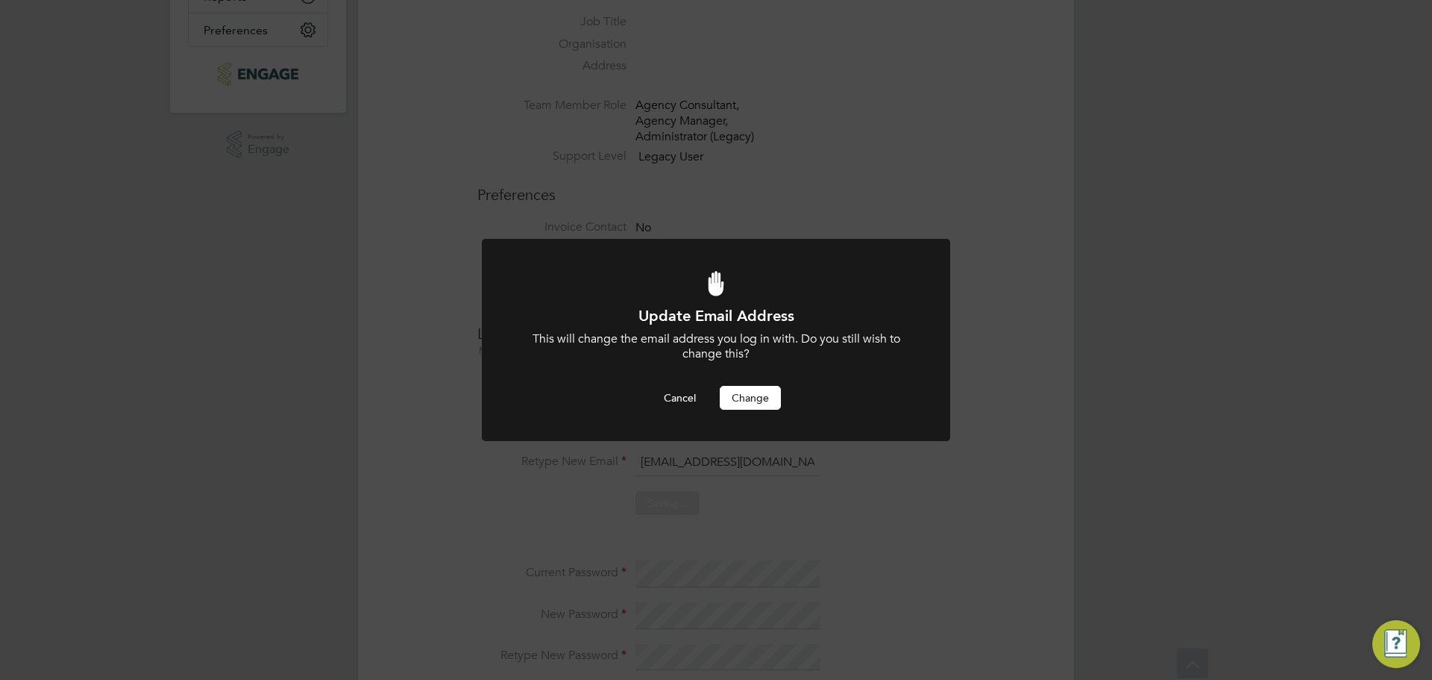
click at [743, 398] on button "Change" at bounding box center [750, 398] width 61 height 24
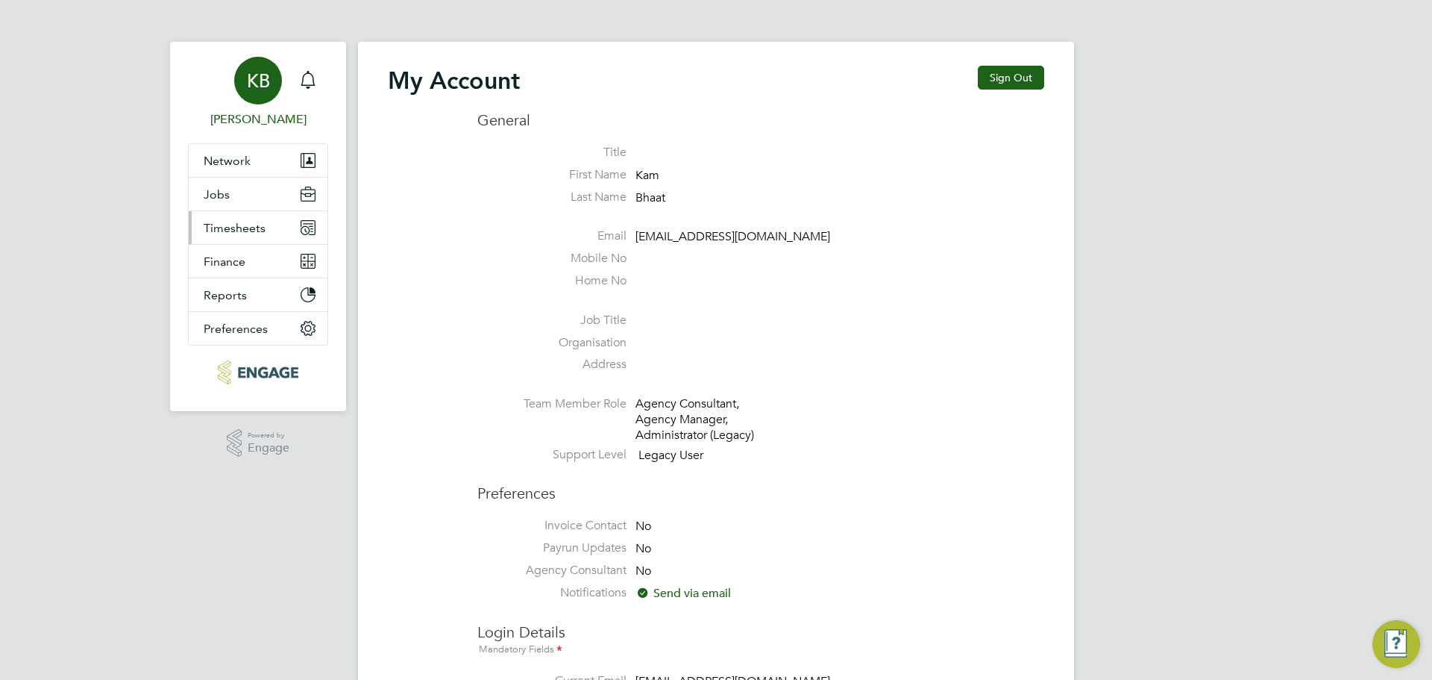
click at [228, 229] on span "Timesheets" at bounding box center [235, 228] width 62 height 14
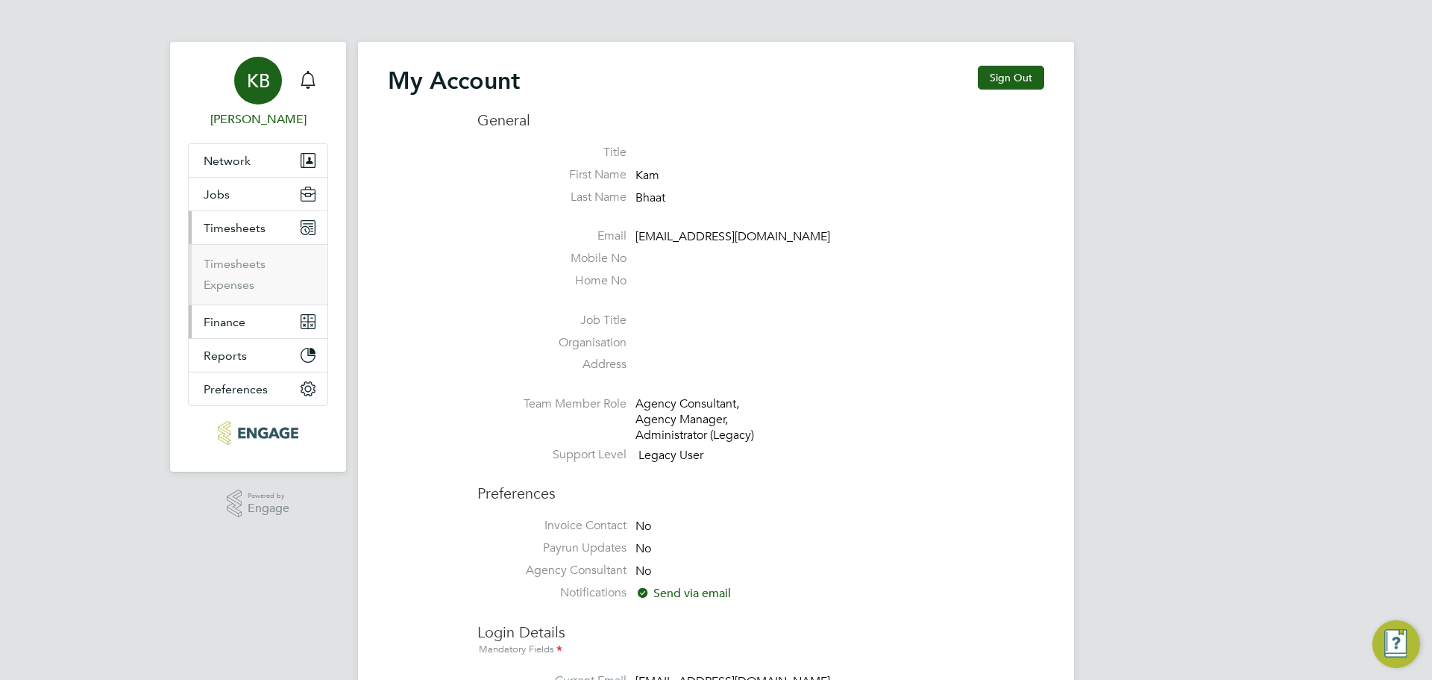
click at [218, 327] on span "Finance" at bounding box center [225, 322] width 42 height 14
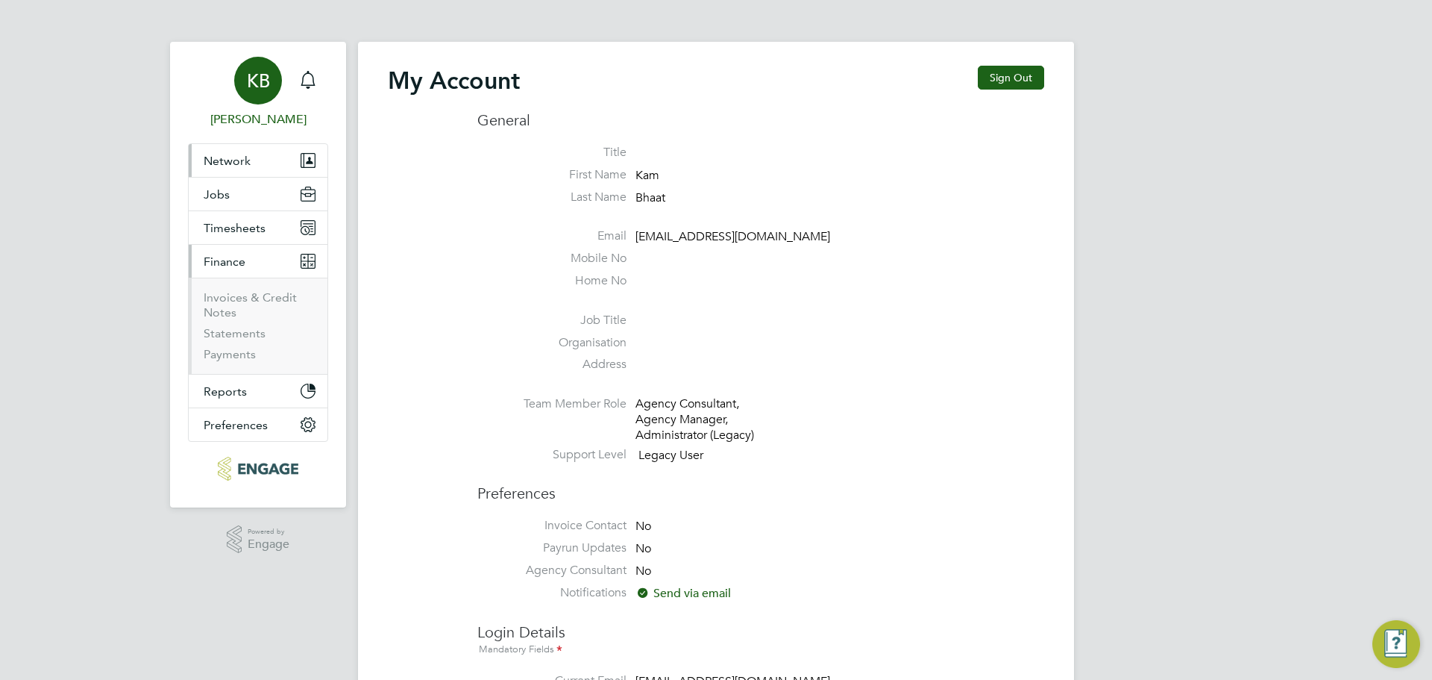
click at [238, 160] on span "Network" at bounding box center [227, 161] width 47 height 14
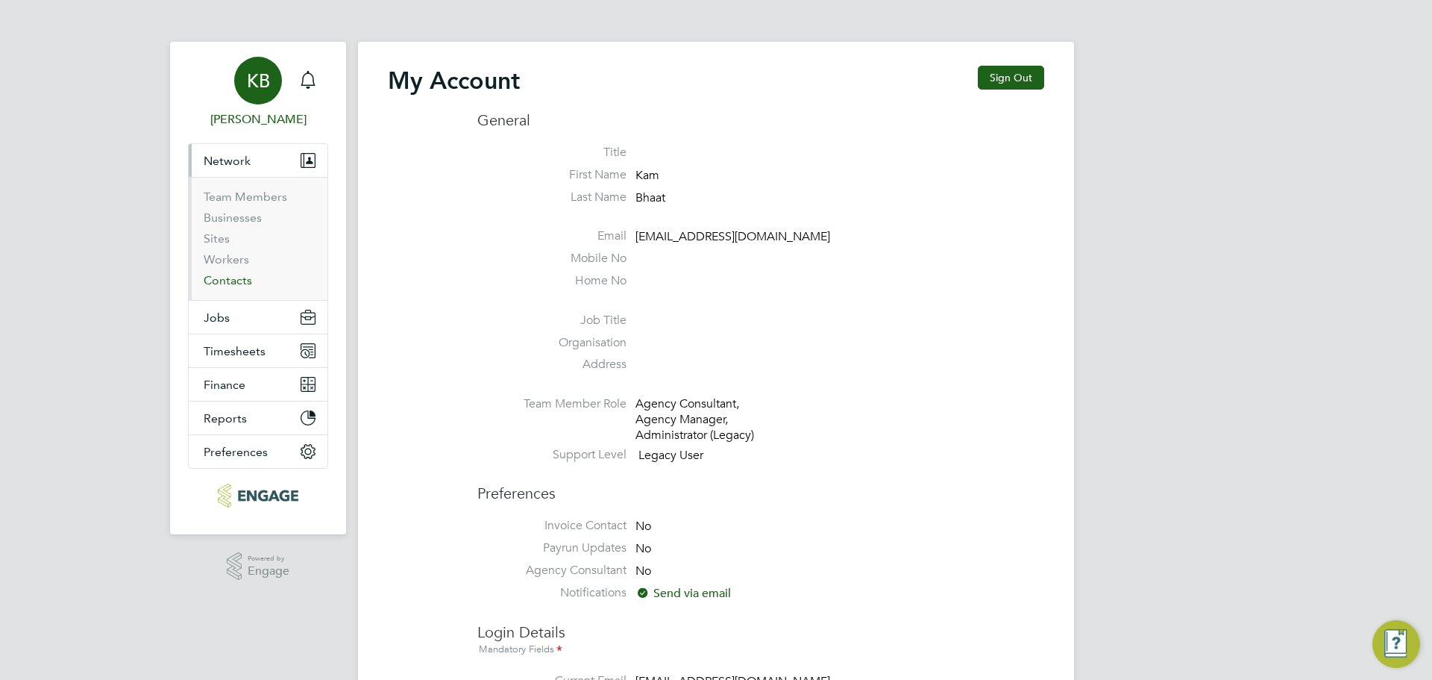
click at [222, 275] on link "Contacts" at bounding box center [228, 280] width 48 height 14
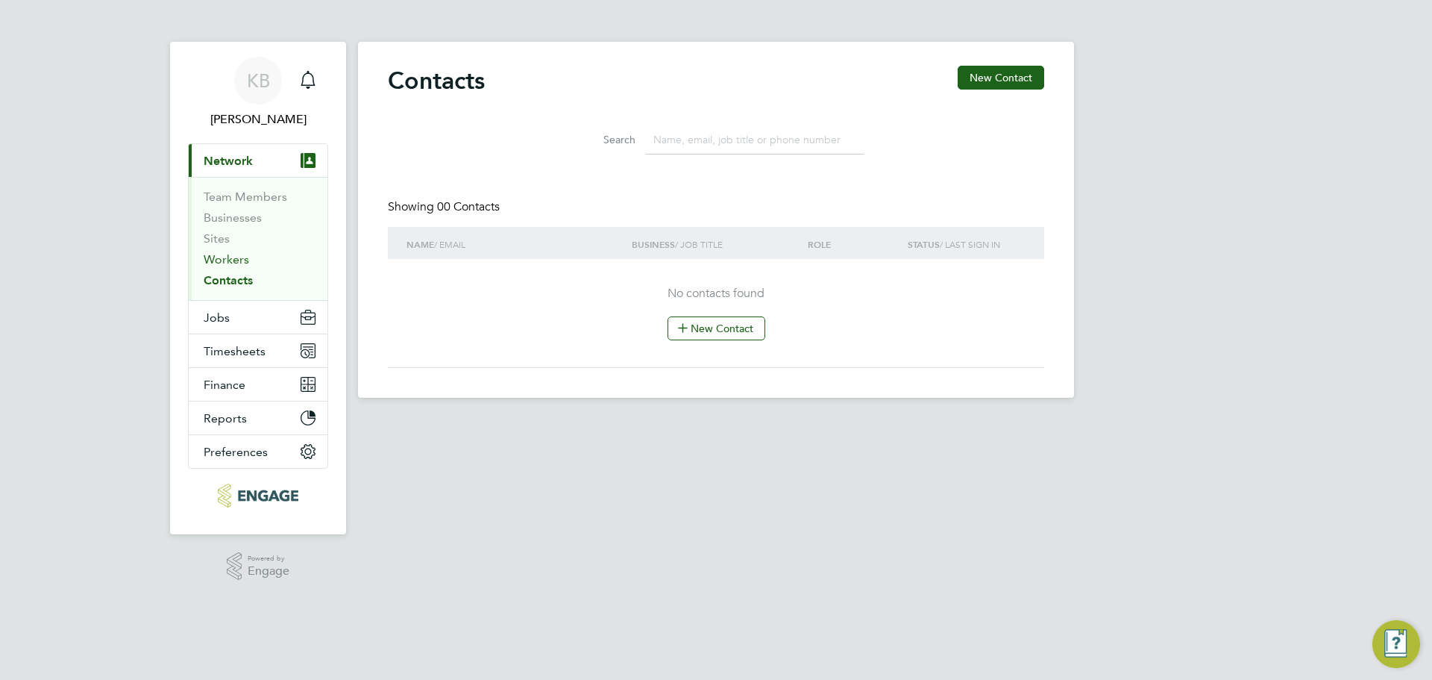
click at [243, 263] on link "Workers" at bounding box center [227, 259] width 46 height 14
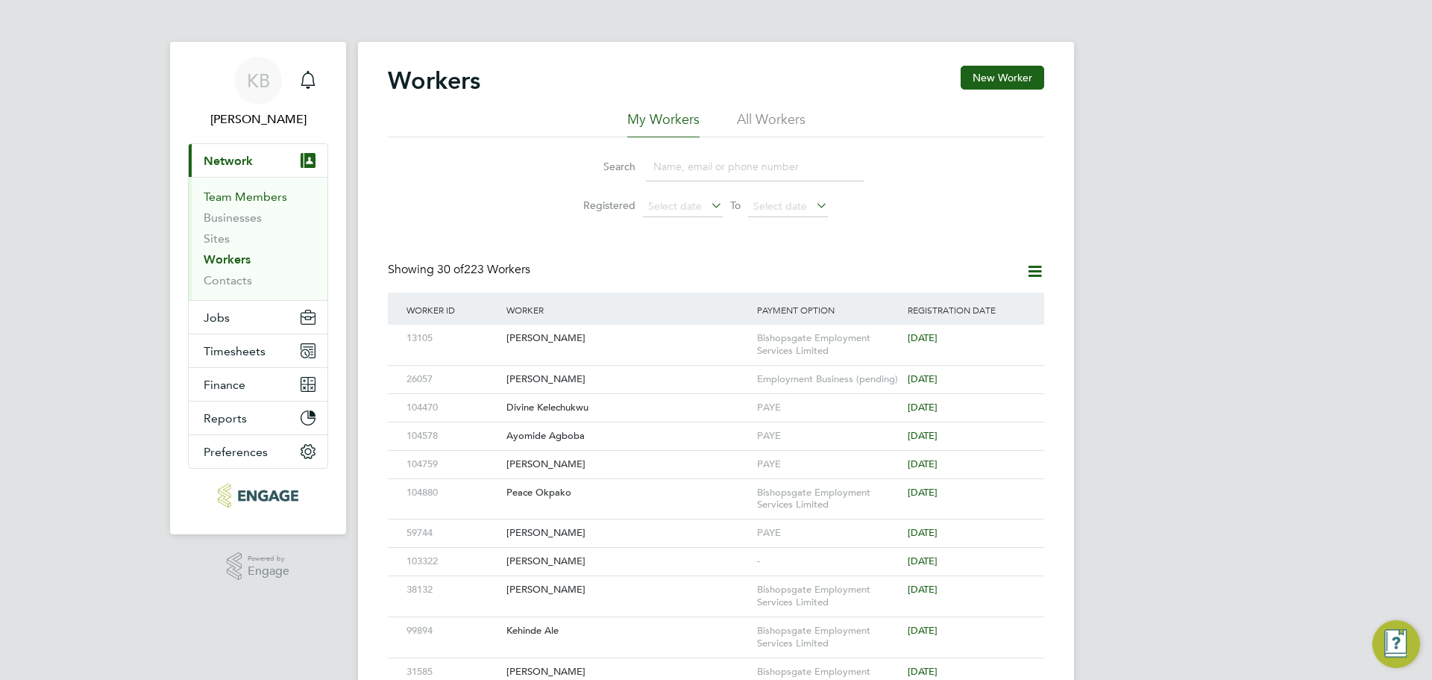
click at [242, 191] on link "Team Members" at bounding box center [246, 196] width 84 height 14
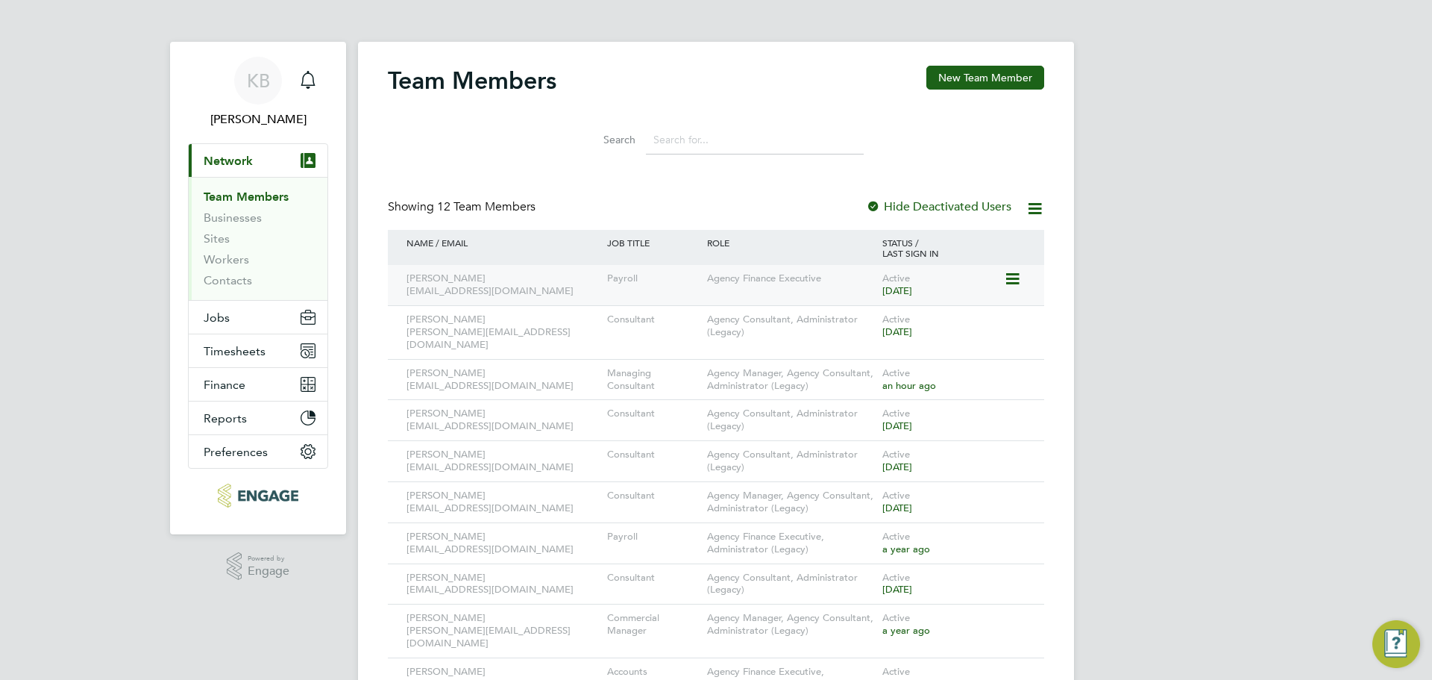
click at [1014, 283] on icon at bounding box center [1011, 279] width 15 height 18
click at [877, 426] on li "Deactivate User" at bounding box center [929, 426] width 180 height 21
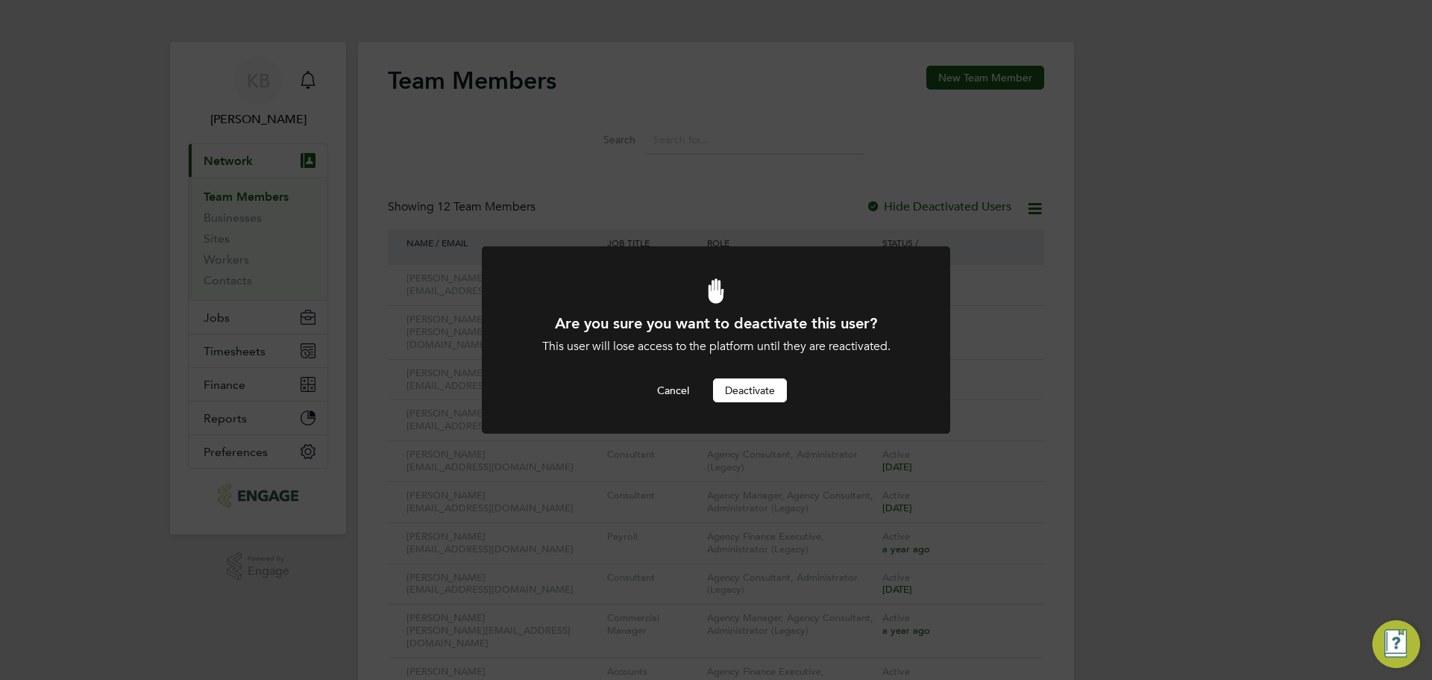
click at [763, 391] on button "Deactivate" at bounding box center [750, 390] width 74 height 24
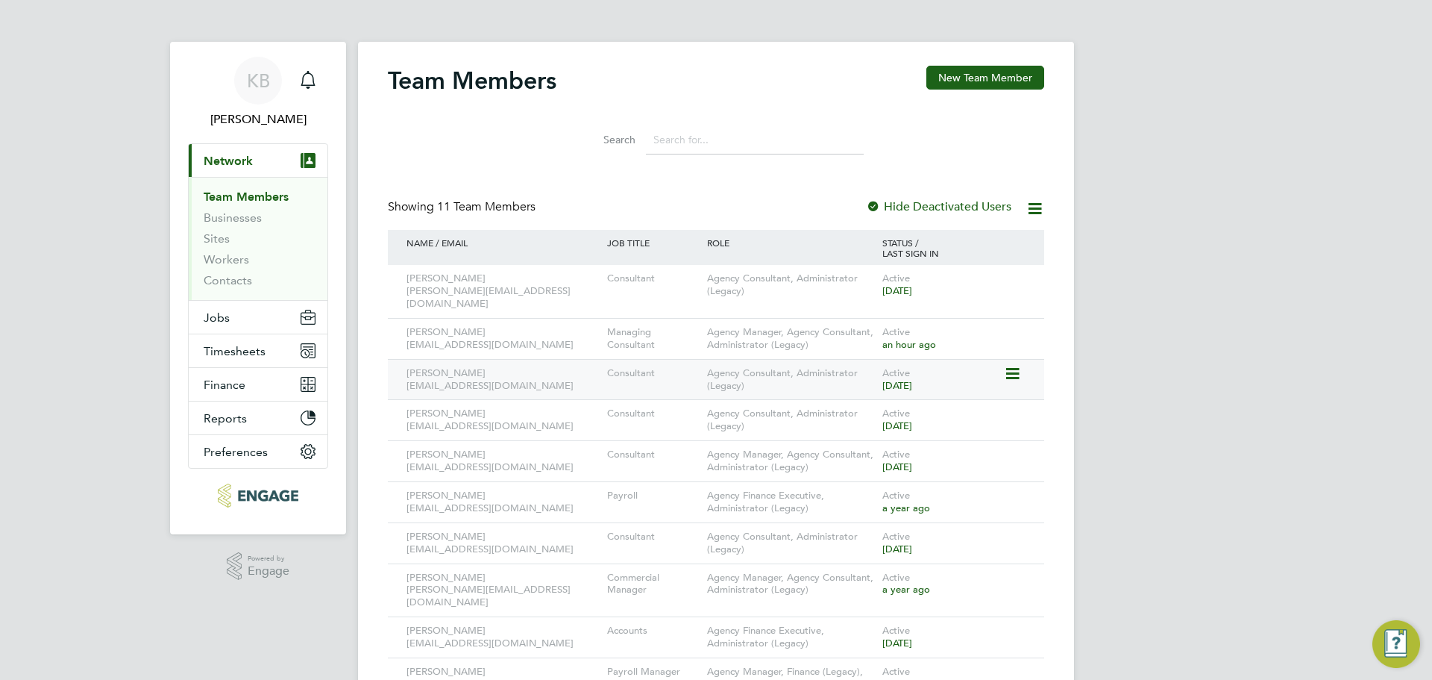
click at [1013, 365] on icon at bounding box center [1011, 374] width 15 height 18
click at [898, 507] on li "Deactivate User" at bounding box center [929, 508] width 180 height 21
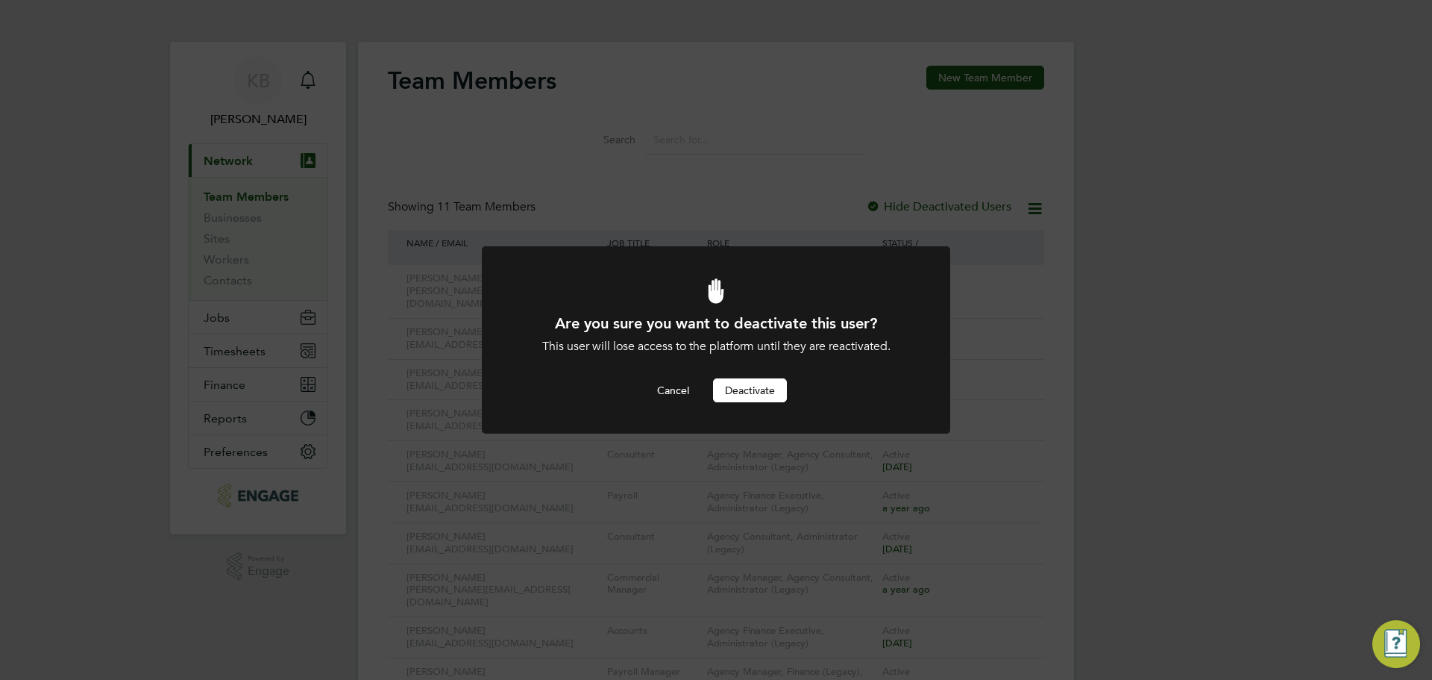
click at [736, 389] on button "Deactivate" at bounding box center [750, 390] width 74 height 24
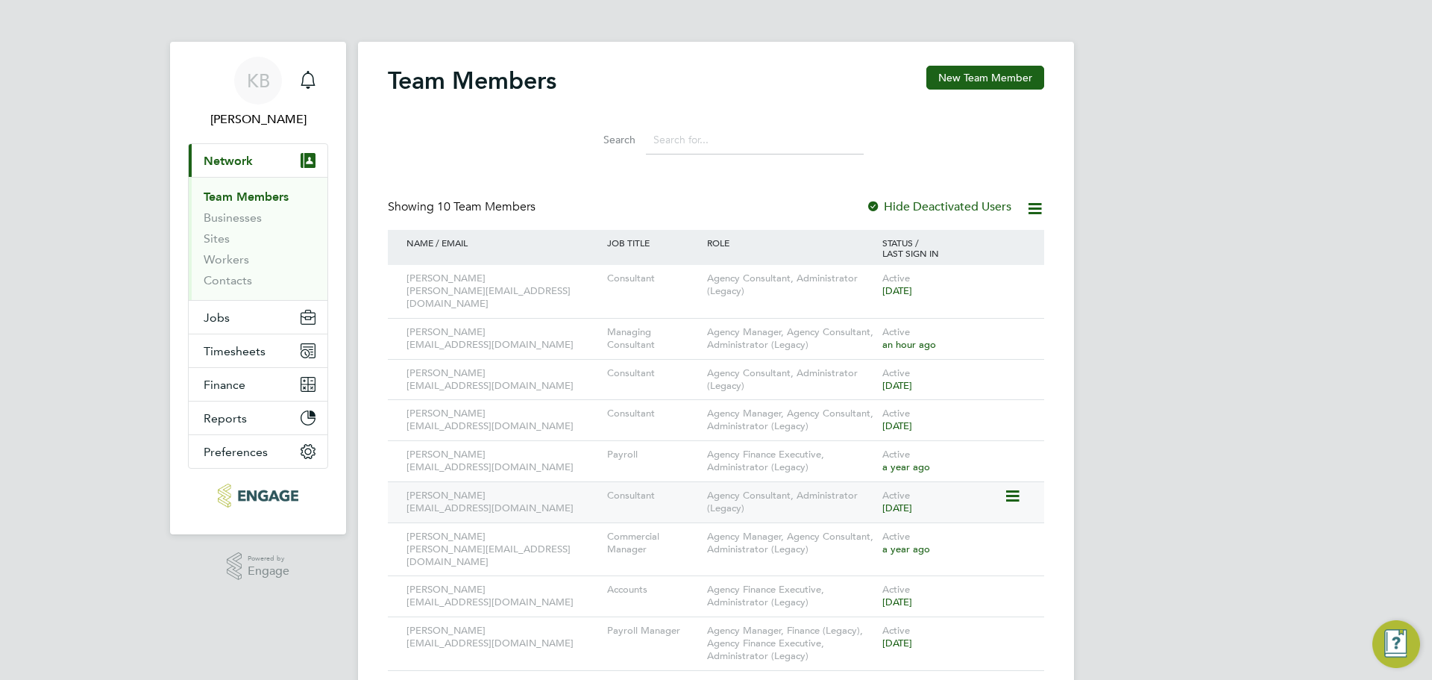
click at [1013, 487] on icon at bounding box center [1011, 496] width 15 height 18
click at [889, 623] on li "Deactivate User" at bounding box center [929, 631] width 180 height 21
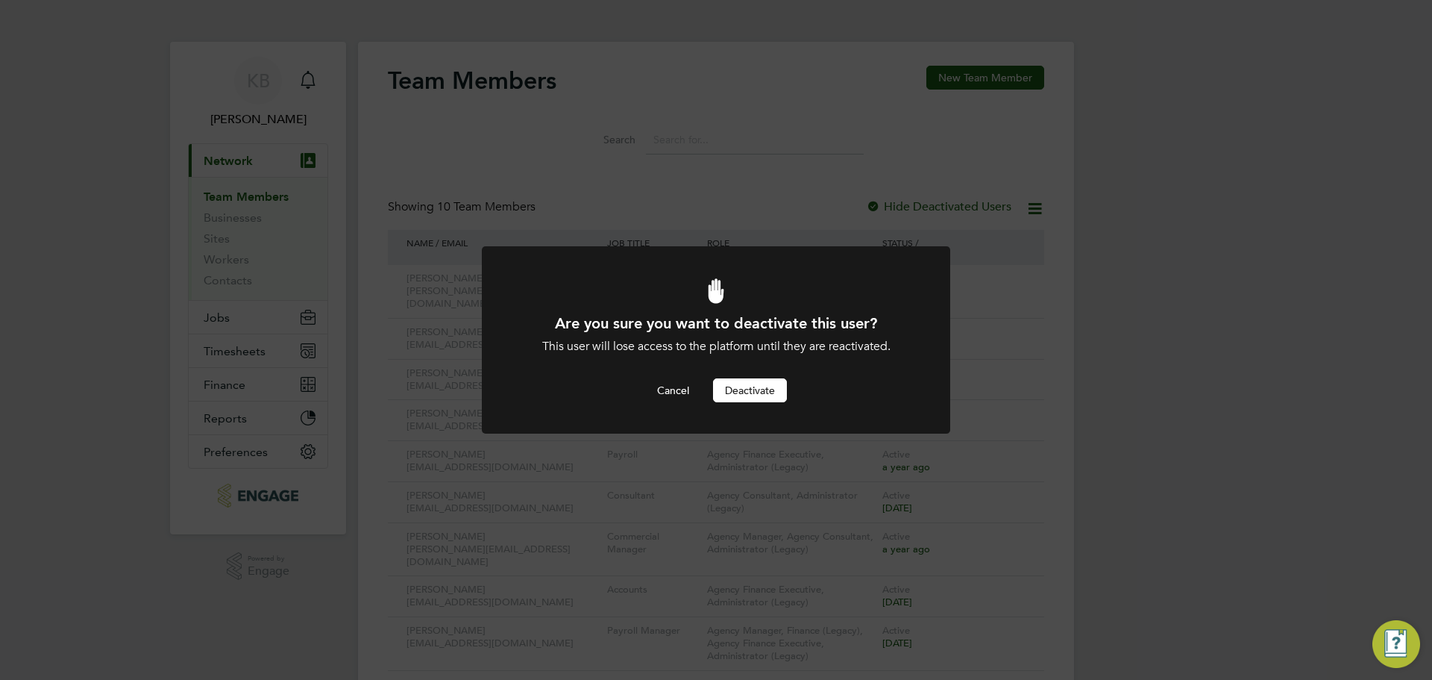
click at [739, 388] on button "Deactivate" at bounding box center [750, 390] width 74 height 24
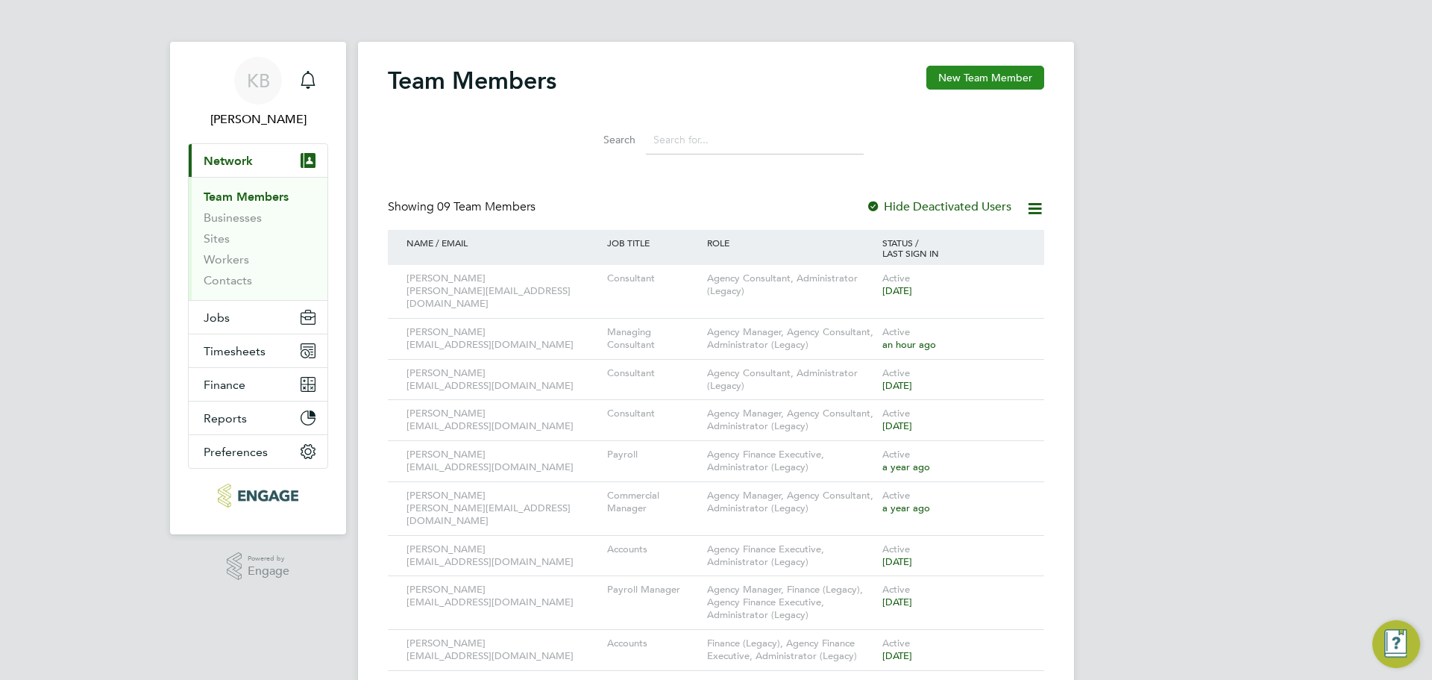
click at [959, 79] on button "New Team Member" at bounding box center [986, 78] width 118 height 24
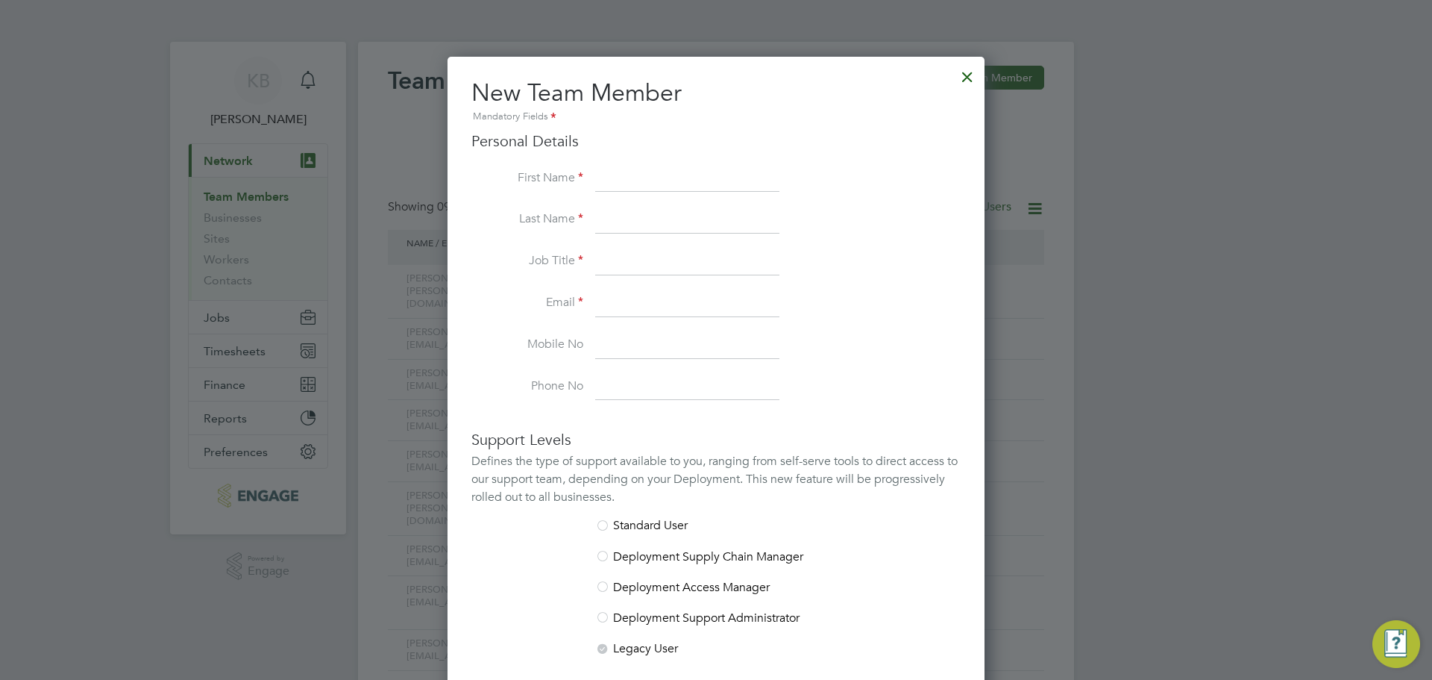
click at [615, 306] on input at bounding box center [687, 303] width 184 height 27
paste input "[PERSON_NAME][EMAIL_ADDRESS][PERSON_NAME][DOMAIN_NAME]"
type input "[PERSON_NAME][EMAIL_ADDRESS][PERSON_NAME][DOMAIN_NAME]"
click at [636, 175] on input at bounding box center [687, 179] width 184 height 27
type input "[PERSON_NAME]"
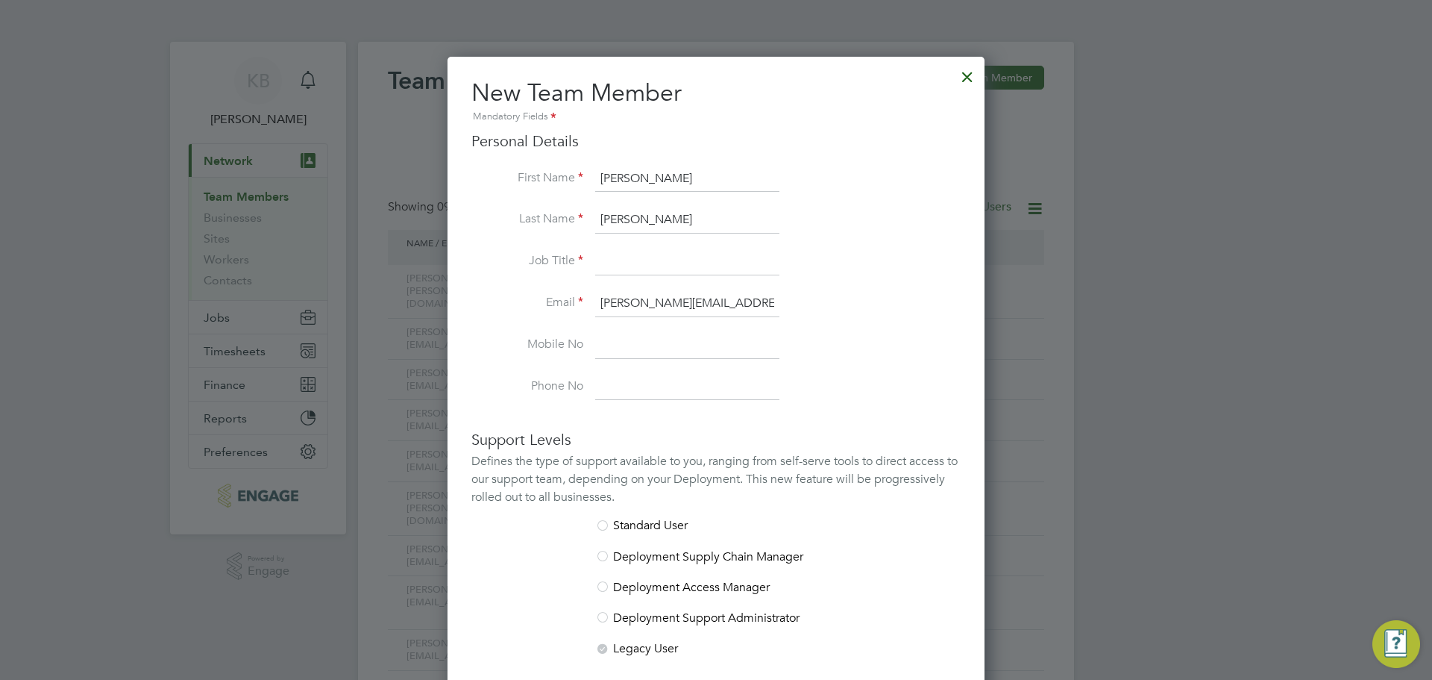
type input "[PERSON_NAME]"
click at [643, 261] on input at bounding box center [687, 261] width 184 height 27
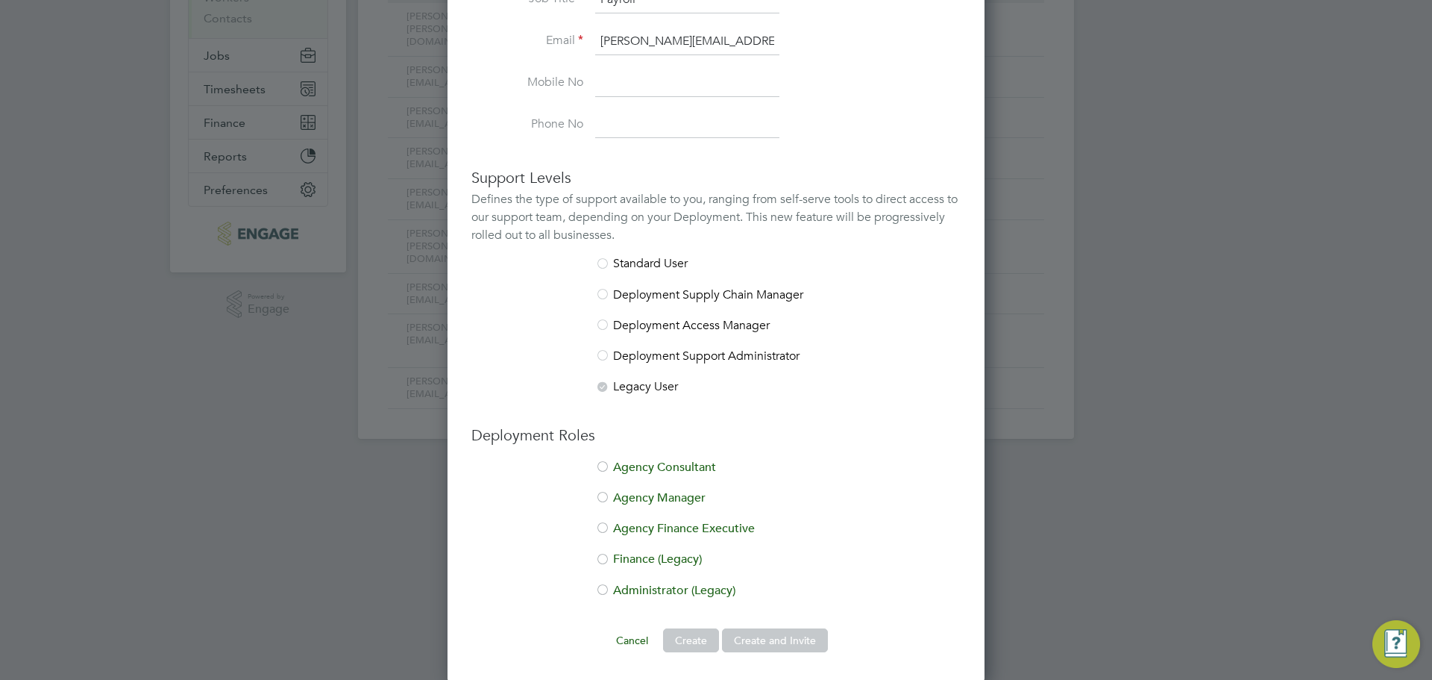
scroll to position [264, 0]
type input "Payroll"
click at [634, 553] on li "Finance (Legacy)" at bounding box center [715, 564] width 489 height 31
click at [779, 639] on button "Create and Invite" at bounding box center [775, 638] width 106 height 24
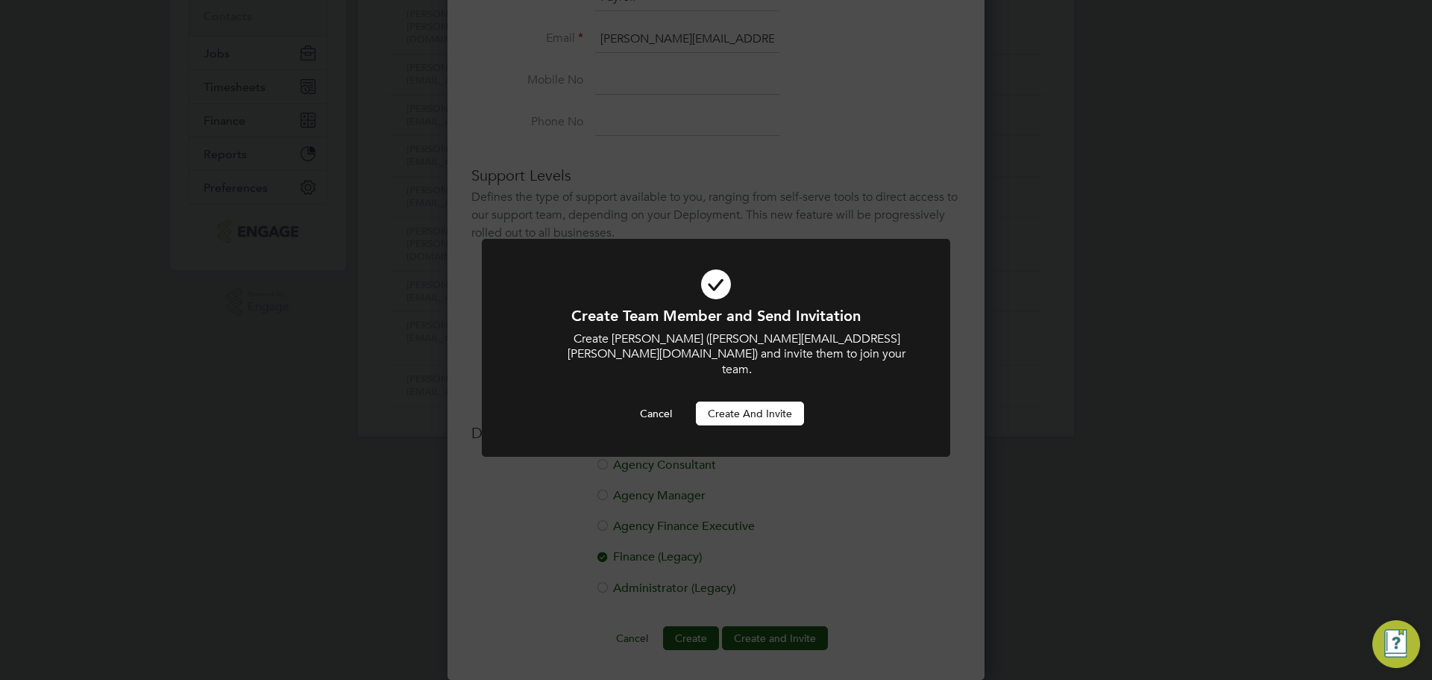
click at [762, 401] on button "Create and invite" at bounding box center [750, 413] width 108 height 24
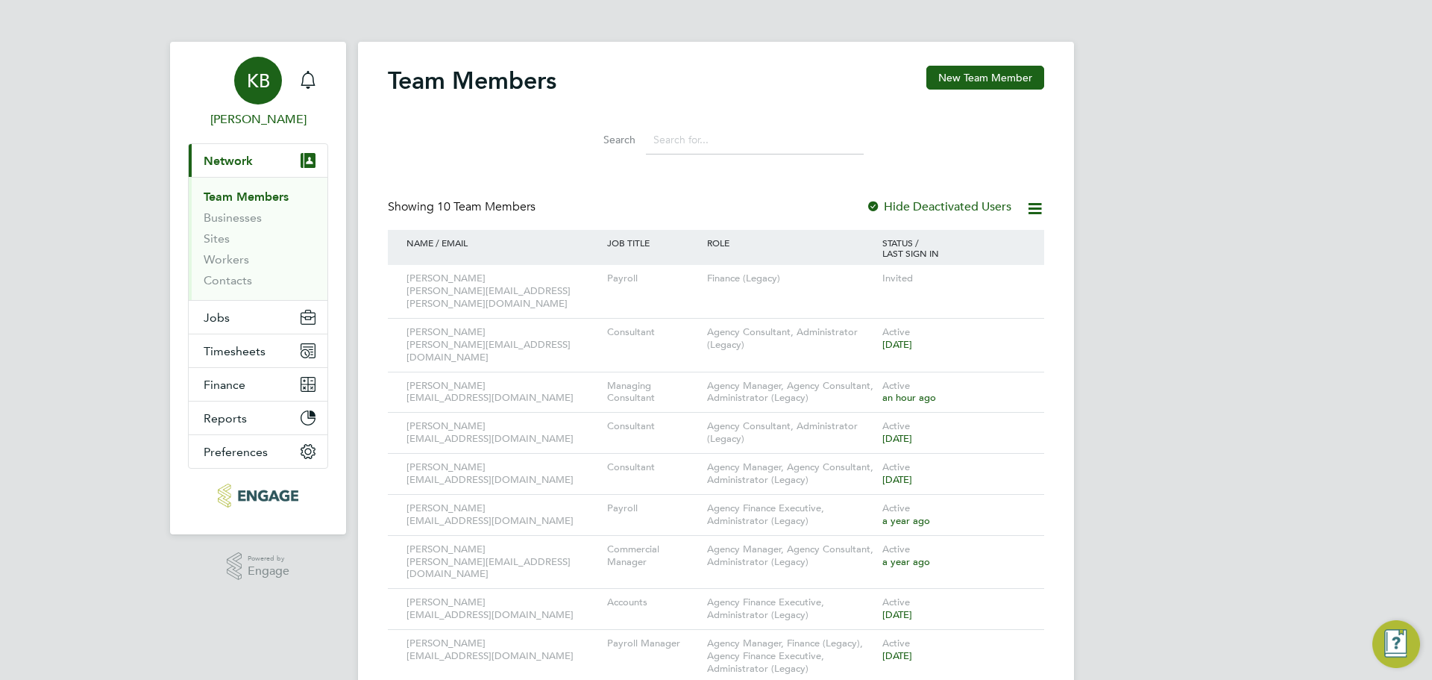
click at [248, 90] on span "KB" at bounding box center [258, 80] width 23 height 19
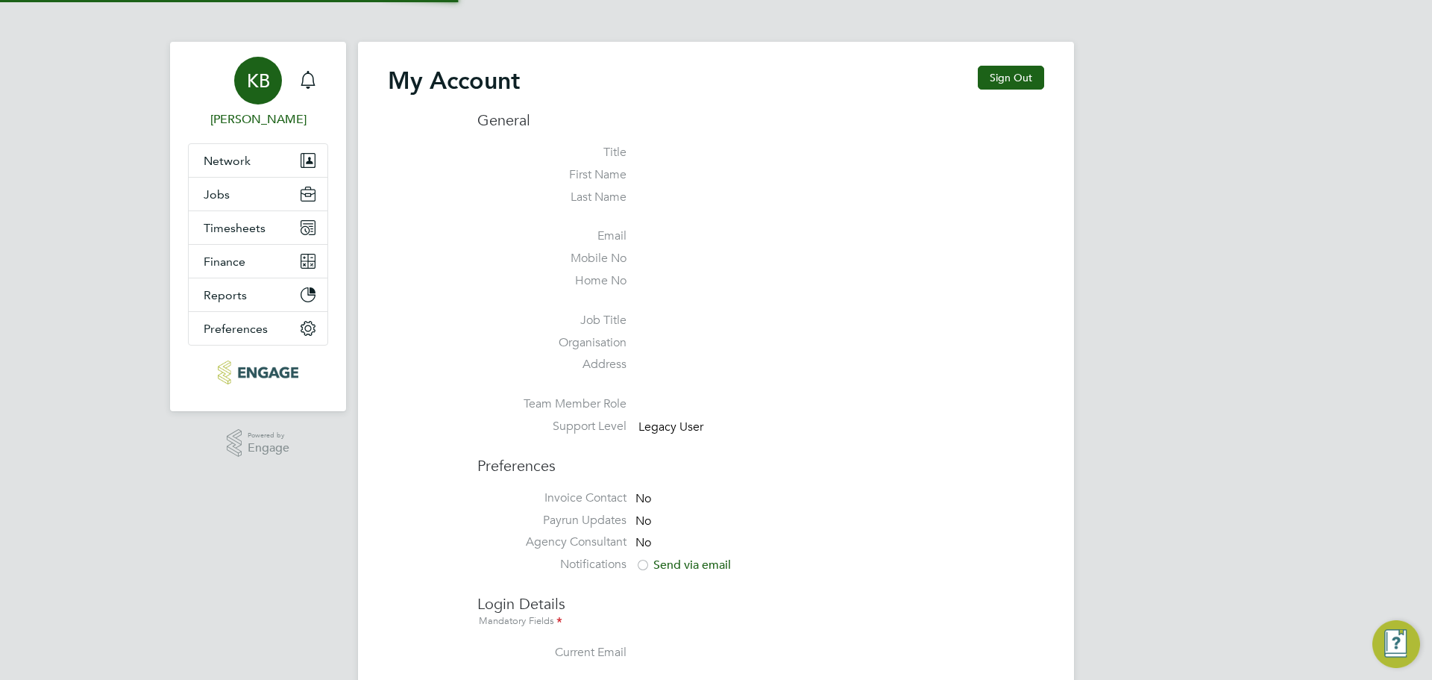
type input "[EMAIL_ADDRESS][DOMAIN_NAME]"
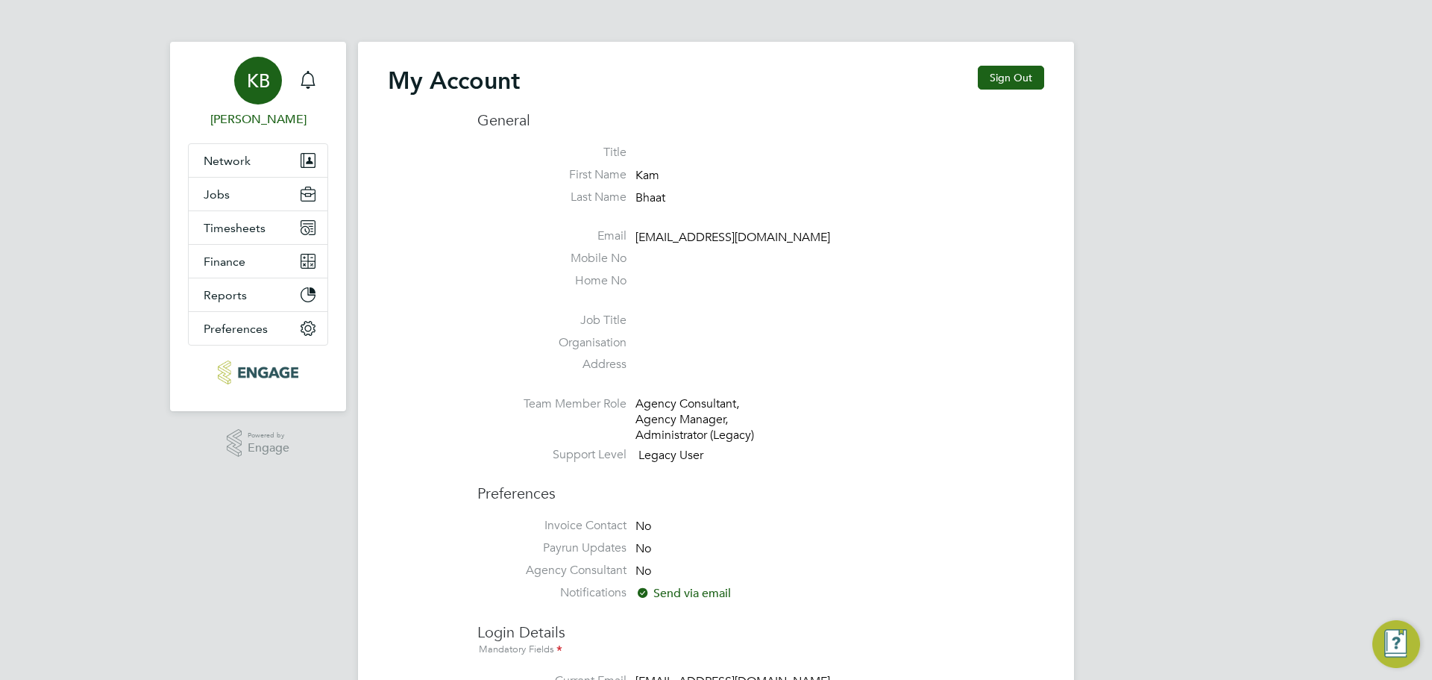
click at [681, 267] on li "Mobile No" at bounding box center [760, 262] width 567 height 22
click at [689, 248] on li "Email [EMAIL_ADDRESS][DOMAIN_NAME]" at bounding box center [760, 239] width 567 height 22
drag, startPoint x: 683, startPoint y: 237, endPoint x: 661, endPoint y: 236, distance: 22.4
click at [683, 236] on span "[EMAIL_ADDRESS][DOMAIN_NAME]" at bounding box center [733, 237] width 195 height 15
drag, startPoint x: 592, startPoint y: 156, endPoint x: 748, endPoint y: 185, distance: 158.6
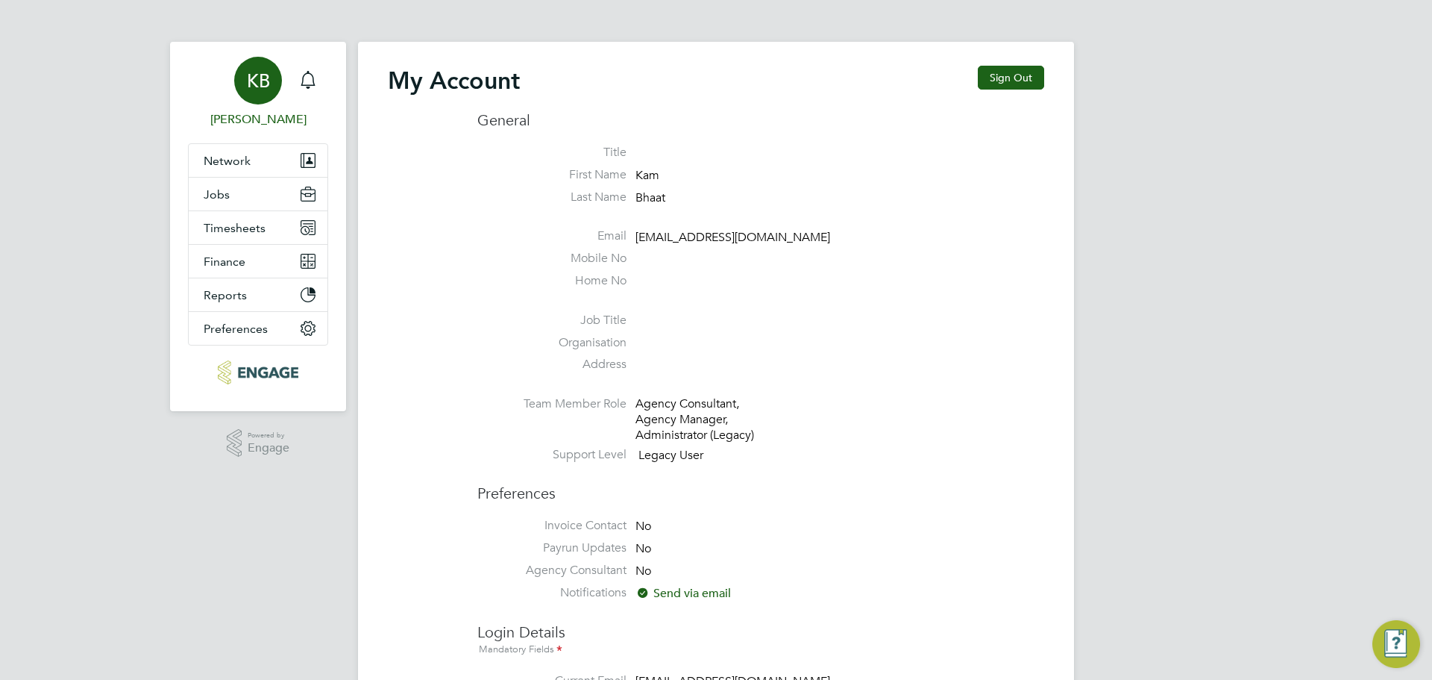
click at [748, 185] on ul "Title First Name [PERSON_NAME] Last Name Bhaat Email [PERSON_NAME][EMAIL_ADDRES…" at bounding box center [760, 307] width 567 height 324
drag, startPoint x: 760, startPoint y: 352, endPoint x: 705, endPoint y: 352, distance: 55.2
click at [757, 352] on li "Organisation" at bounding box center [760, 346] width 567 height 22
drag, startPoint x: 692, startPoint y: 352, endPoint x: 687, endPoint y: 403, distance: 50.9
click at [692, 353] on li "Organisation" at bounding box center [760, 346] width 567 height 22
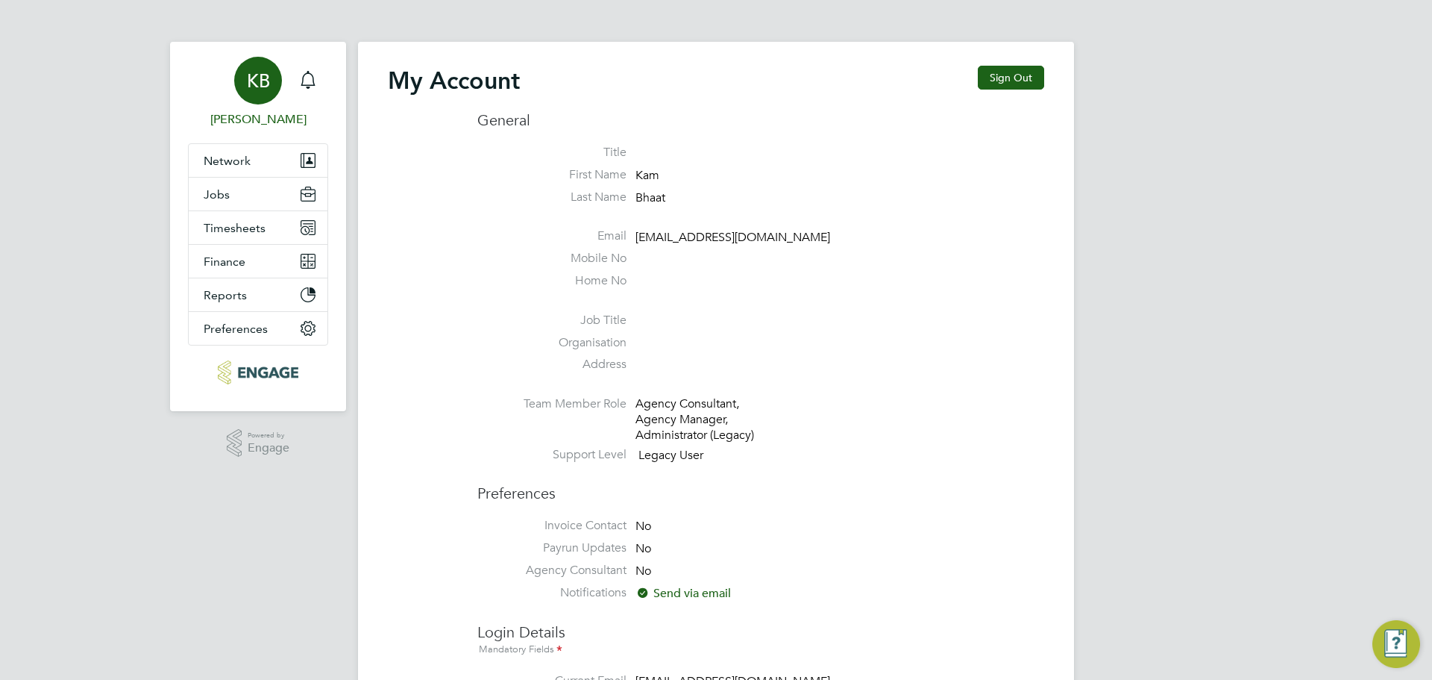
click at [788, 451] on li "Support Level Legacy User" at bounding box center [760, 458] width 567 height 22
click at [223, 161] on span "Network" at bounding box center [227, 161] width 47 height 14
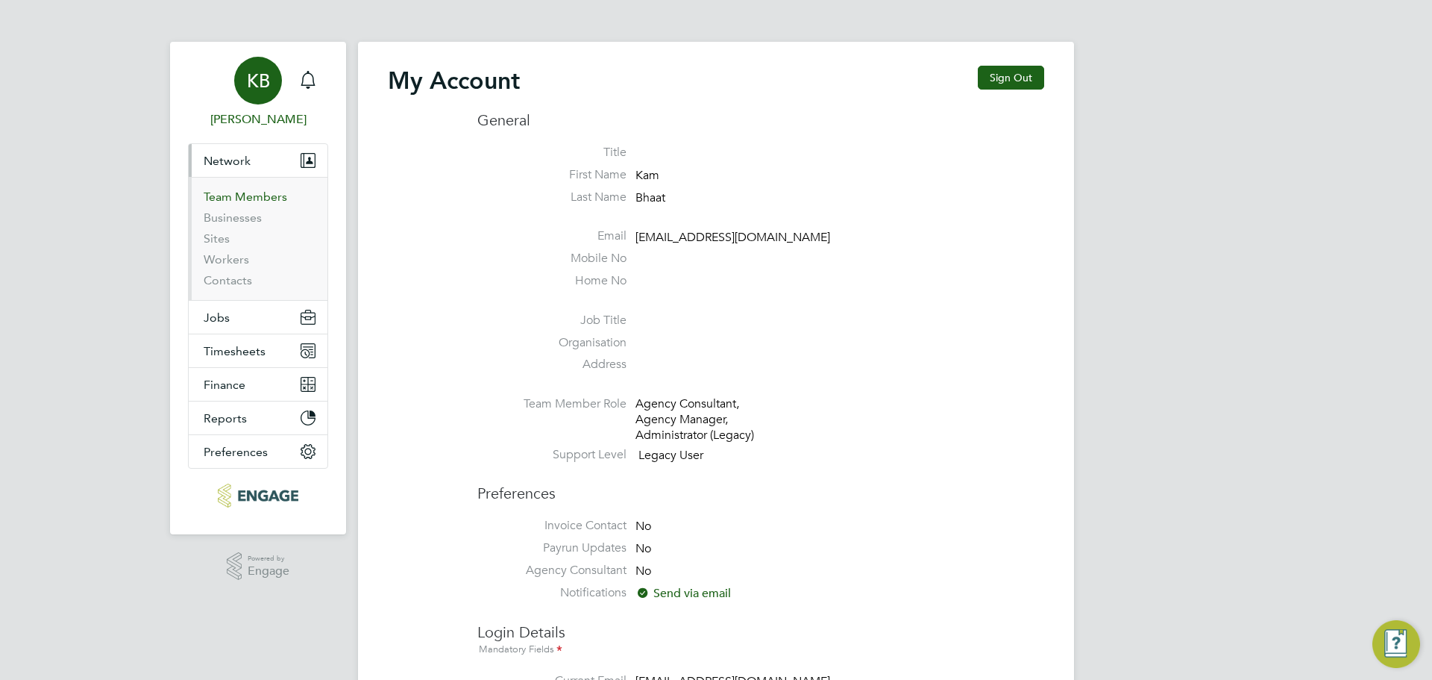
click at [232, 194] on link "Team Members" at bounding box center [246, 196] width 84 height 14
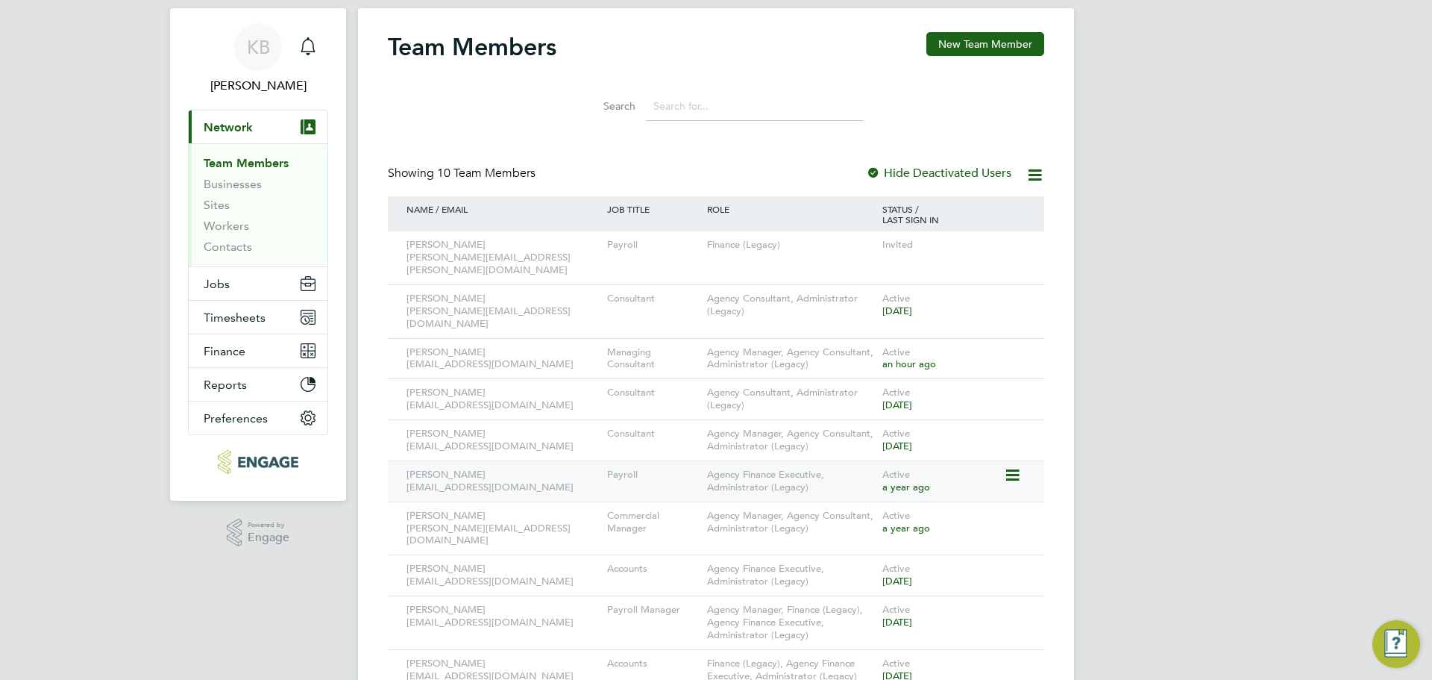
scroll to position [60, 0]
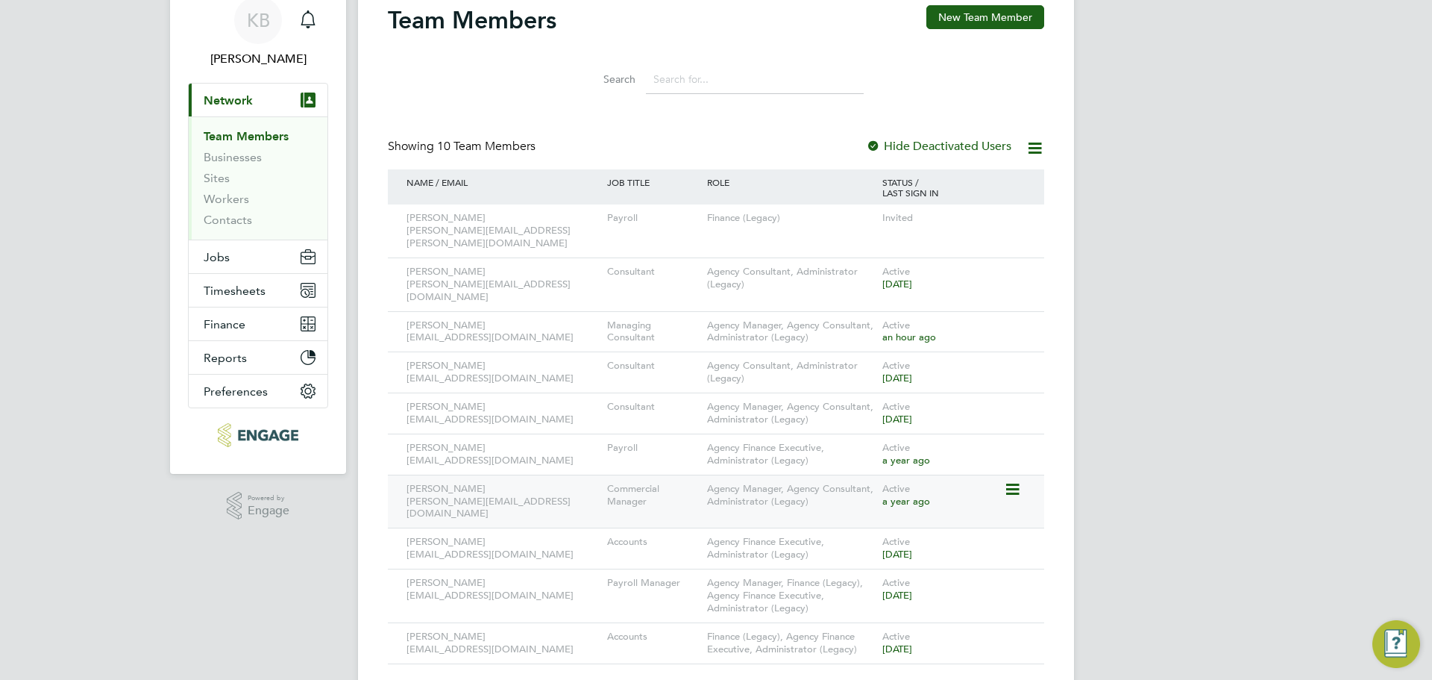
click at [1017, 480] on icon at bounding box center [1011, 489] width 15 height 18
click at [892, 607] on li "Deactivate User" at bounding box center [929, 611] width 180 height 21
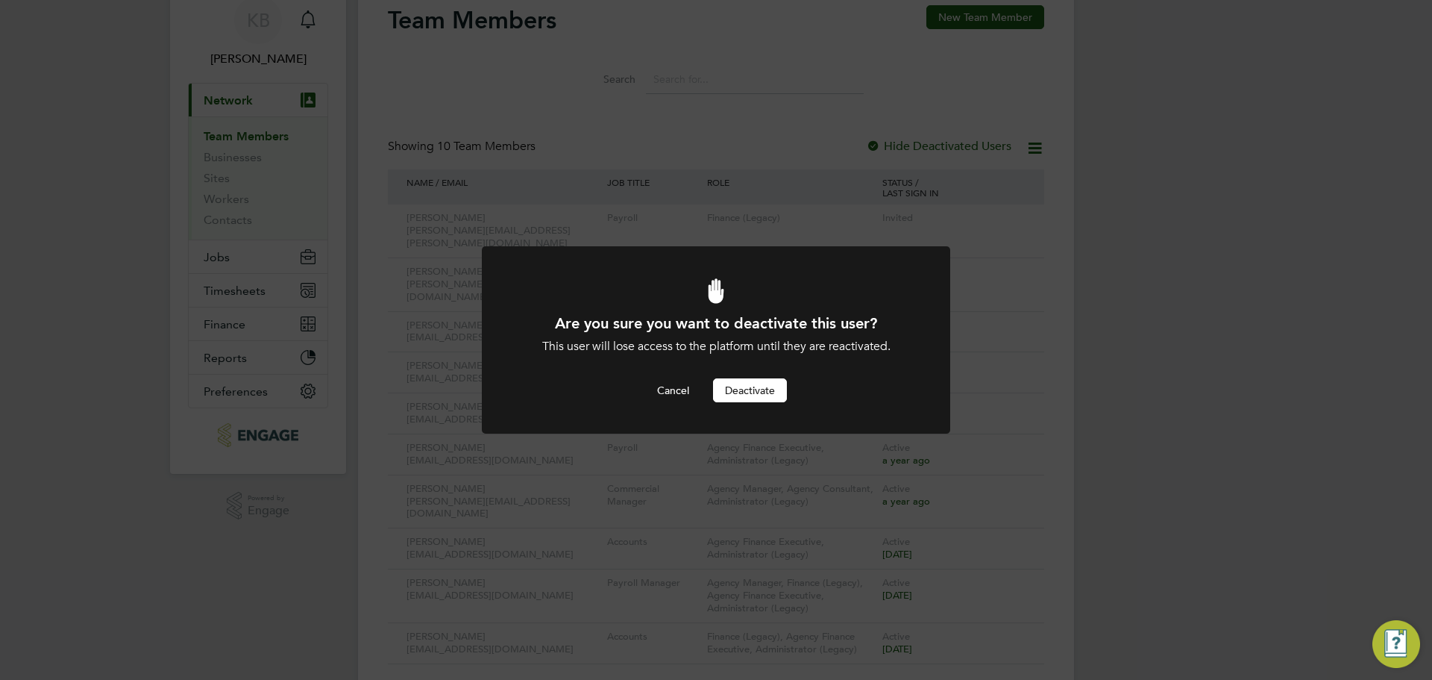
click at [745, 381] on button "Deactivate" at bounding box center [750, 390] width 74 height 24
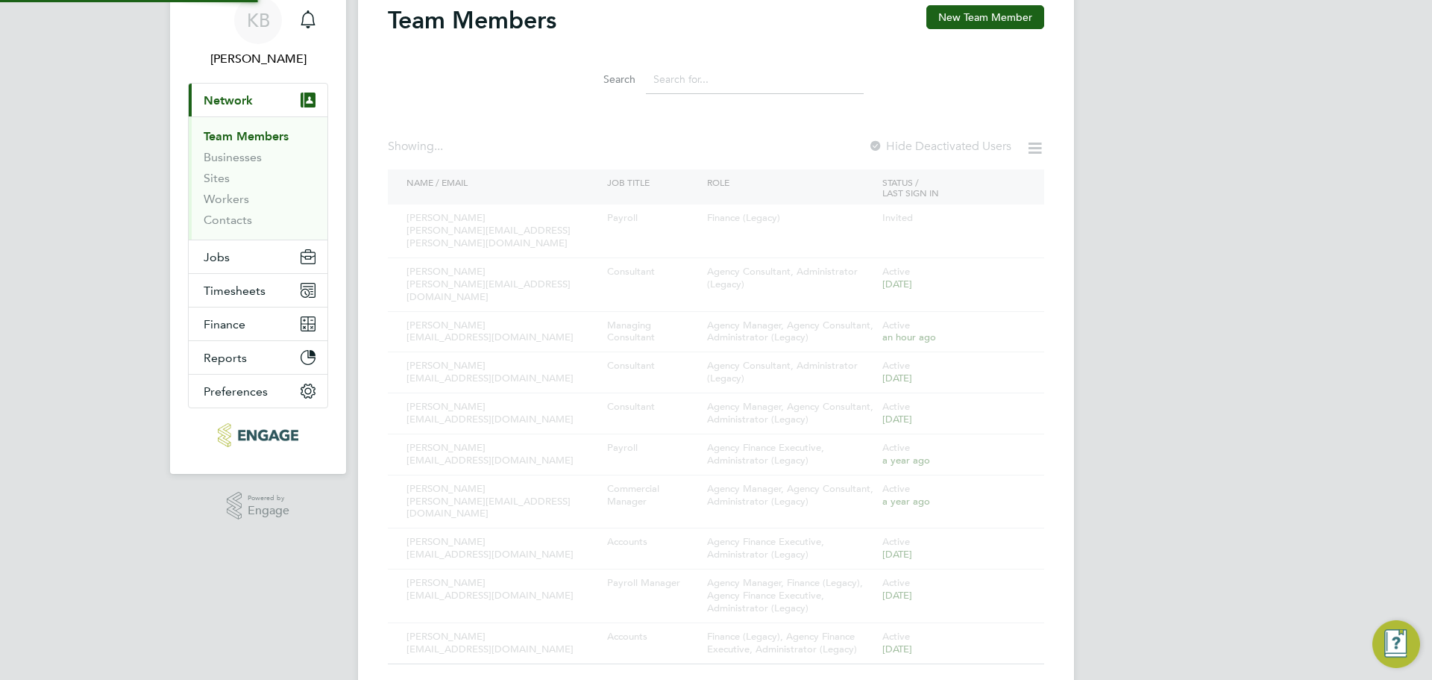
scroll to position [19, 0]
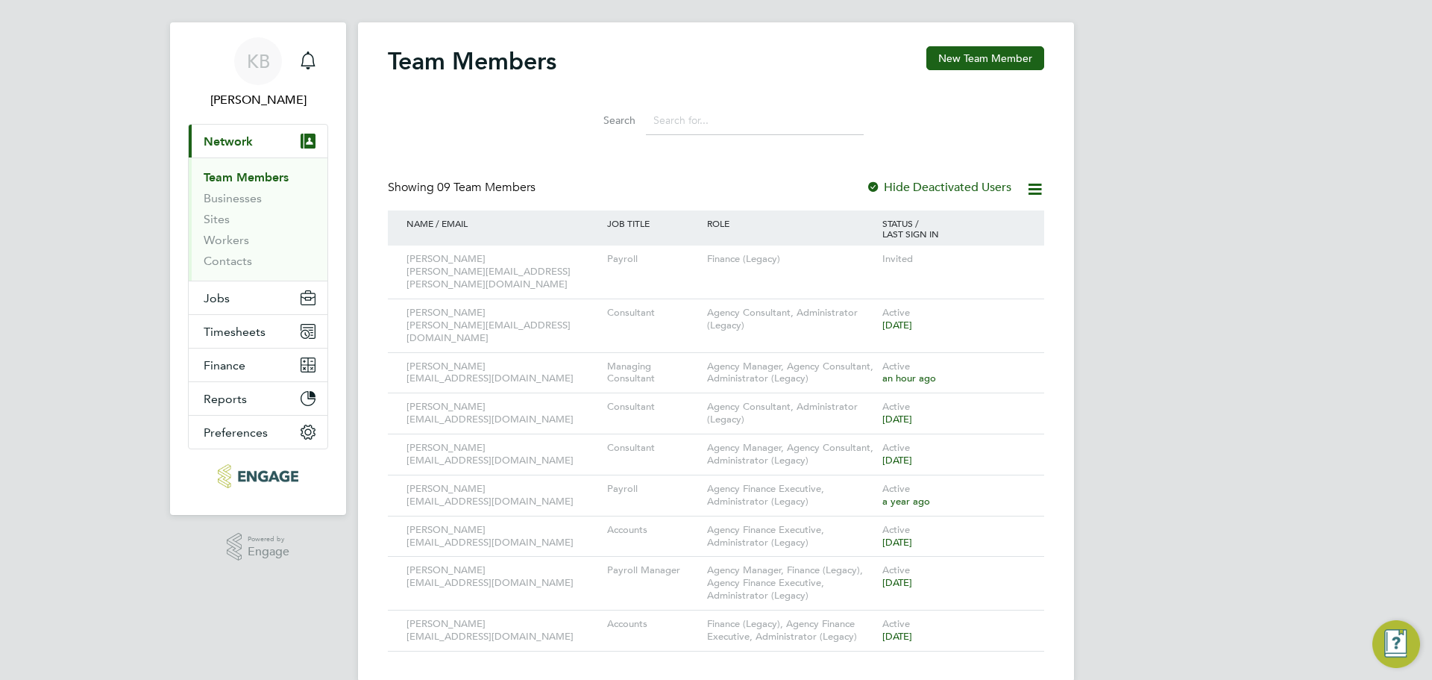
click at [242, 181] on link "Team Members" at bounding box center [246, 177] width 85 height 14
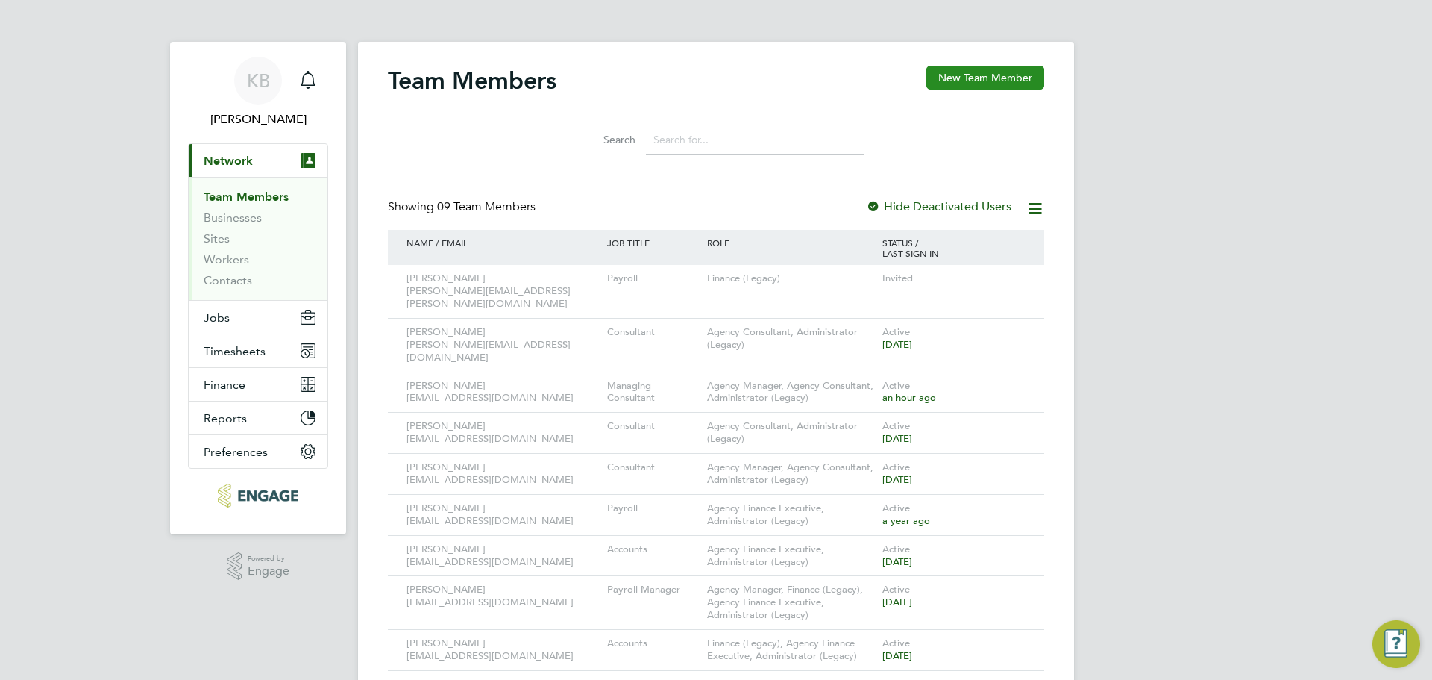
click at [975, 80] on button "New Team Member" at bounding box center [986, 78] width 118 height 24
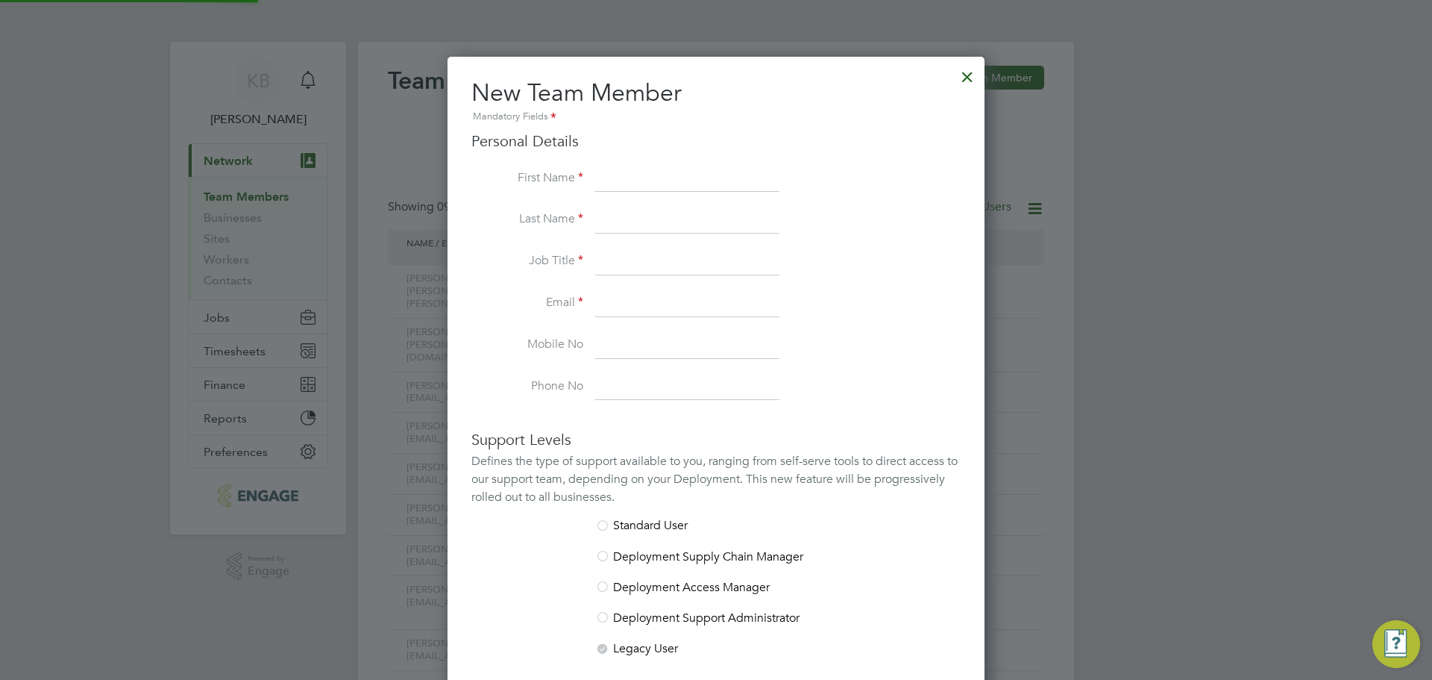
scroll to position [888, 538]
click at [591, 182] on li "First Name" at bounding box center [715, 187] width 489 height 42
click at [600, 182] on input at bounding box center [687, 179] width 184 height 27
paste input "[PERSON_NAME]"
drag, startPoint x: 683, startPoint y: 180, endPoint x: 644, endPoint y: 181, distance: 39.6
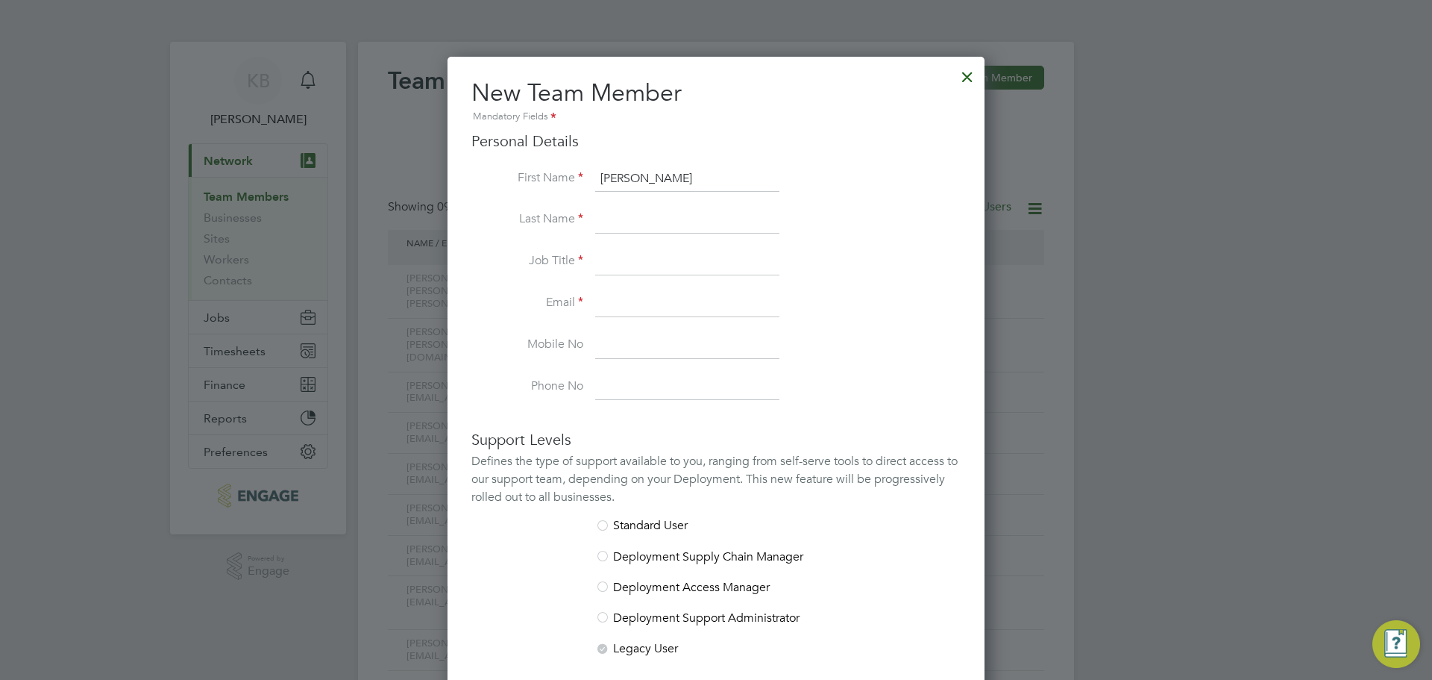
click at [644, 181] on input "[PERSON_NAME]" at bounding box center [687, 179] width 184 height 27
type input "[PERSON_NAME]"
click at [611, 213] on input at bounding box center [687, 220] width 184 height 27
paste input "Buisson"
type input "Buisson"
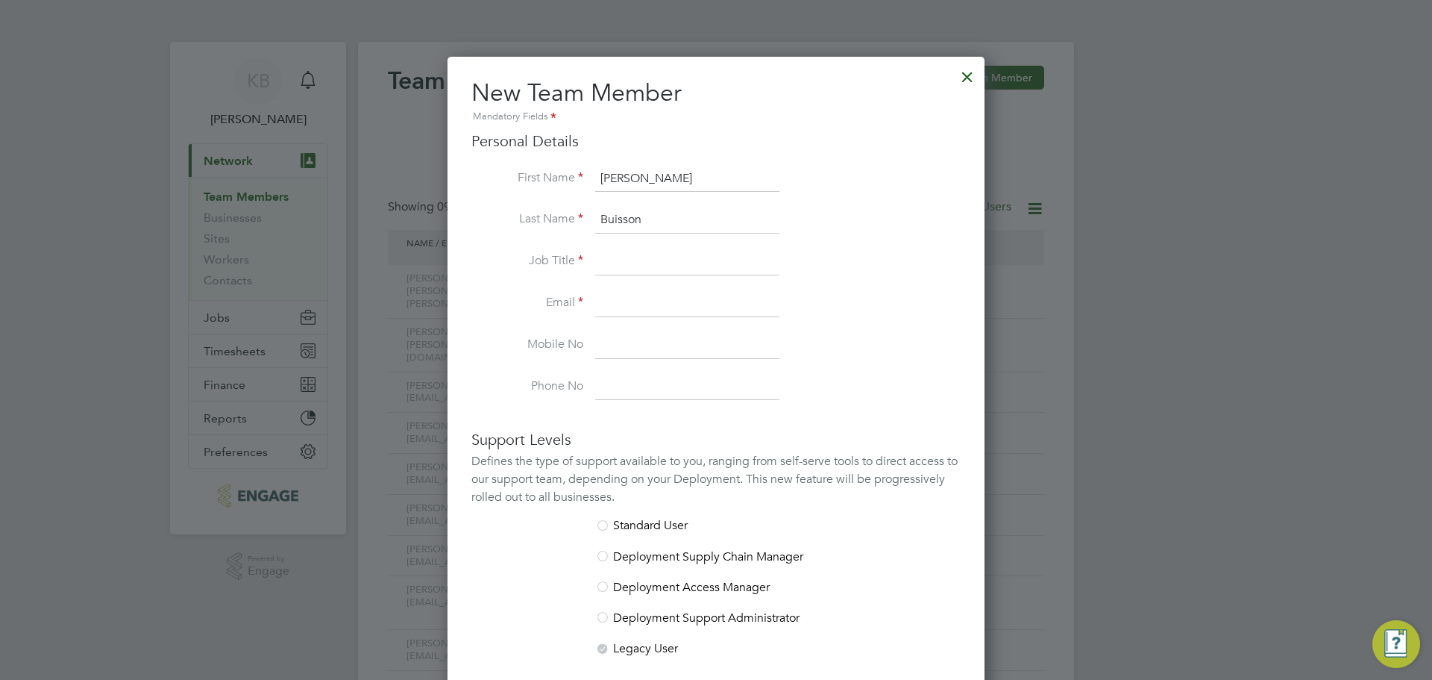
click at [618, 262] on input at bounding box center [687, 261] width 184 height 27
paste input "Director – [GEOGRAPHIC_DATA] & South East Region Education Division"
drag, startPoint x: 775, startPoint y: 258, endPoint x: 765, endPoint y: 261, distance: 10.9
click at [765, 261] on input "Director – [GEOGRAPHIC_DATA] & South East Region Education Division" at bounding box center [687, 261] width 184 height 27
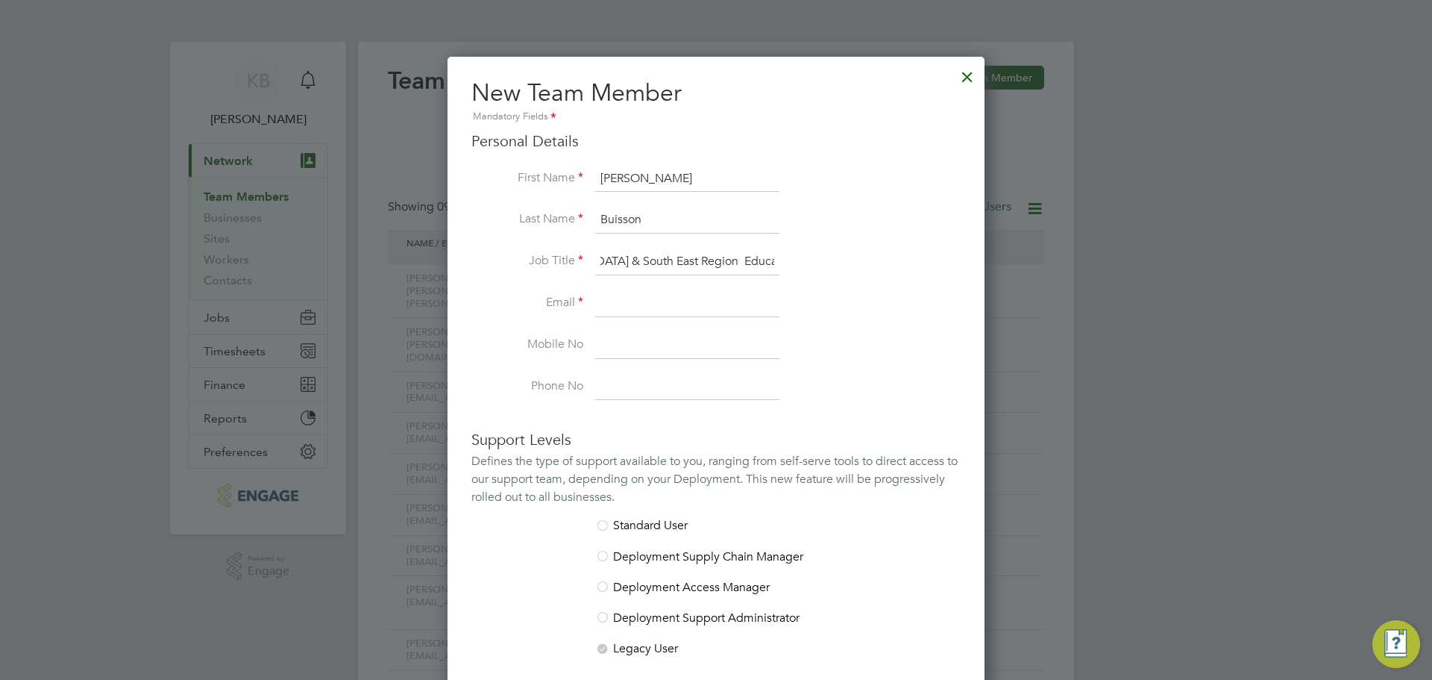
drag, startPoint x: 664, startPoint y: 262, endPoint x: 698, endPoint y: 265, distance: 33.7
click at [698, 265] on input "Director – [GEOGRAPHIC_DATA] & South East Region Education Division" at bounding box center [687, 261] width 184 height 27
type input "Director – [GEOGRAPHIC_DATA] & South East Region Education Division"
click at [724, 301] on input at bounding box center [687, 303] width 184 height 27
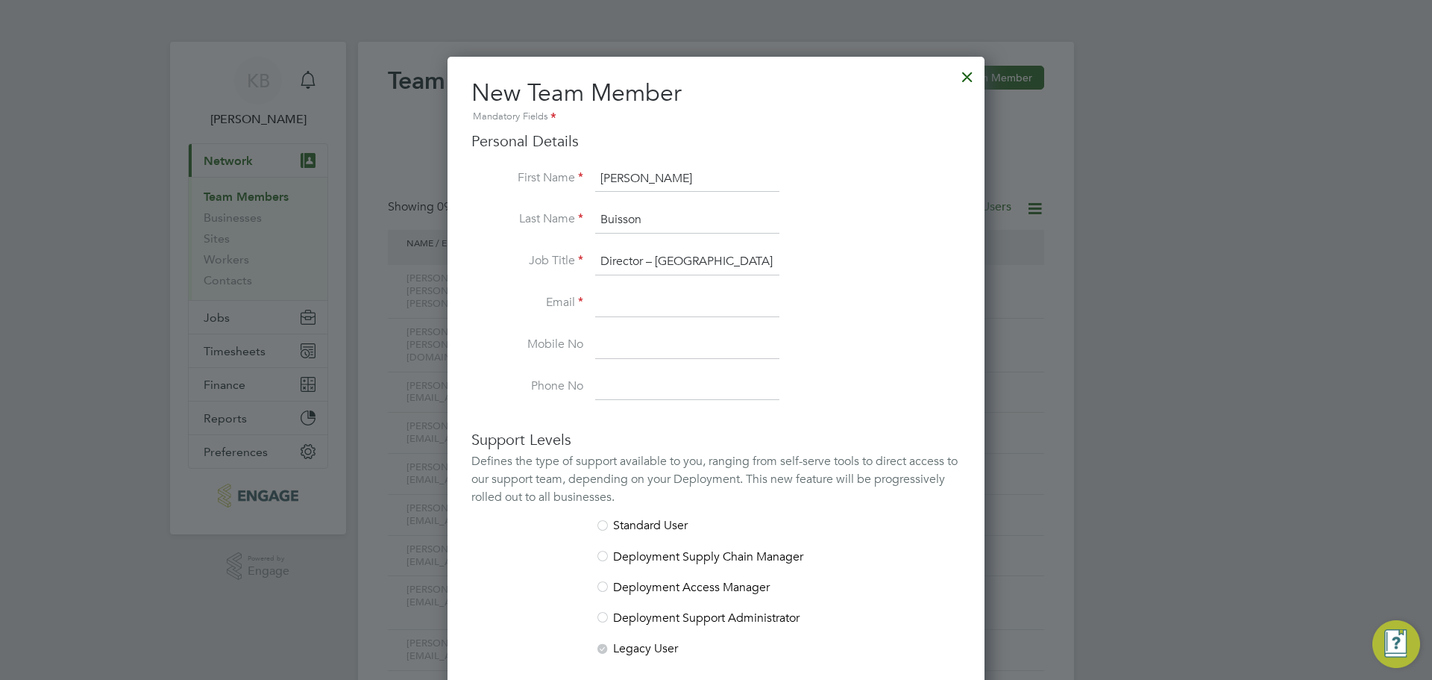
click at [644, 305] on input at bounding box center [687, 303] width 184 height 27
click at [642, 301] on input at bounding box center [687, 303] width 184 height 27
paste input "Director – [GEOGRAPHIC_DATA] & South East Region Education Division"
type input "Director – [GEOGRAPHIC_DATA] & South East Region Education Division"
drag, startPoint x: 774, startPoint y: 303, endPoint x: 325, endPoint y: 305, distance: 449.1
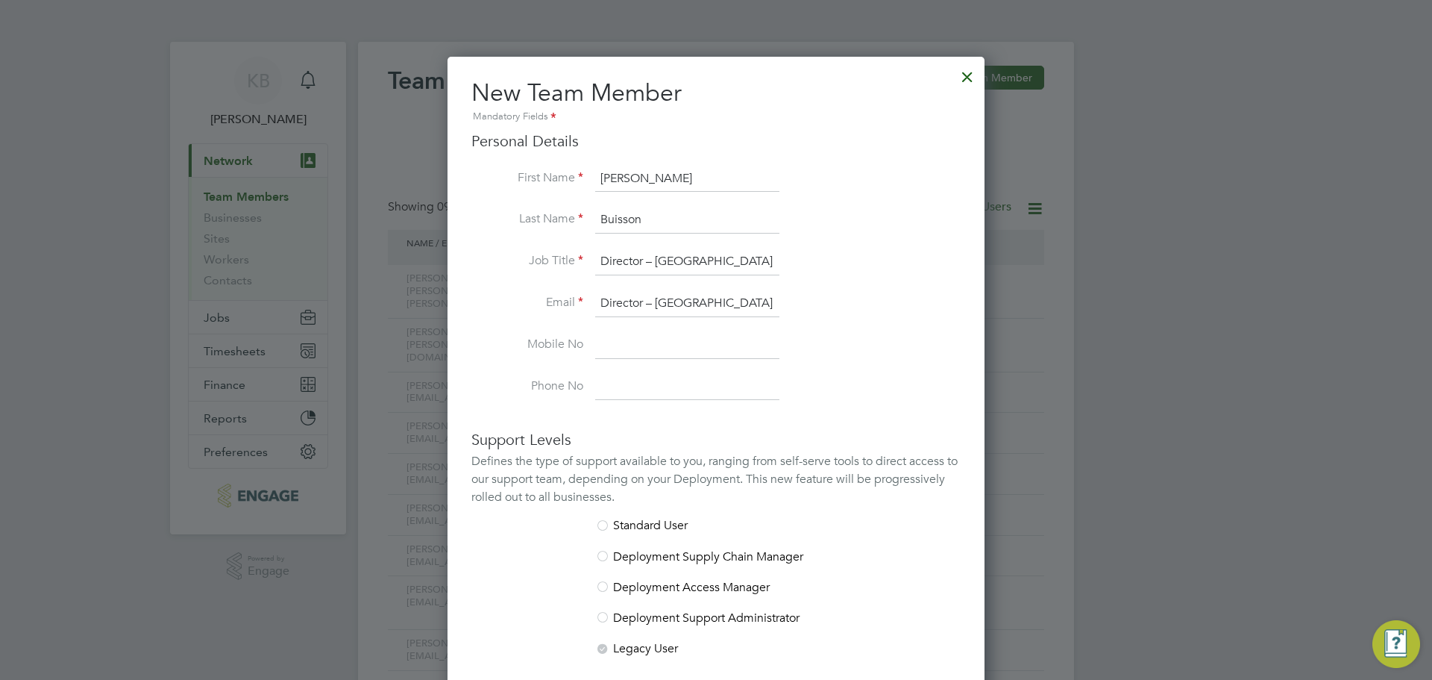
click at [358, 304] on div "Team Members New Team Member Search Showing 09 Team Members Hide Deactivated Us…" at bounding box center [716, 371] width 716 height 659
click at [622, 310] on input at bounding box center [687, 303] width 184 height 27
paste input "[PERSON_NAME][EMAIL_ADDRESS][PERSON_NAME][DOMAIN_NAME]"
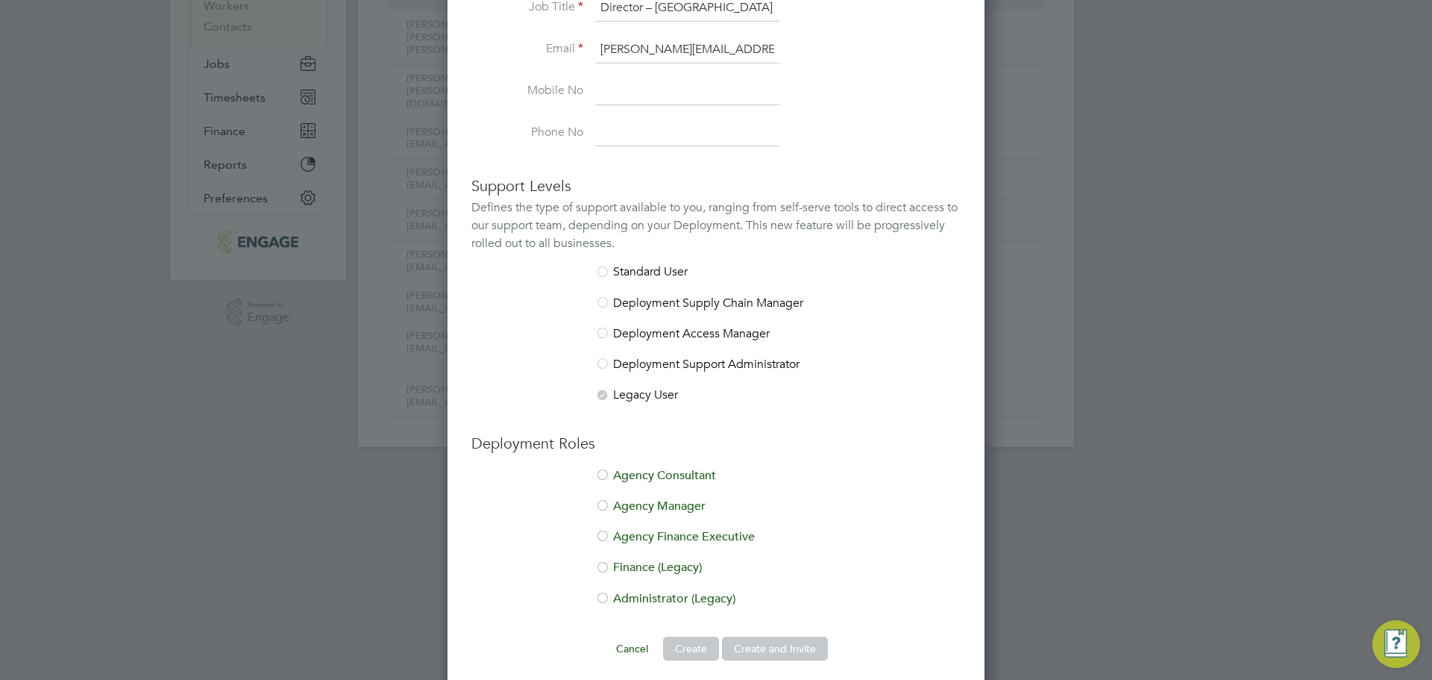
scroll to position [264, 0]
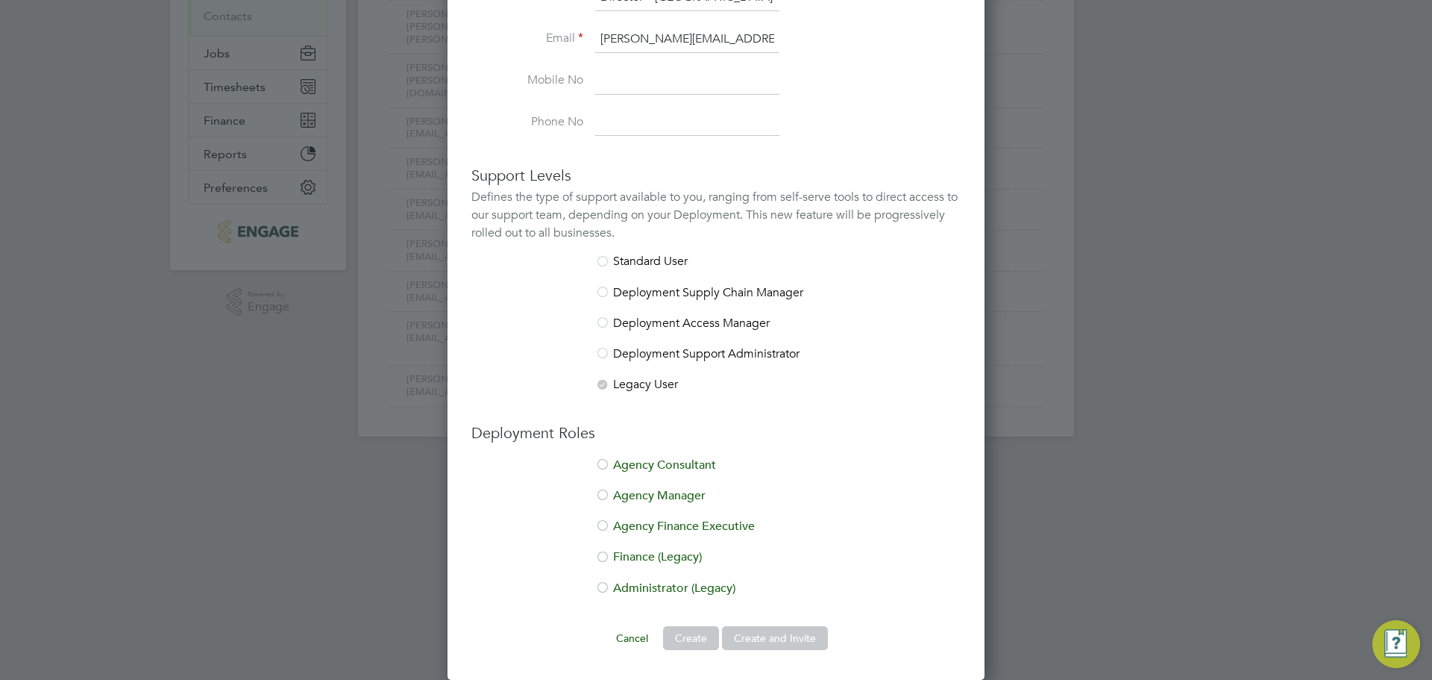
type input "[PERSON_NAME][EMAIL_ADDRESS][PERSON_NAME][DOMAIN_NAME]"
click at [622, 584] on li "Administrator (Legacy)" at bounding box center [715, 595] width 489 height 31
click at [765, 635] on button "Create and Invite" at bounding box center [775, 638] width 106 height 24
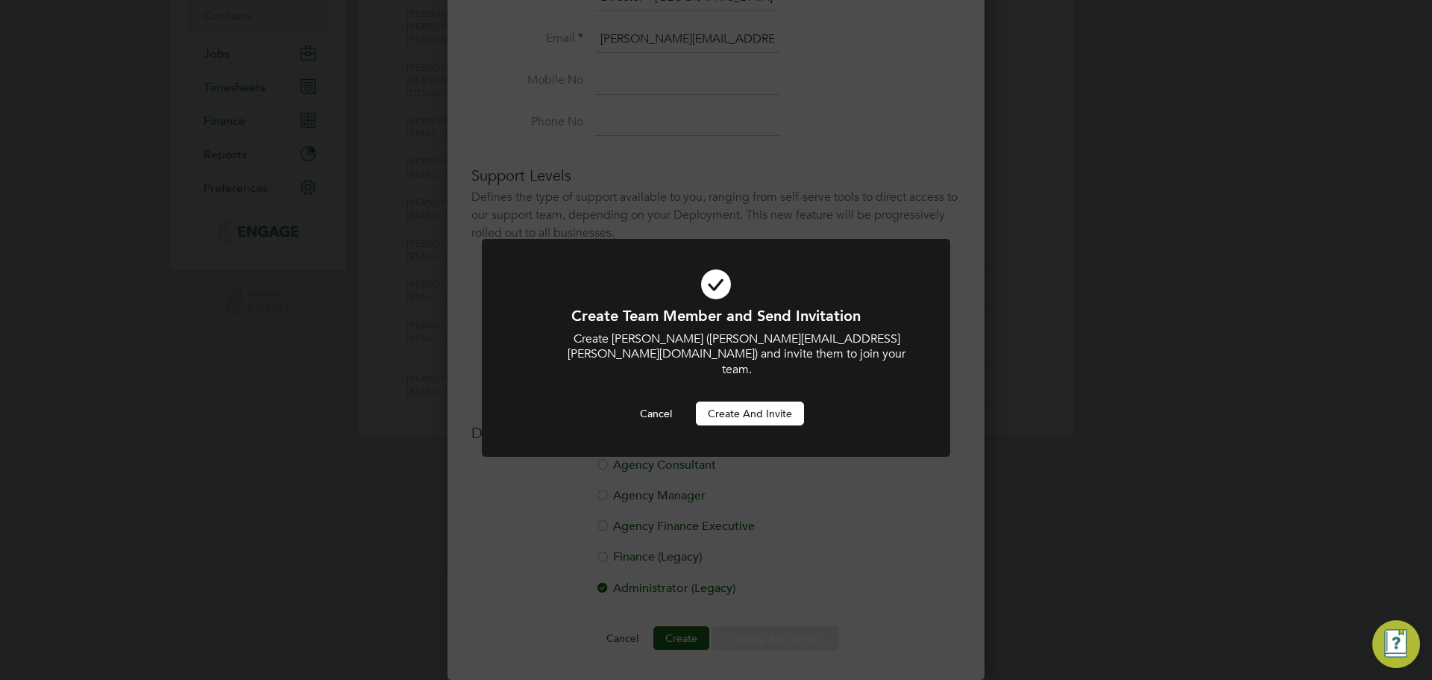
scroll to position [0, 0]
click at [759, 401] on button "Create and invite" at bounding box center [750, 413] width 108 height 24
